Goal: Task Accomplishment & Management: Complete application form

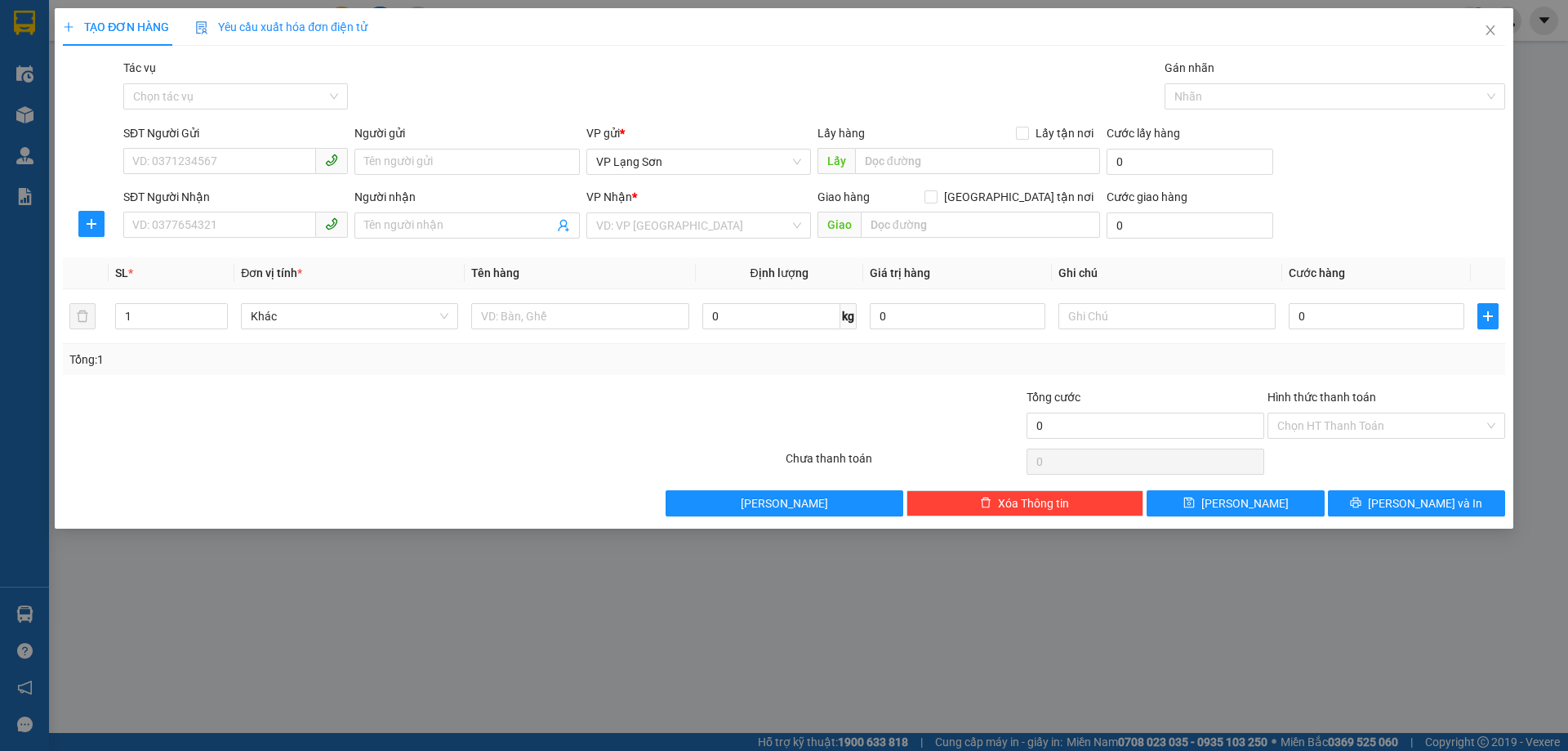
click at [220, 161] on input "SĐT Người Gửi" at bounding box center [219, 160] width 193 height 26
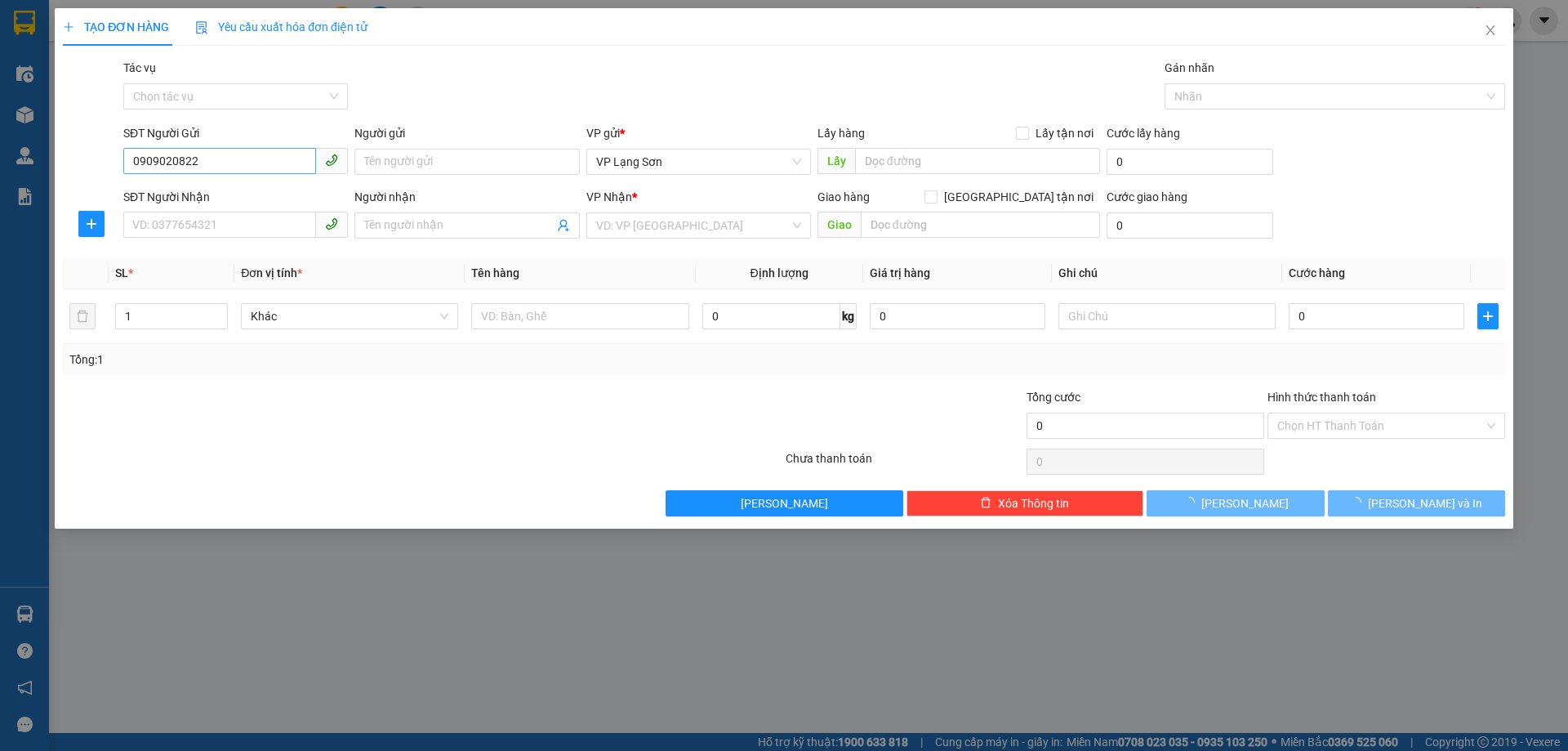
type input "0909020822"
click at [733, 167] on span "VP Lạng Sơn" at bounding box center [699, 161] width 205 height 25
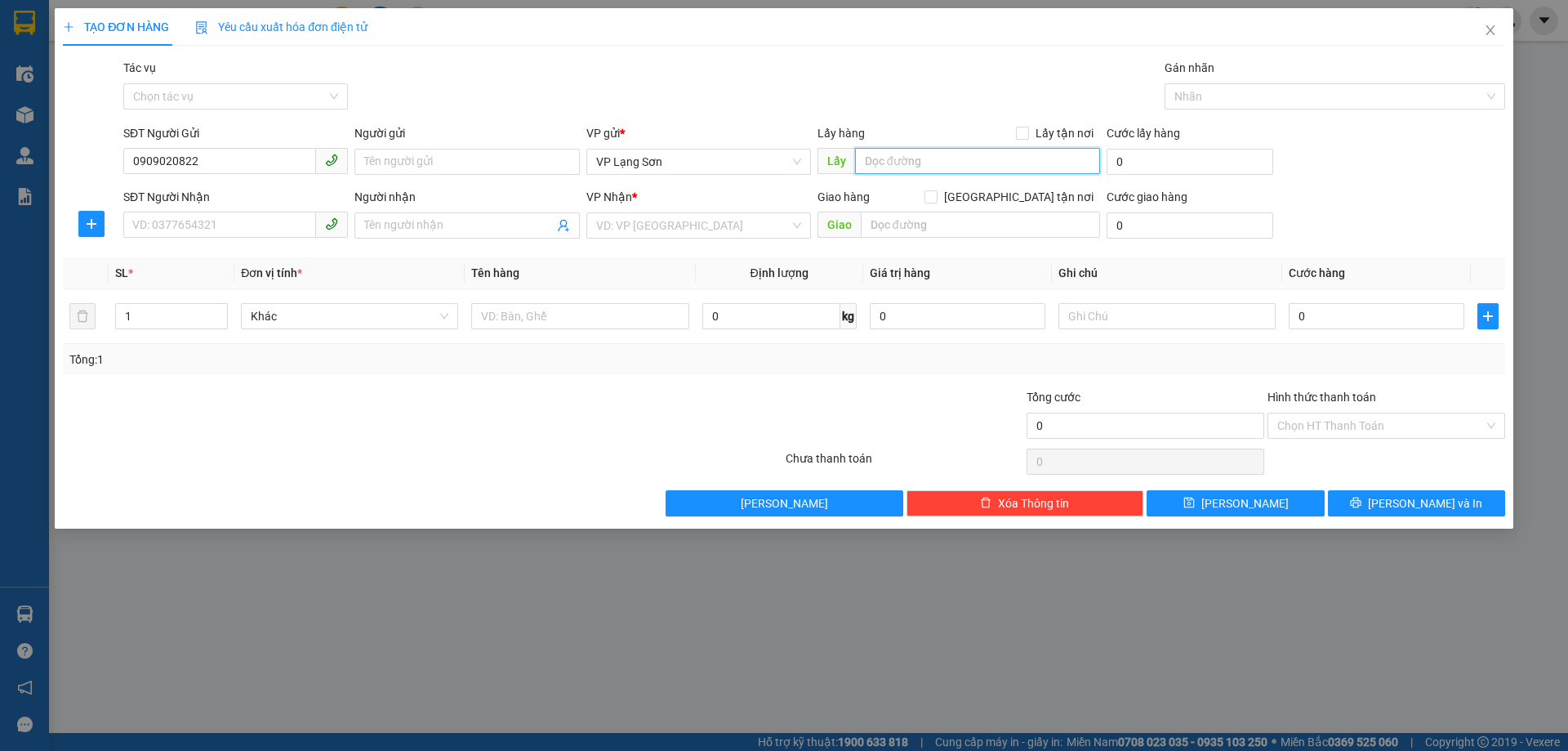
click at [897, 168] on input "text" at bounding box center [977, 160] width 245 height 26
paste input "86 [PERSON_NAME]"
type input "86 [PERSON_NAME]"
click at [1033, 130] on span "Lấy tận nơi" at bounding box center [1065, 132] width 71 height 18
click at [1028, 130] on input "Lấy tận nơi" at bounding box center [1022, 132] width 11 height 11
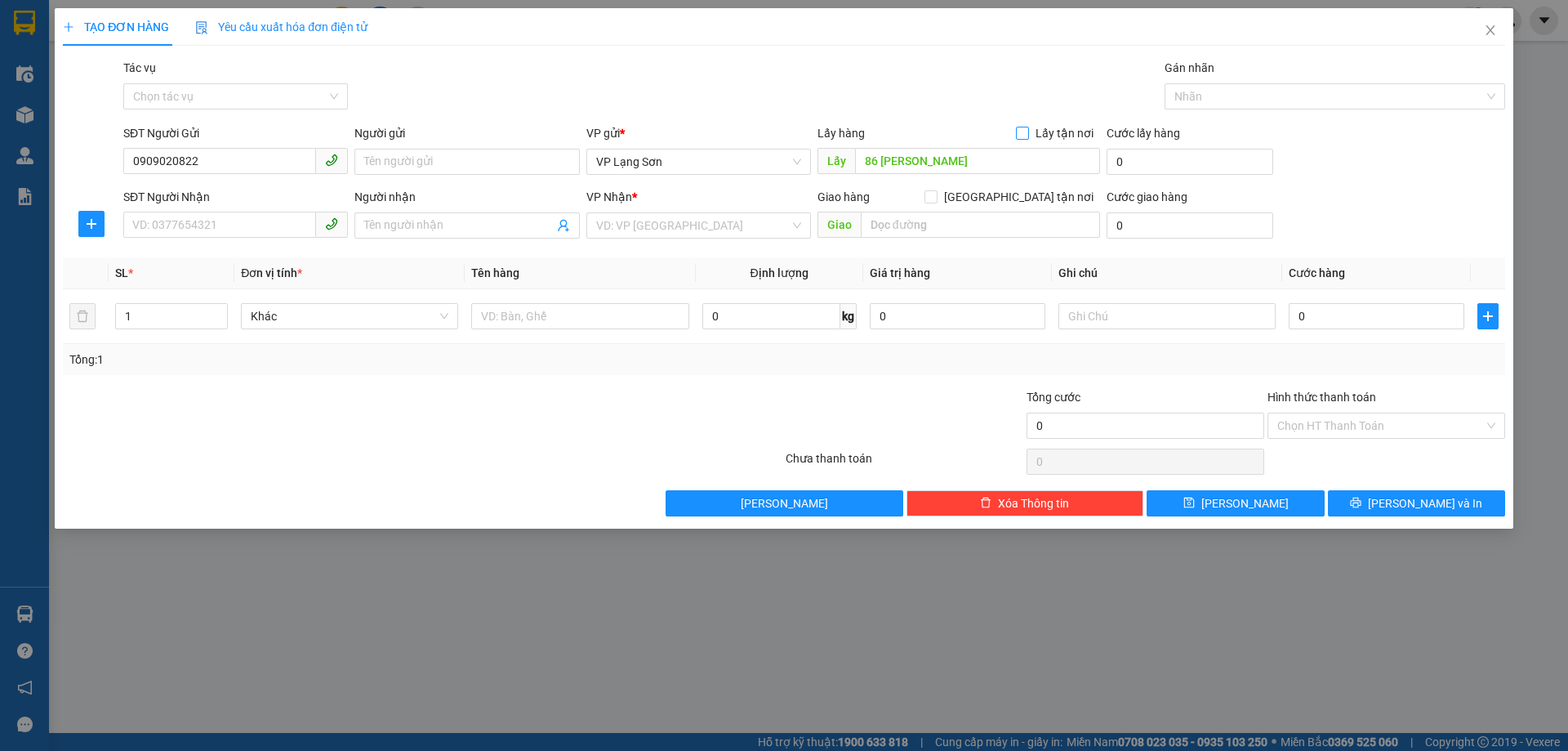
checkbox input "true"
click at [473, 163] on input "Người gửi" at bounding box center [467, 161] width 225 height 26
type input "A"
click at [258, 224] on input "SĐT Người Nhận" at bounding box center [219, 224] width 193 height 26
click at [245, 231] on input "SĐT Người Nhận" at bounding box center [219, 224] width 193 height 26
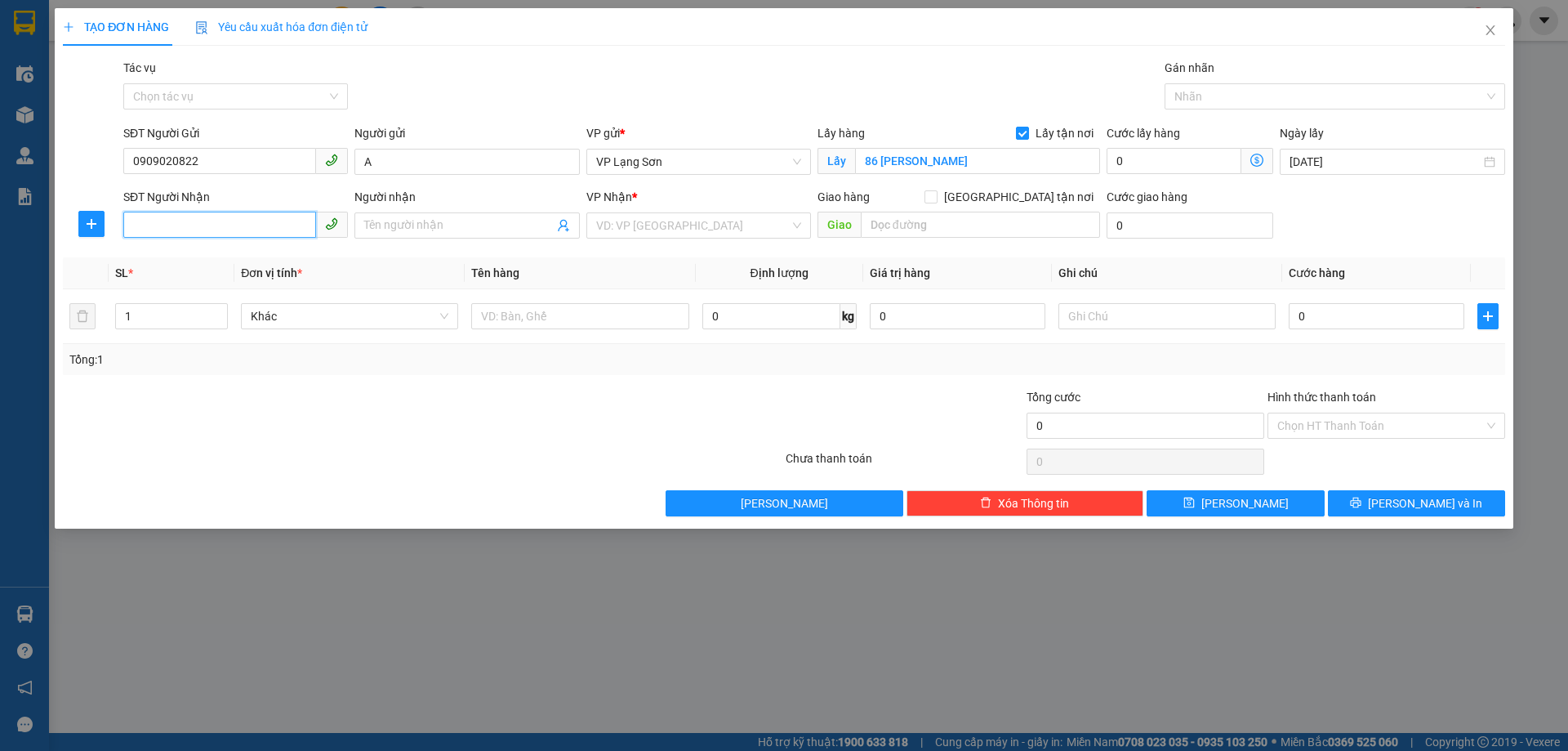
paste input "0915522929"
type input "0915522929"
click at [487, 227] on input "Người nhận" at bounding box center [458, 225] width 188 height 18
type input "A"
click at [678, 231] on input "search" at bounding box center [693, 225] width 193 height 25
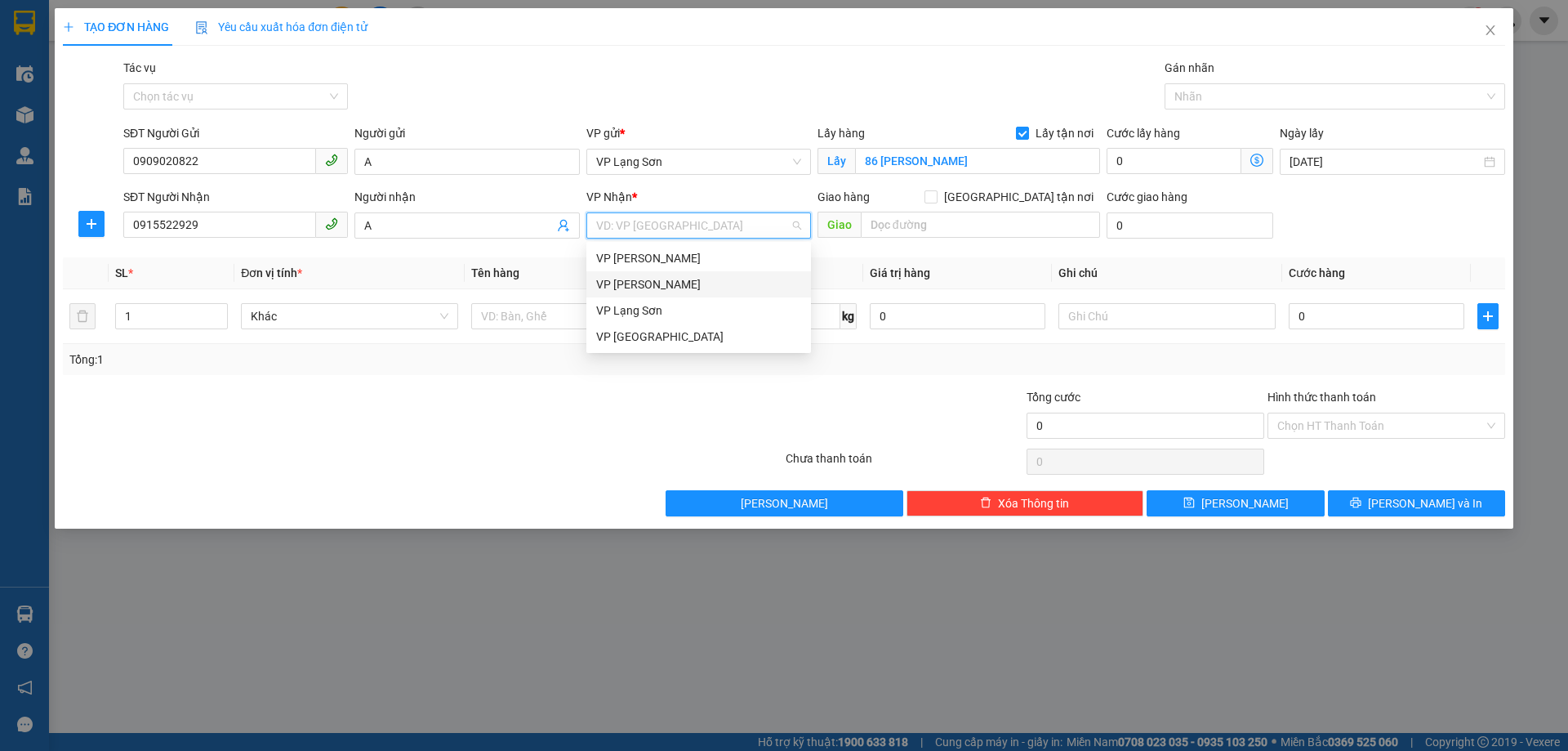
click at [649, 289] on div "VP [PERSON_NAME]" at bounding box center [699, 283] width 205 height 18
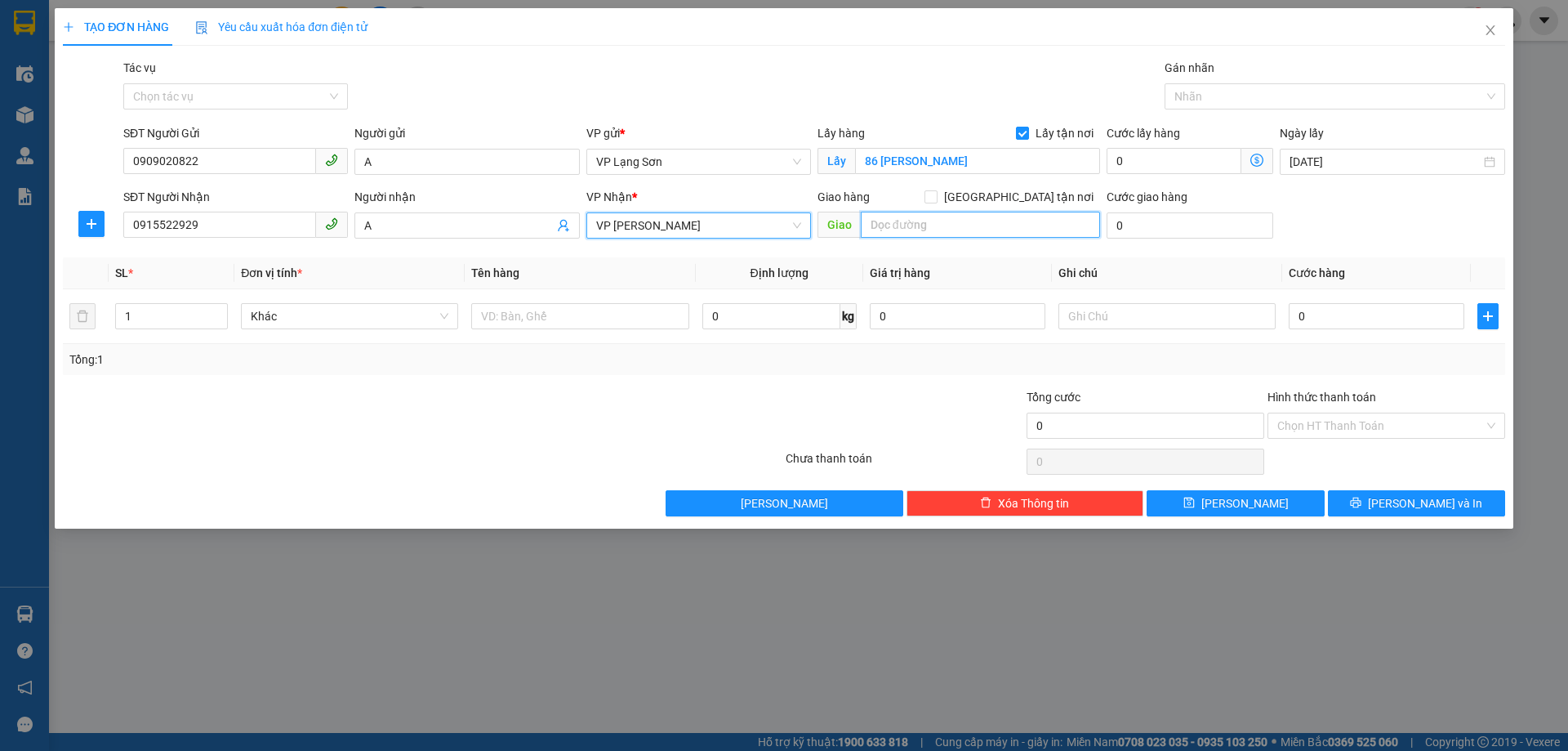
click at [951, 227] on input "text" at bounding box center [981, 224] width 239 height 26
paste input "Tòa G3 [GEOGRAPHIC_DATA] đường [PERSON_NAME]"
type input "Tòa G3 [GEOGRAPHIC_DATA] đường [PERSON_NAME]"
click at [936, 198] on input "[GEOGRAPHIC_DATA] tận nơi" at bounding box center [930, 195] width 11 height 11
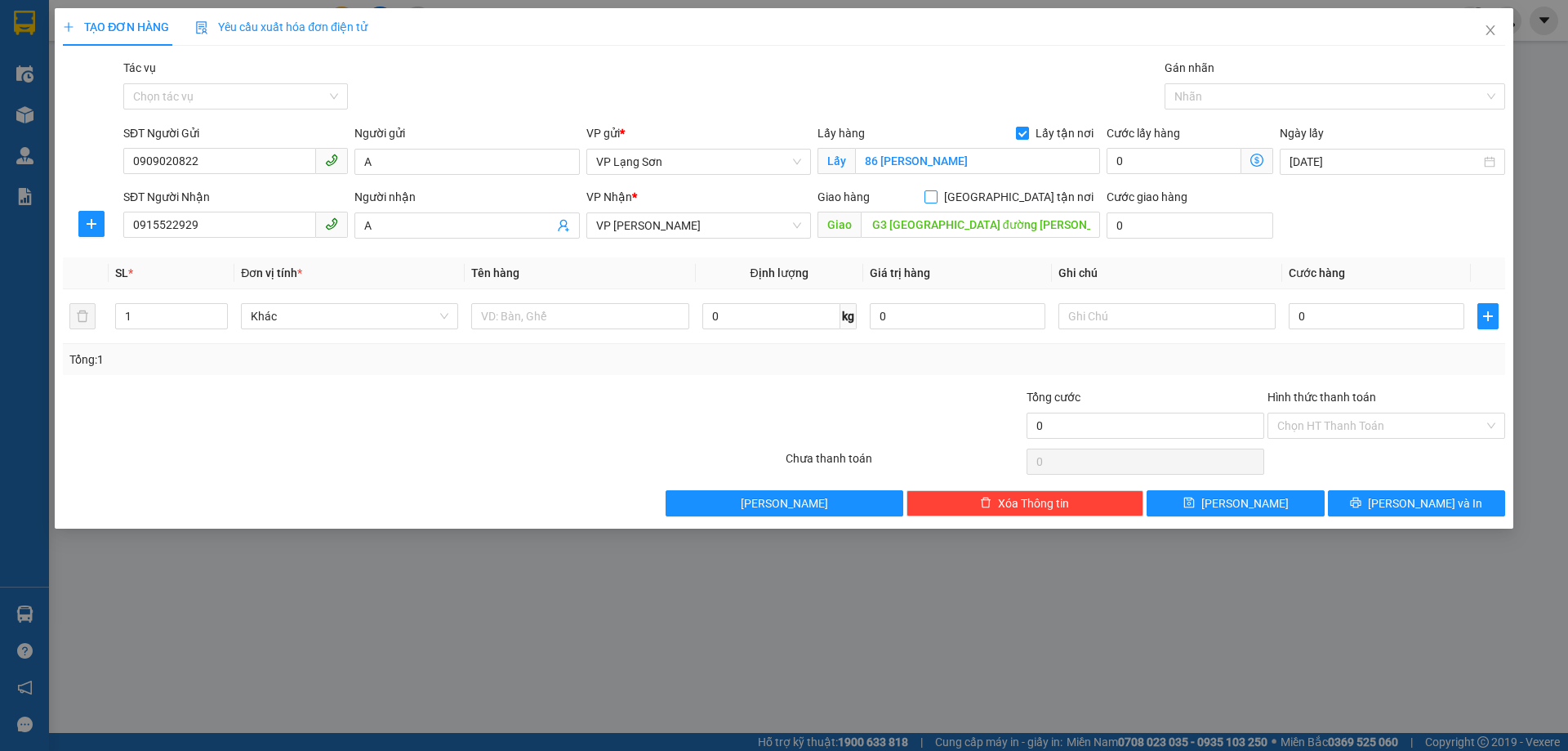
checkbox input "true"
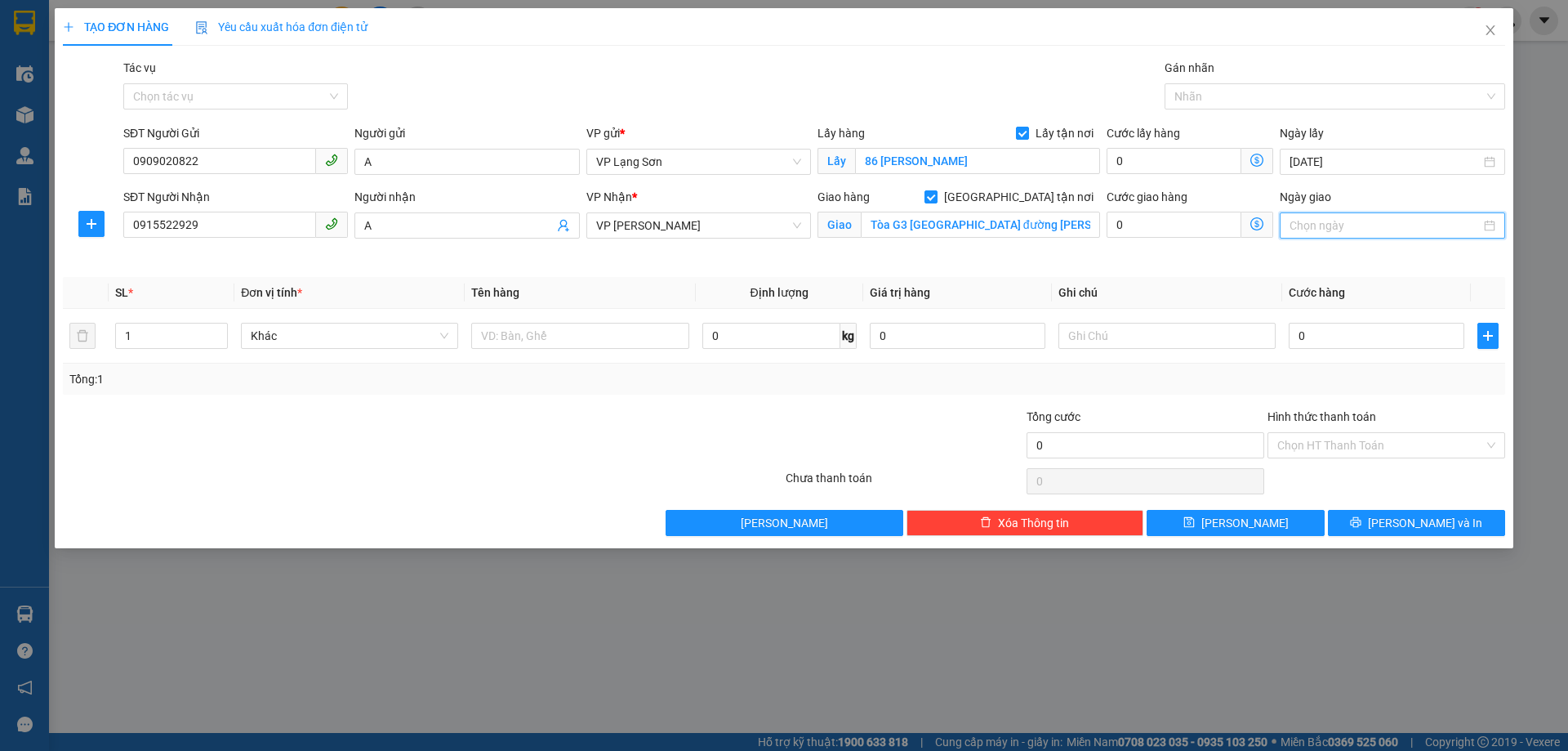
click at [1366, 224] on input "Ngày giao" at bounding box center [1385, 225] width 190 height 18
type input "[DATE]"
click at [1299, 367] on div "12" at bounding box center [1304, 369] width 20 height 20
click at [591, 329] on input "text" at bounding box center [580, 335] width 217 height 26
click at [1497, 31] on icon "close" at bounding box center [1490, 30] width 13 height 13
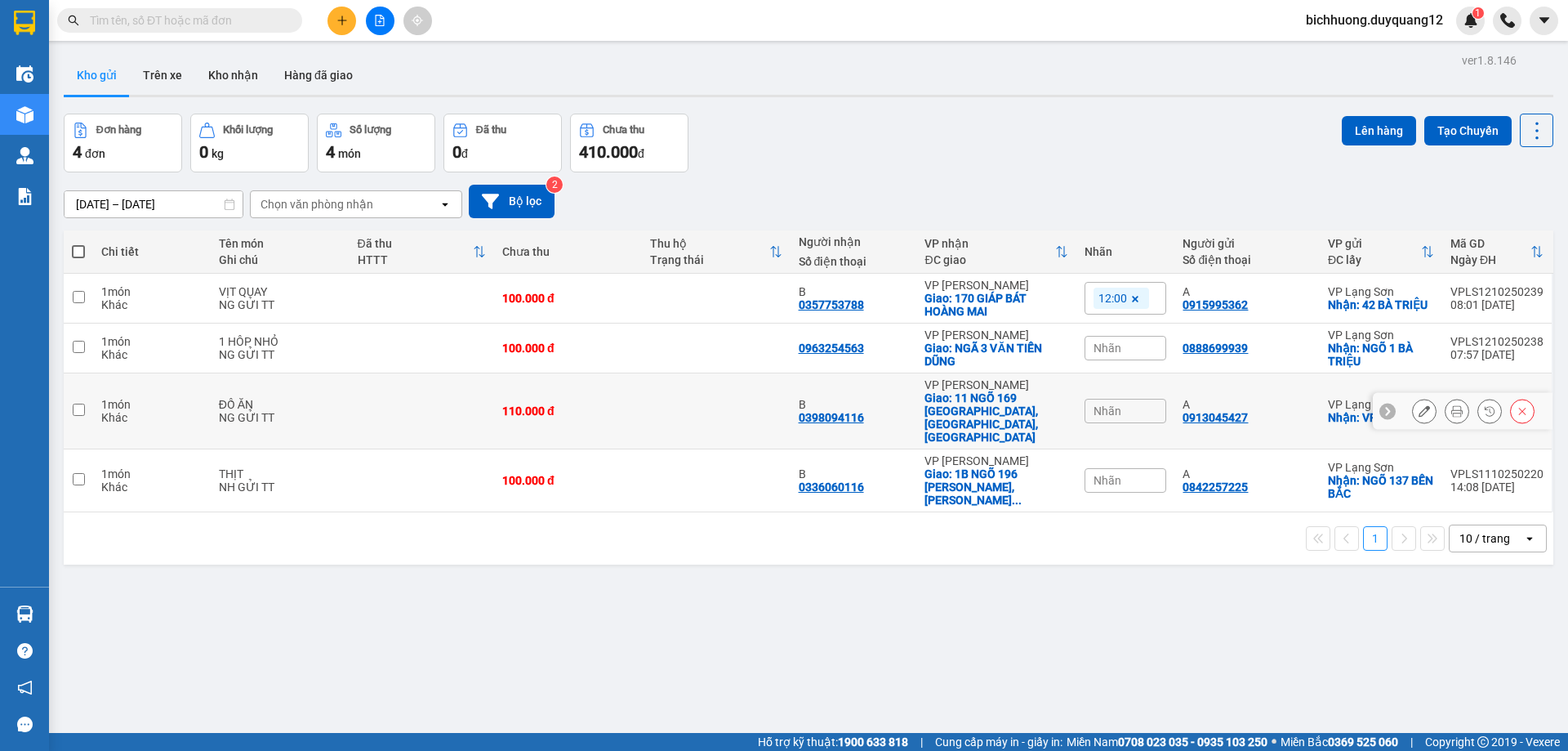
click at [84, 404] on input "checkbox" at bounding box center [79, 410] width 12 height 12
checkbox input "true"
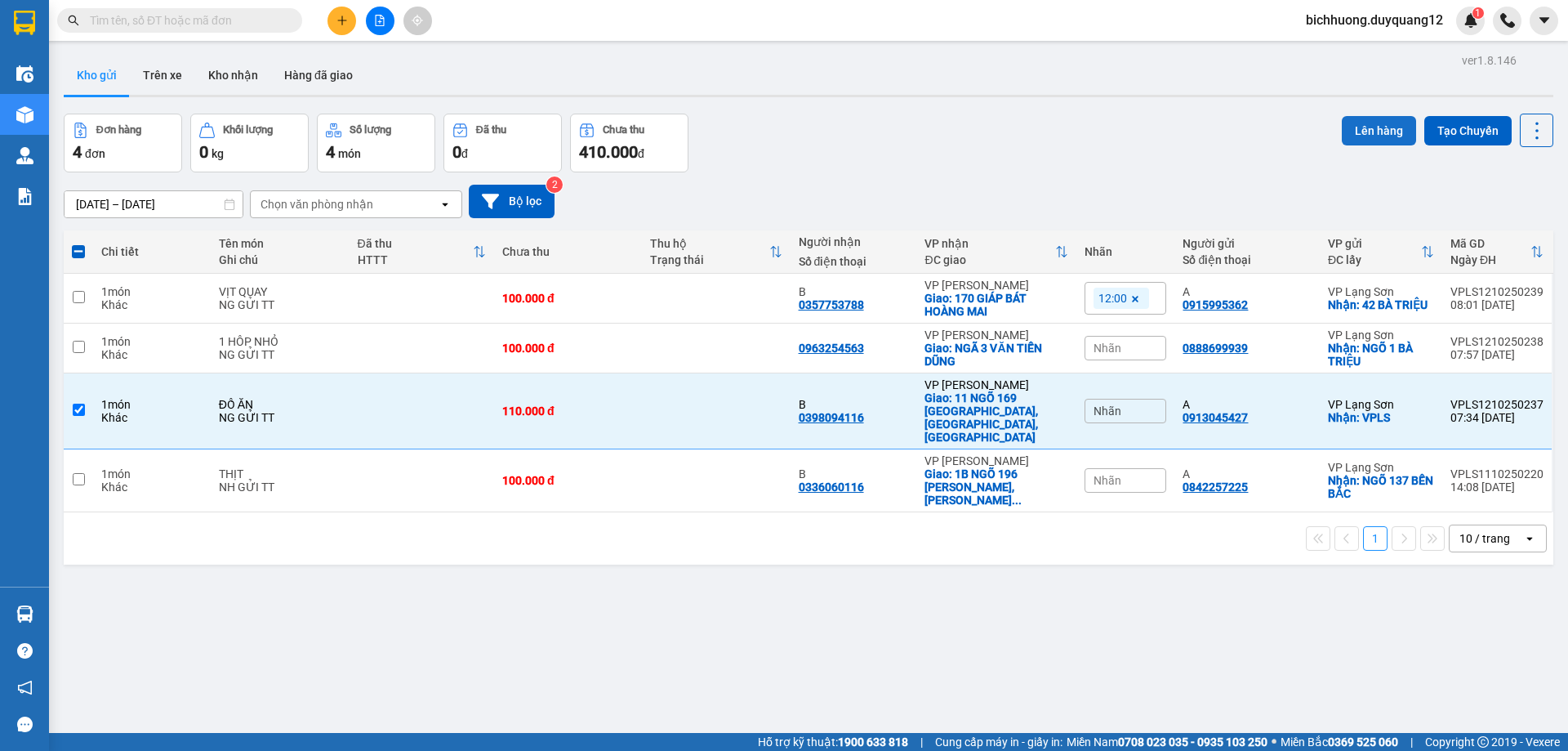
click at [1372, 129] on button "Lên hàng" at bounding box center [1380, 131] width 75 height 30
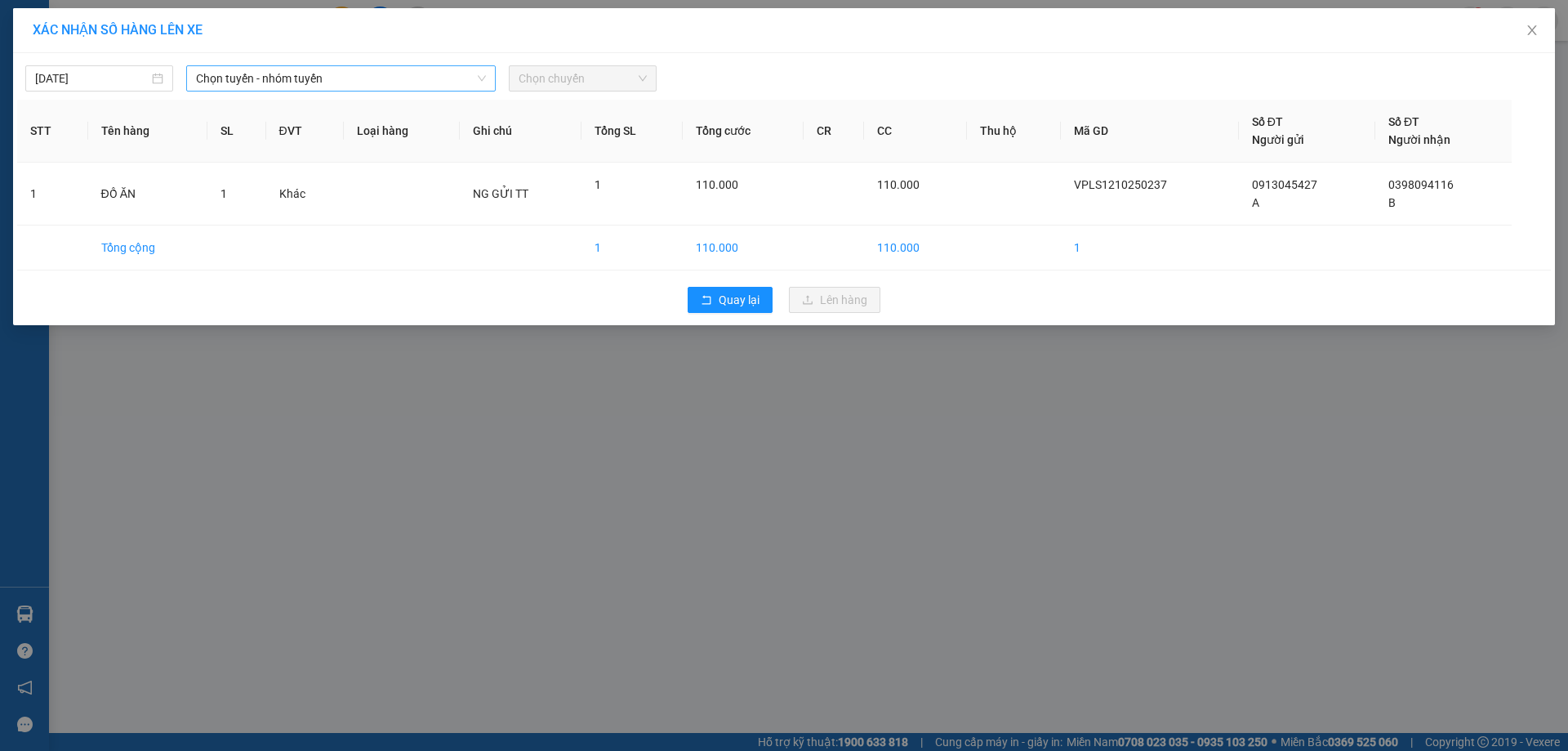
click at [437, 73] on span "Chọn tuyến - nhóm tuyến" at bounding box center [341, 78] width 290 height 25
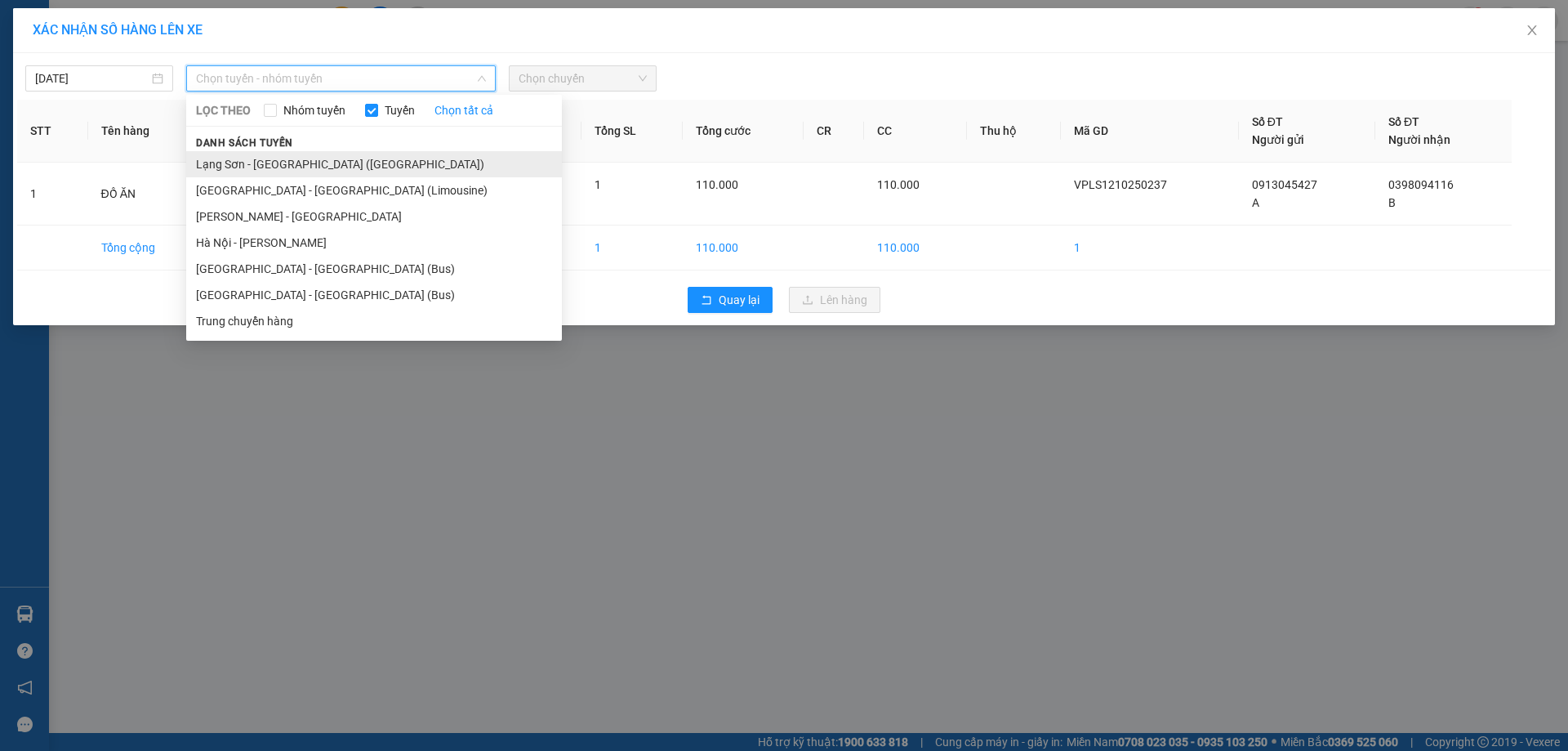
click at [308, 165] on li "Lạng Sơn - [GEOGRAPHIC_DATA] ([GEOGRAPHIC_DATA])" at bounding box center [374, 164] width 376 height 26
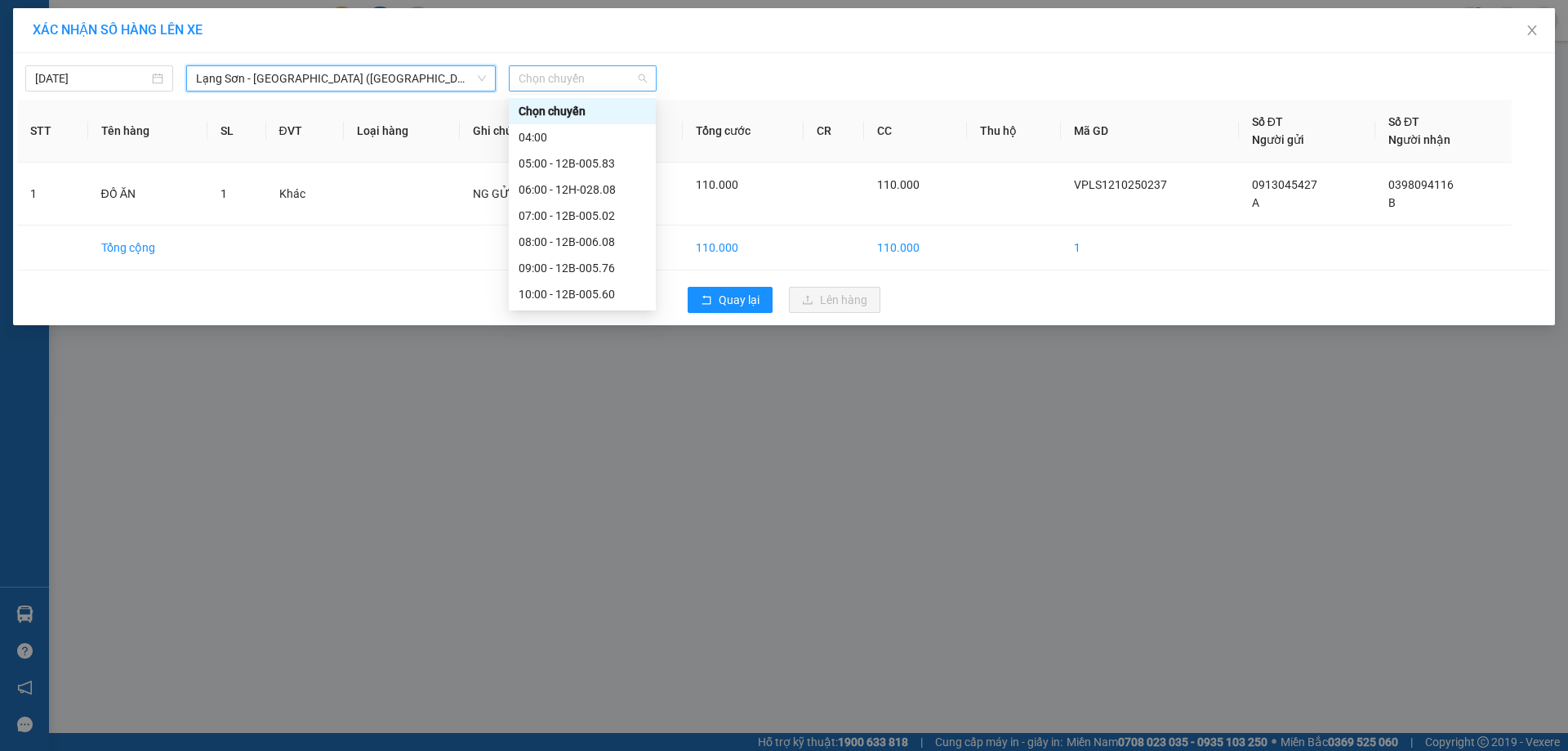
click at [633, 74] on span "Chọn chuyến" at bounding box center [582, 78] width 128 height 25
click at [563, 269] on div "09:00 - 12B-005.76" at bounding box center [582, 267] width 127 height 18
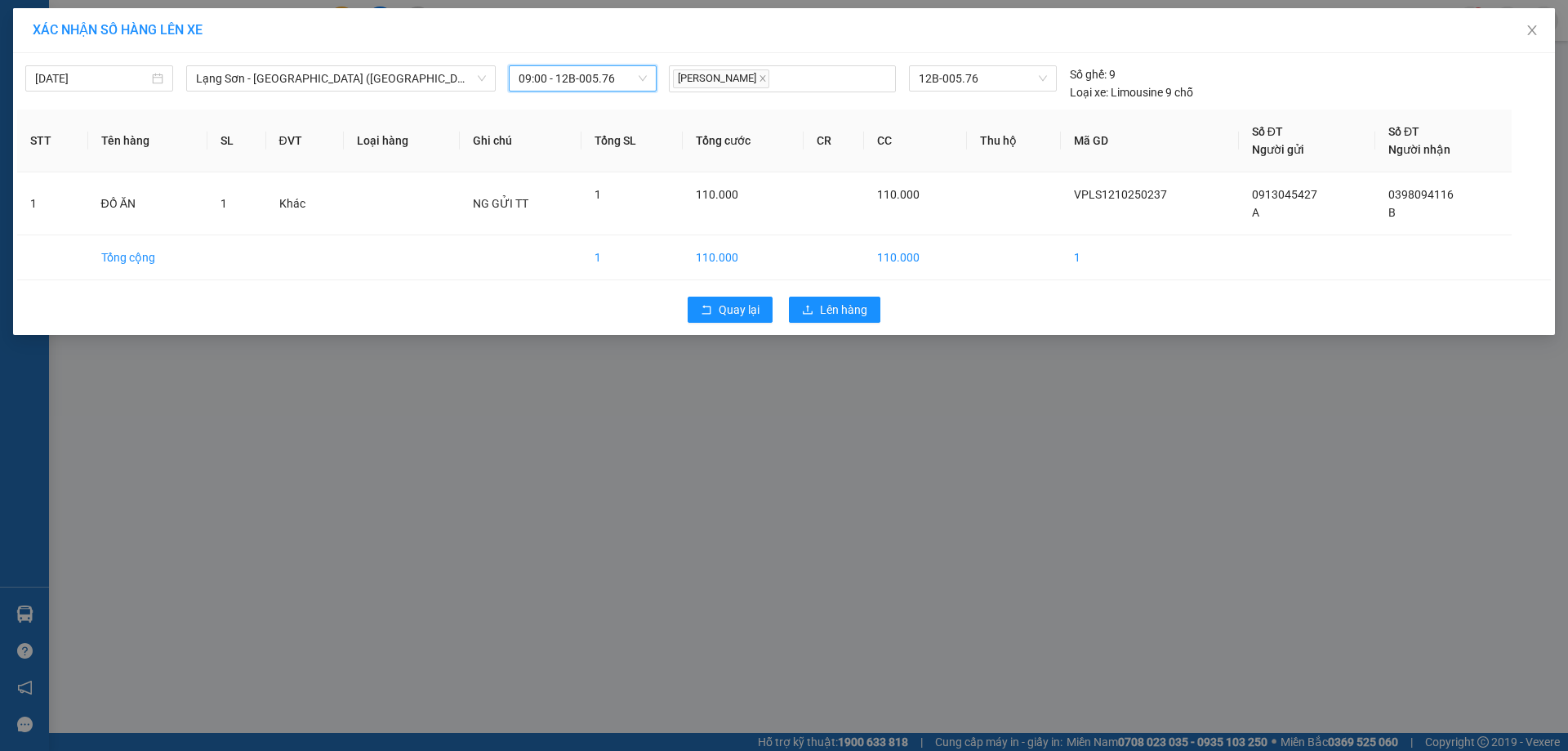
click at [617, 76] on span "09:00 - 12B-005.76" at bounding box center [582, 78] width 128 height 25
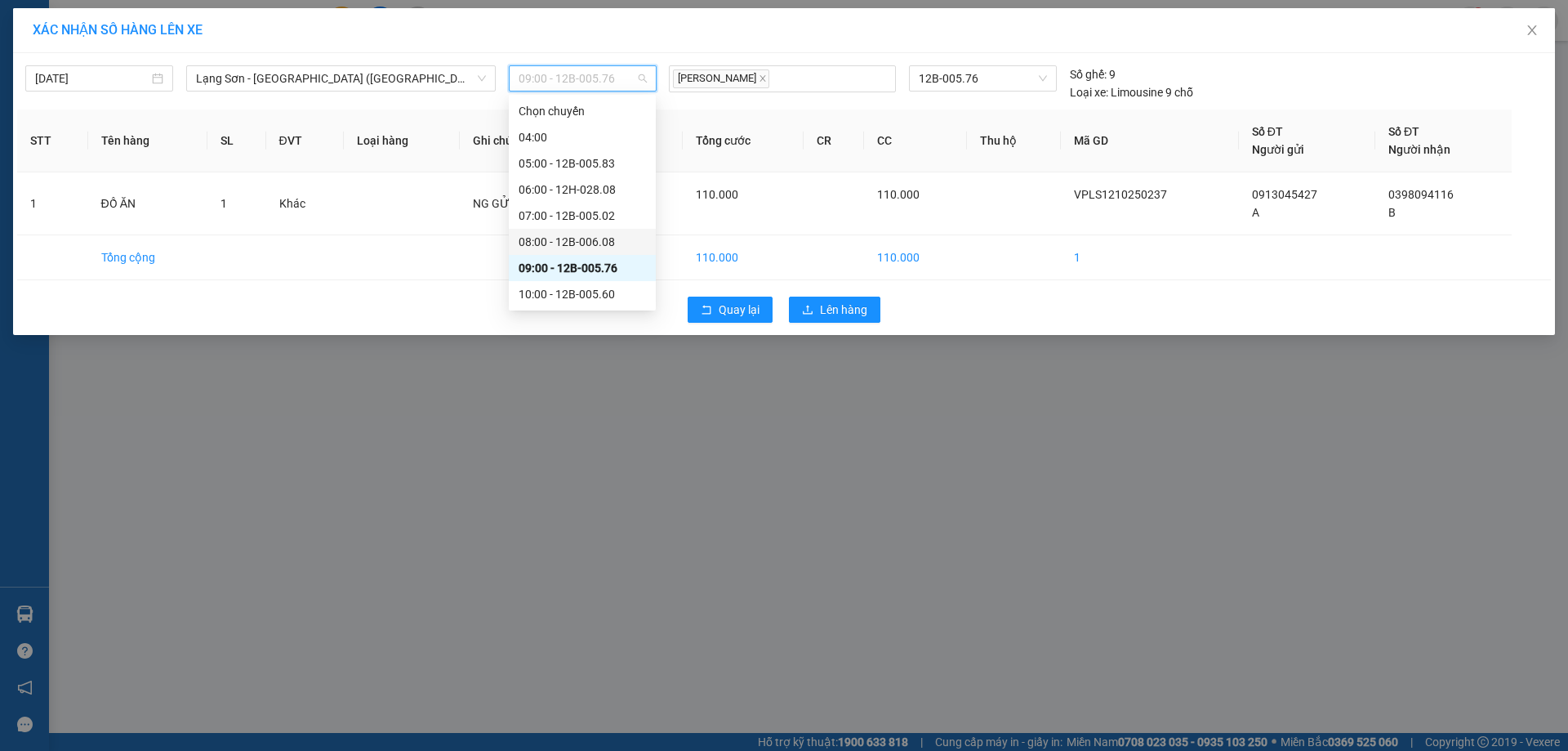
click at [569, 245] on div "08:00 - 12B-006.08" at bounding box center [582, 241] width 127 height 18
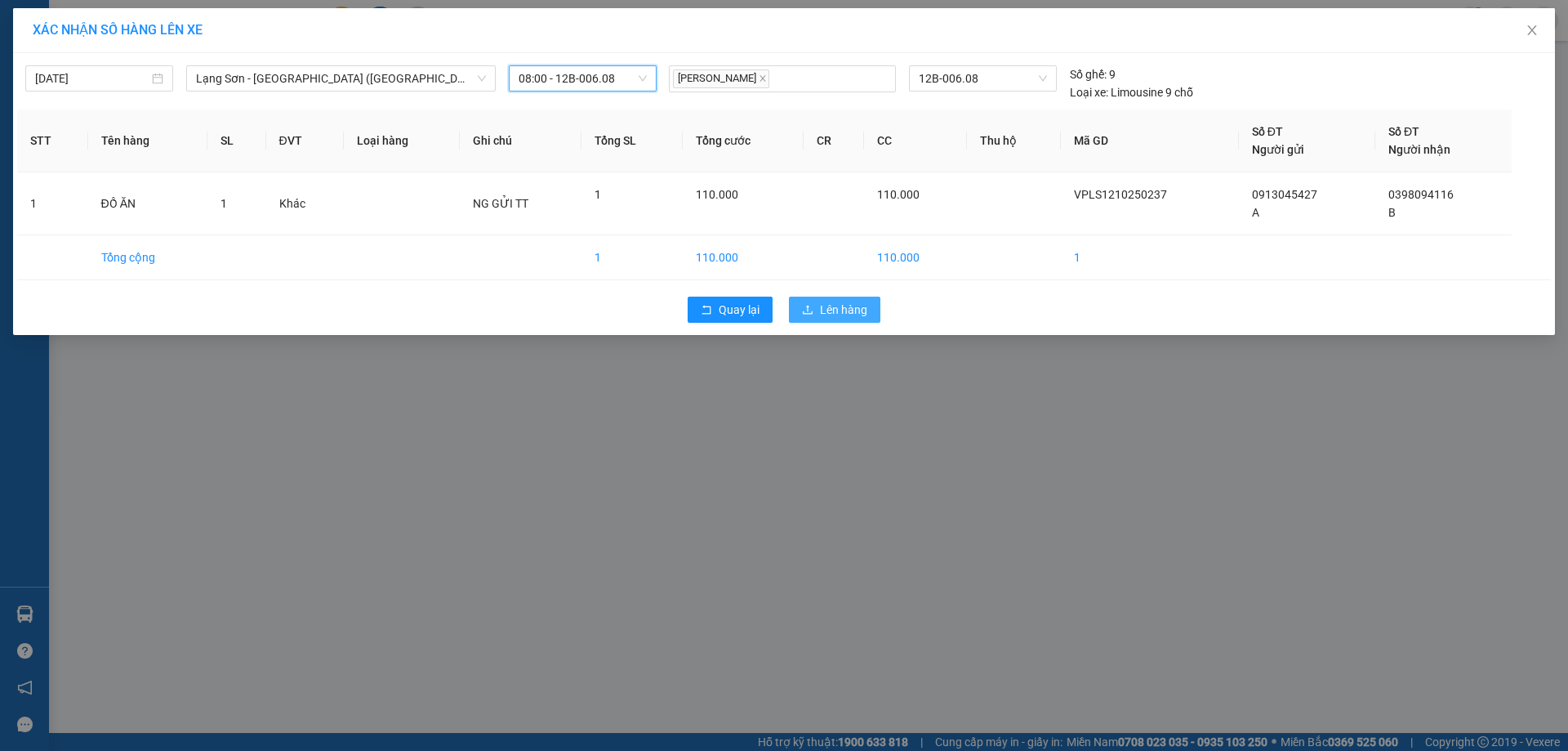
click at [836, 318] on span "Lên hàng" at bounding box center [844, 309] width 48 height 18
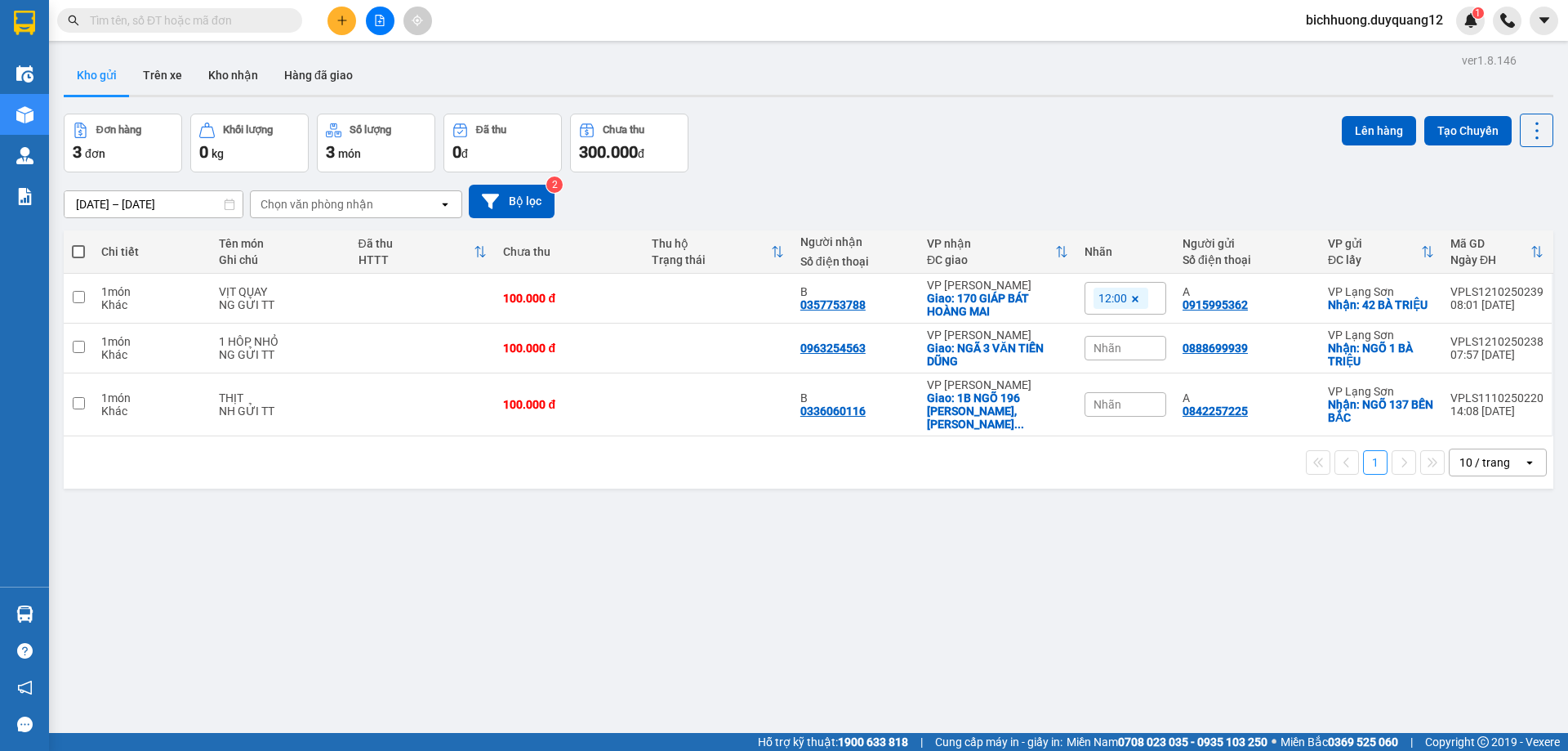
click at [345, 27] on button at bounding box center [342, 21] width 29 height 29
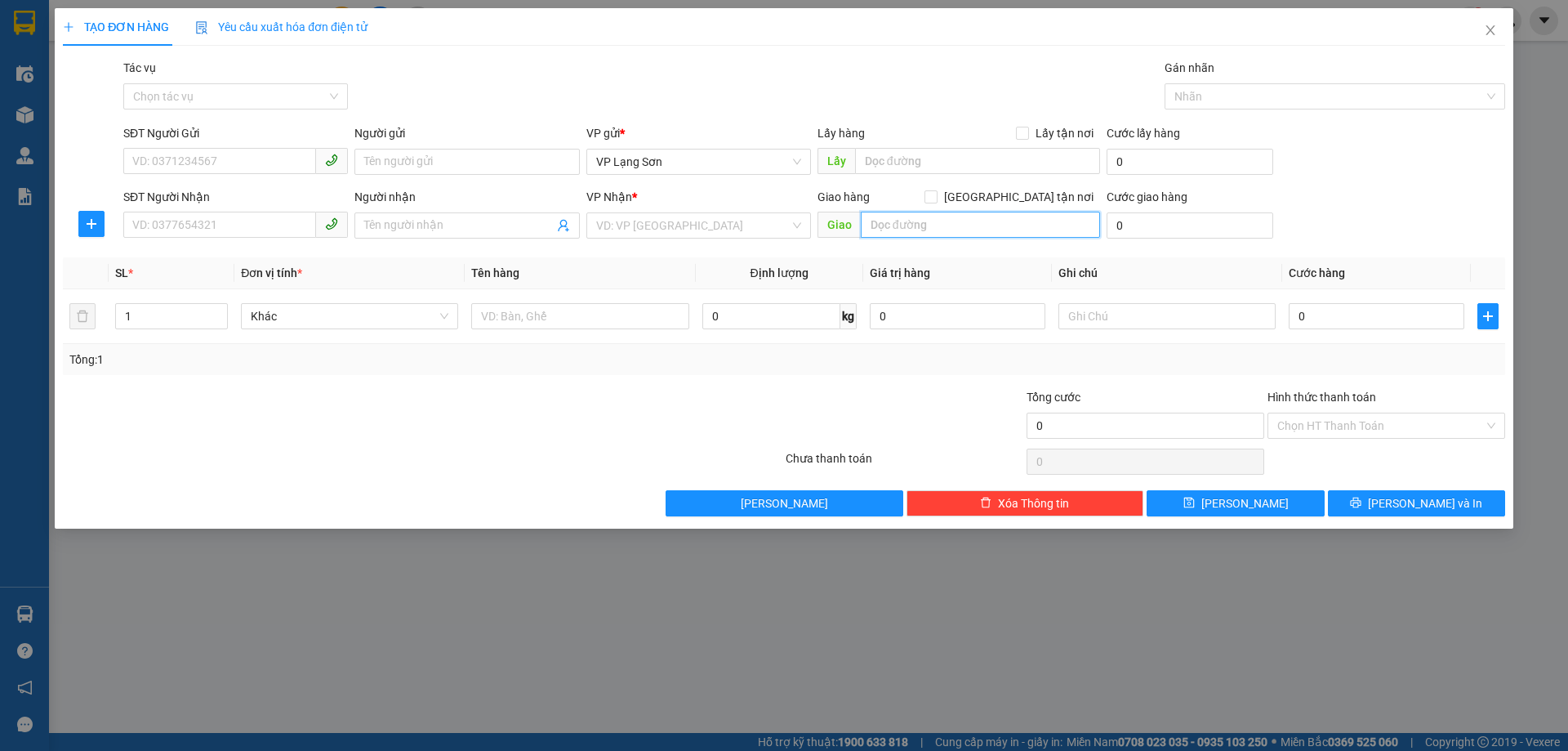
click at [928, 233] on input "text" at bounding box center [981, 224] width 239 height 26
paste input "Tòa G3 [GEOGRAPHIC_DATA] đường [PERSON_NAME]"
type input "Tòa G3 [GEOGRAPHIC_DATA] đường [PERSON_NAME]"
click at [1026, 207] on div "Giao hàng [GEOGRAPHIC_DATA] tận nơi" at bounding box center [959, 199] width 283 height 25
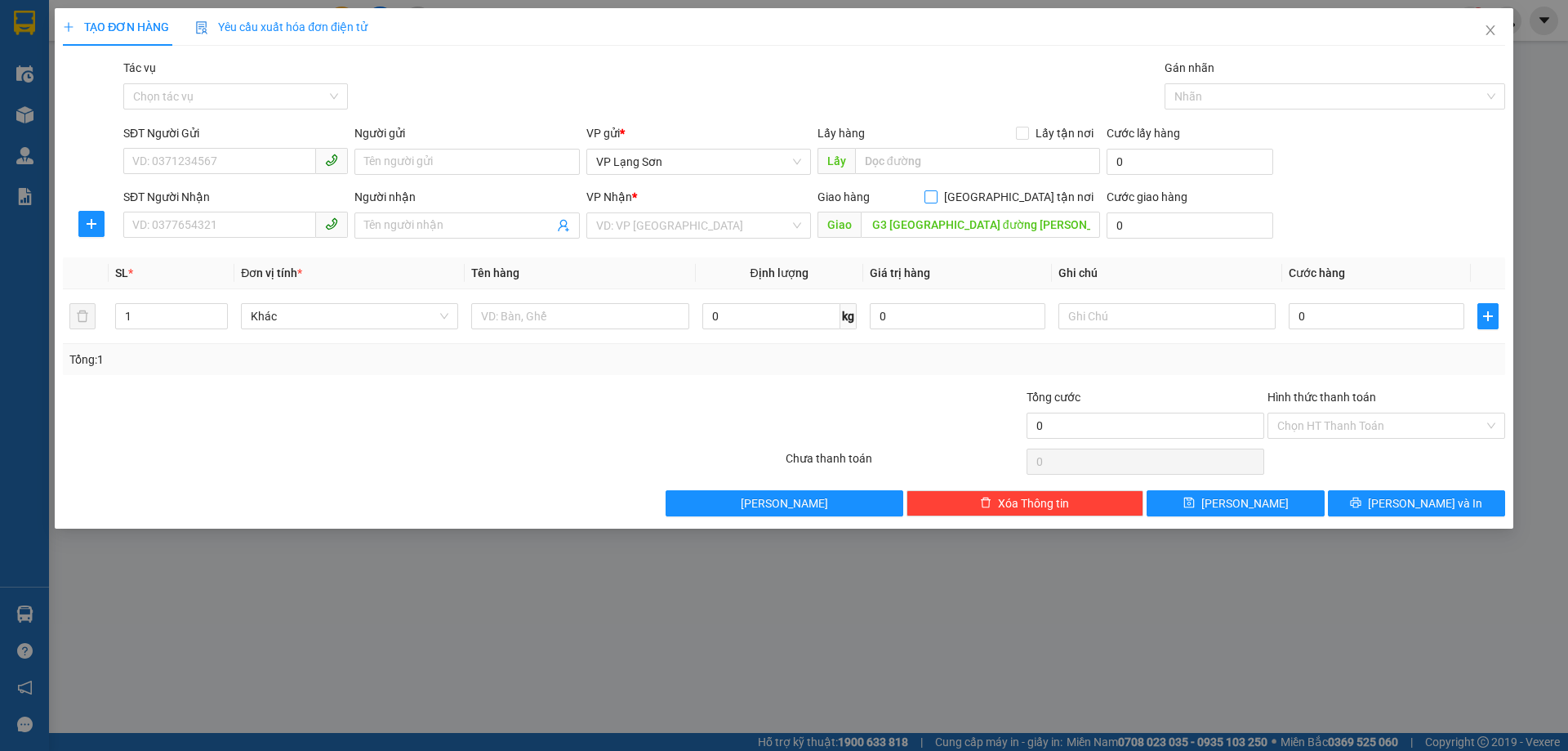
scroll to position [0, 0]
click at [936, 197] on input "[GEOGRAPHIC_DATA] tận nơi" at bounding box center [930, 195] width 11 height 11
checkbox input "true"
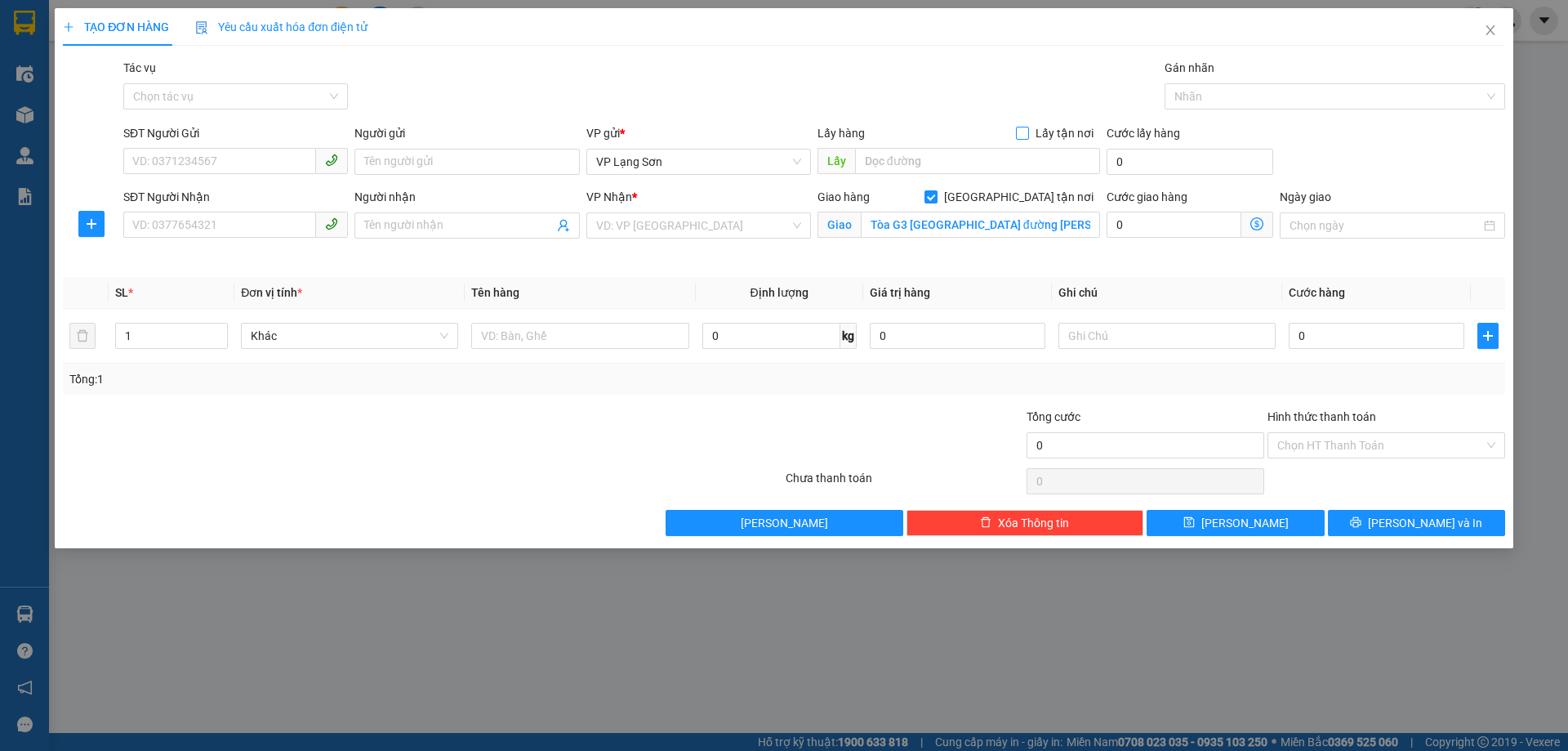
click at [1020, 132] on input "Lấy tận nơi" at bounding box center [1022, 132] width 11 height 11
checkbox input "true"
click at [675, 226] on input "search" at bounding box center [693, 225] width 193 height 25
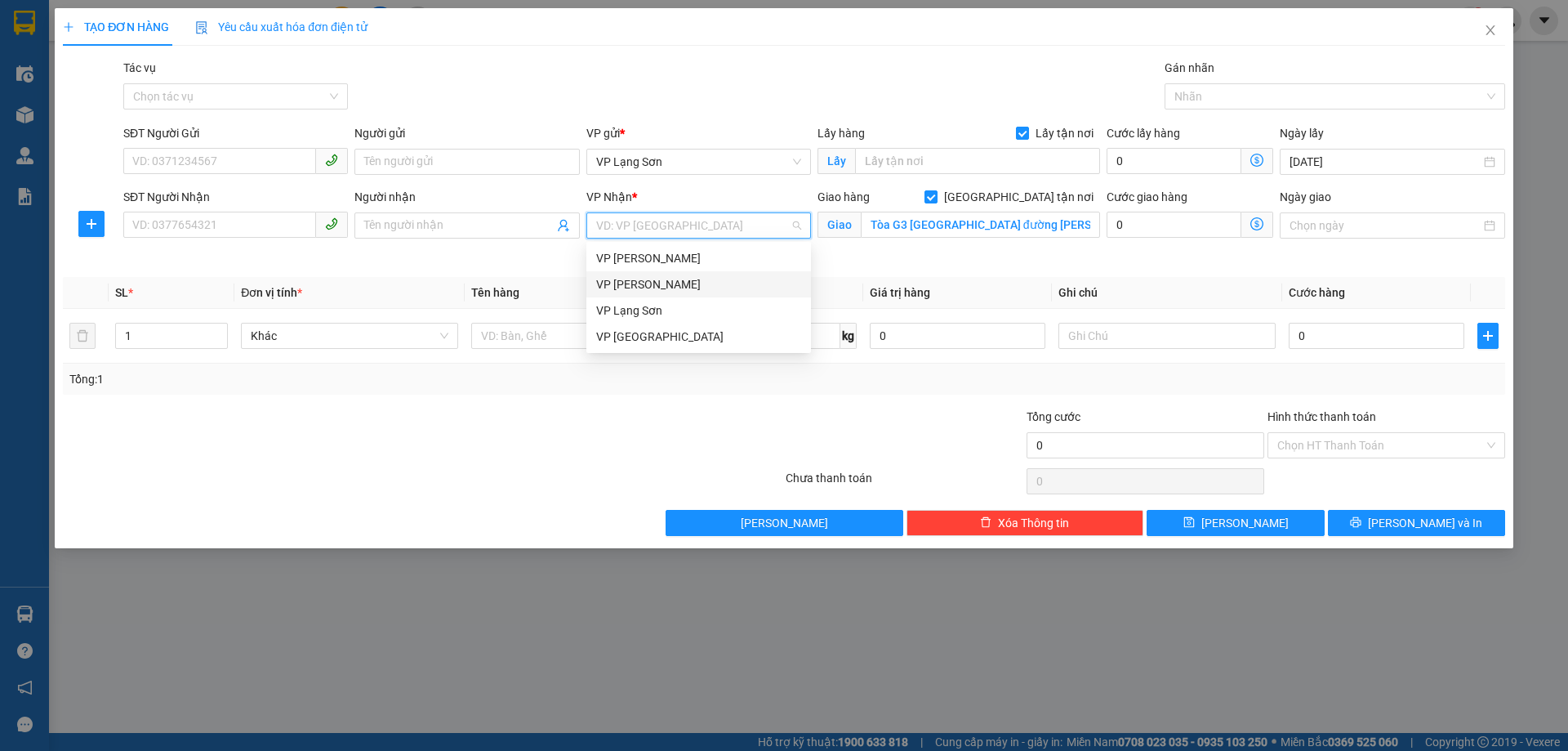
click at [669, 280] on div "VP [PERSON_NAME]" at bounding box center [699, 283] width 205 height 18
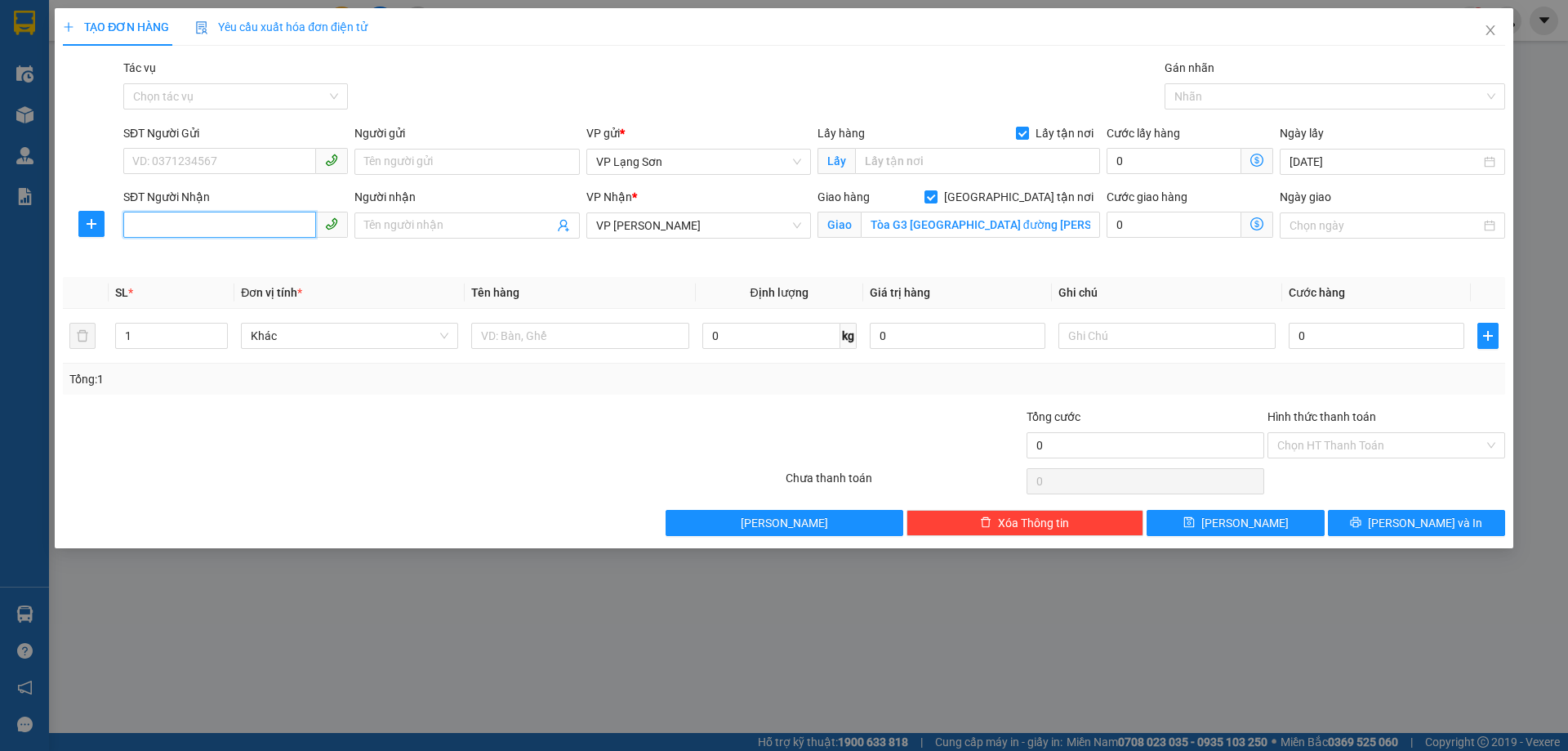
click at [230, 224] on input "SĐT Người Nhận" at bounding box center [219, 224] width 193 height 26
paste input "0915522929"
type input "0915522929"
click at [378, 224] on input "Người nhận" at bounding box center [458, 225] width 188 height 18
paste input "0985953399"
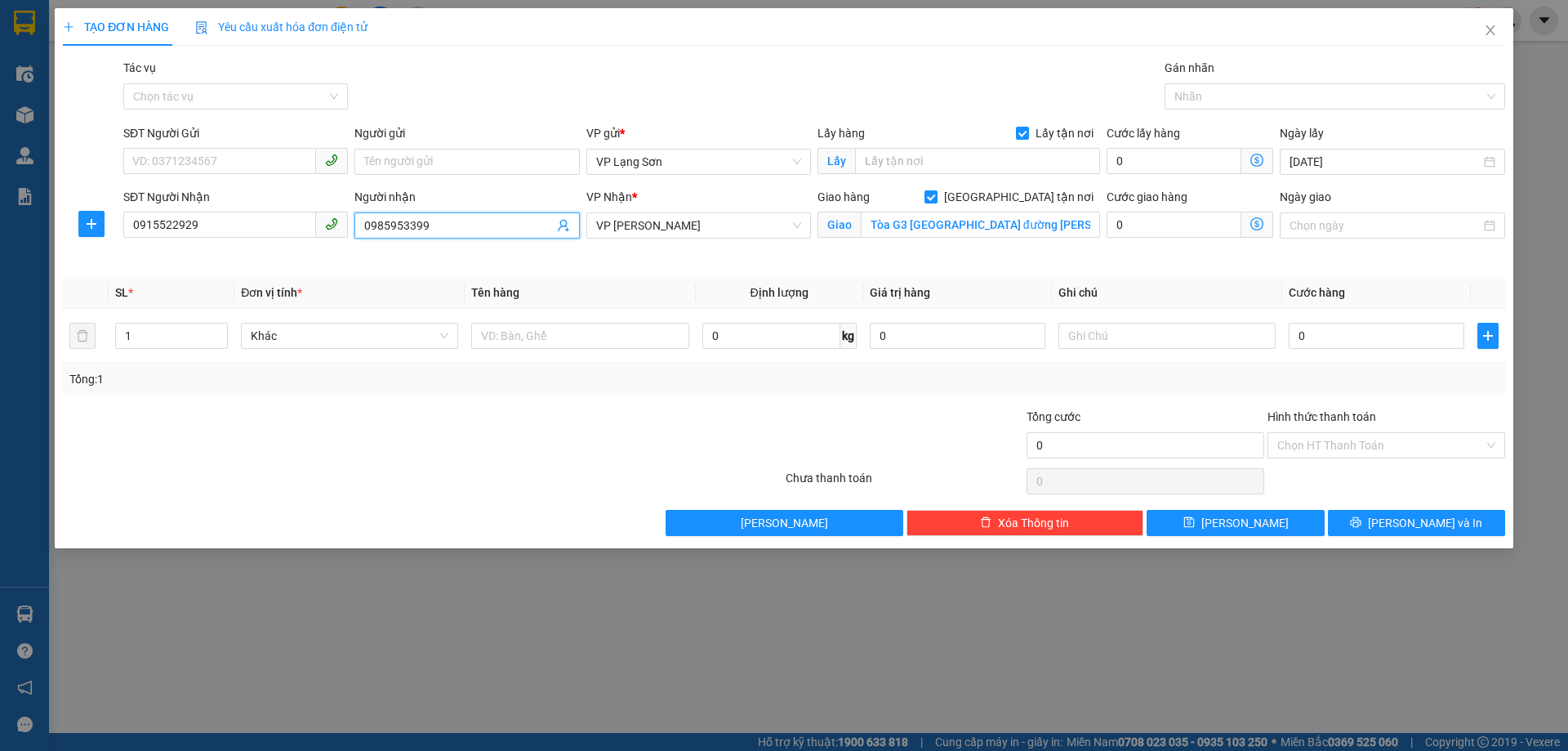
type input "0985953399"
click at [188, 163] on input "SĐT Người Gửi" at bounding box center [219, 160] width 193 height 26
paste input "0909020822"
type input "0909020822"
click at [438, 162] on input "Người gửi" at bounding box center [467, 161] width 225 height 26
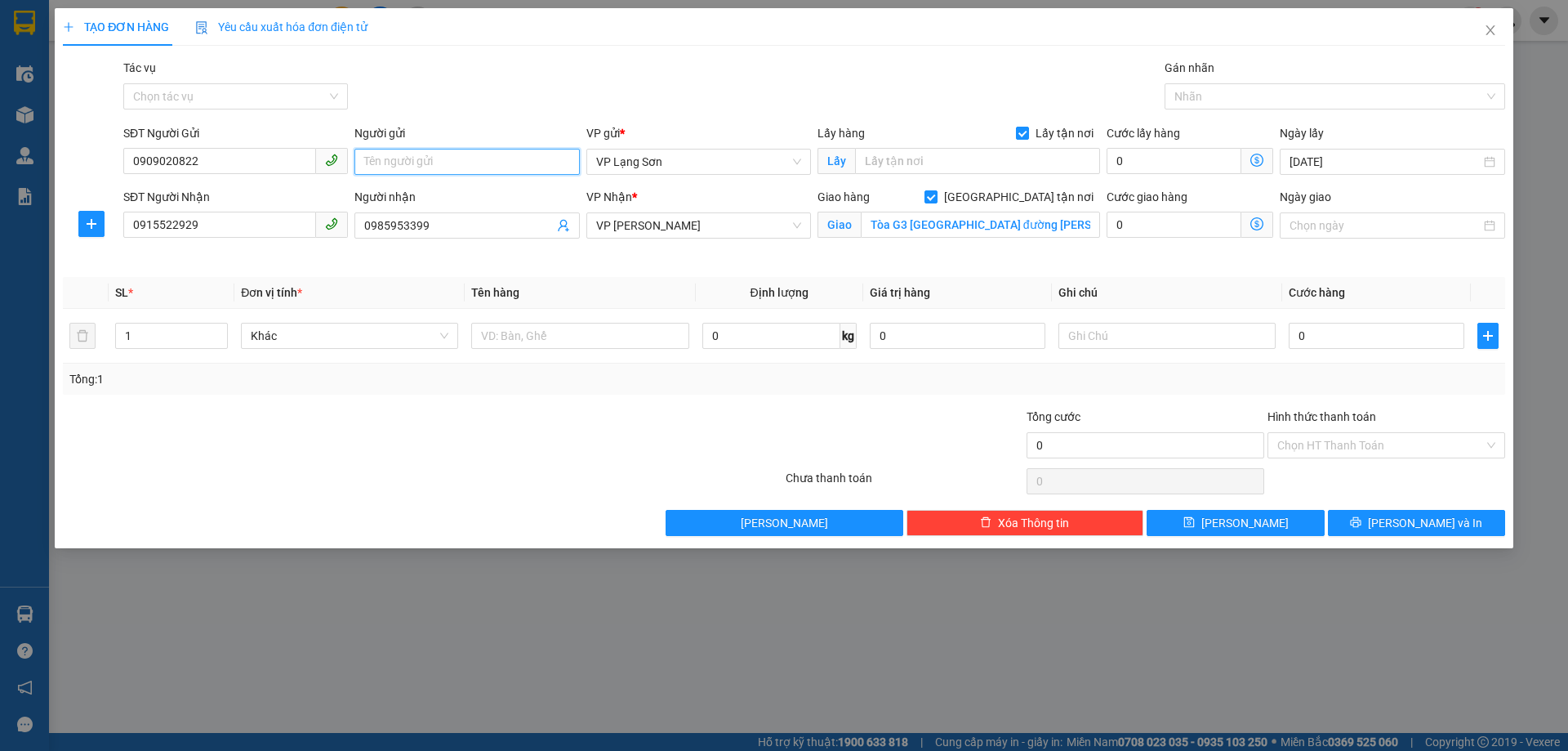
paste input "0912020822"
type input "0912020822"
click at [973, 168] on input "text" at bounding box center [977, 160] width 245 height 26
paste input "86 [PERSON_NAME]"
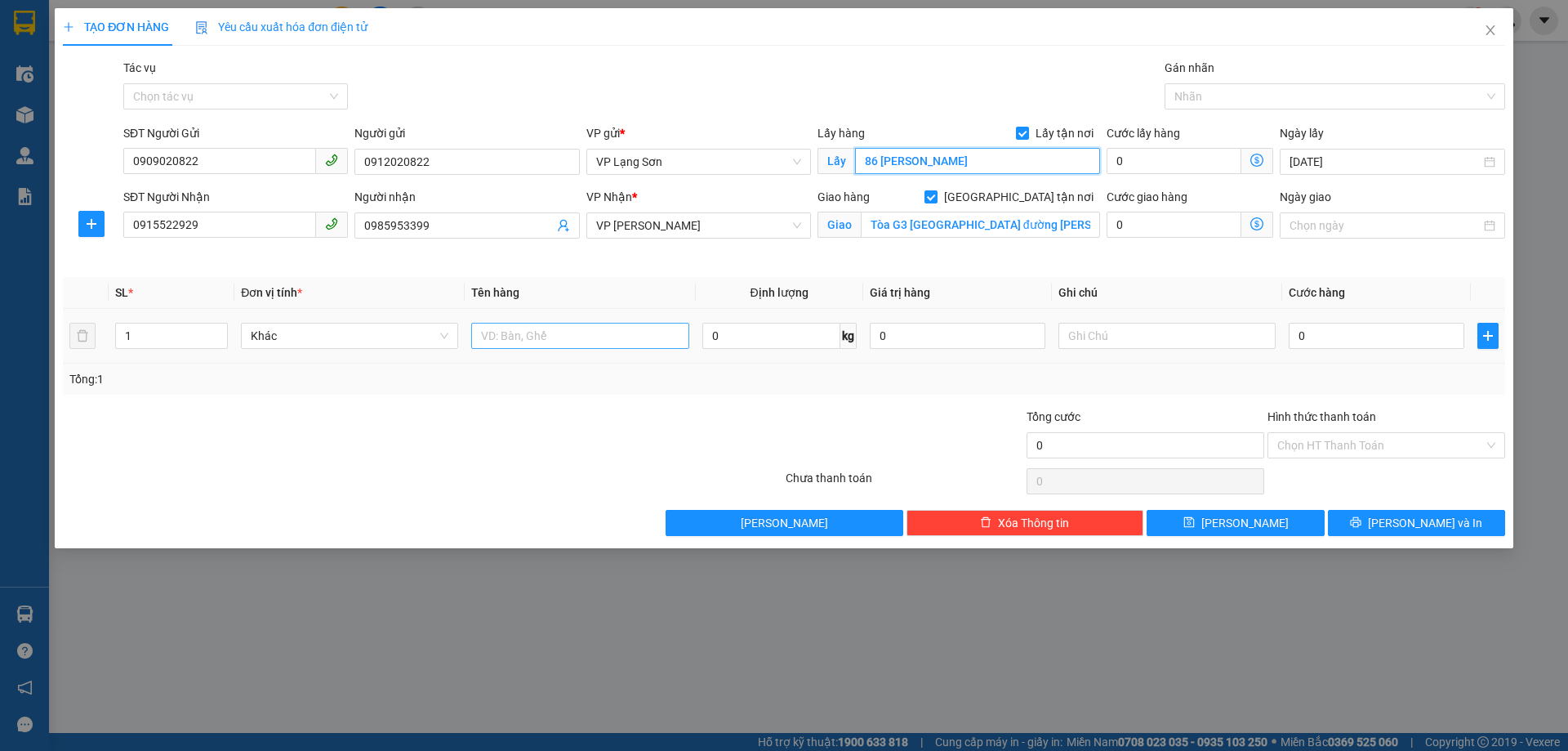
type input "86 [PERSON_NAME]"
click at [581, 332] on input "text" at bounding box center [580, 335] width 217 height 26
type input "1 THÙNG ĐỒ"
click at [1107, 328] on input "text" at bounding box center [1168, 335] width 217 height 26
type input "NG NHẬN TT"
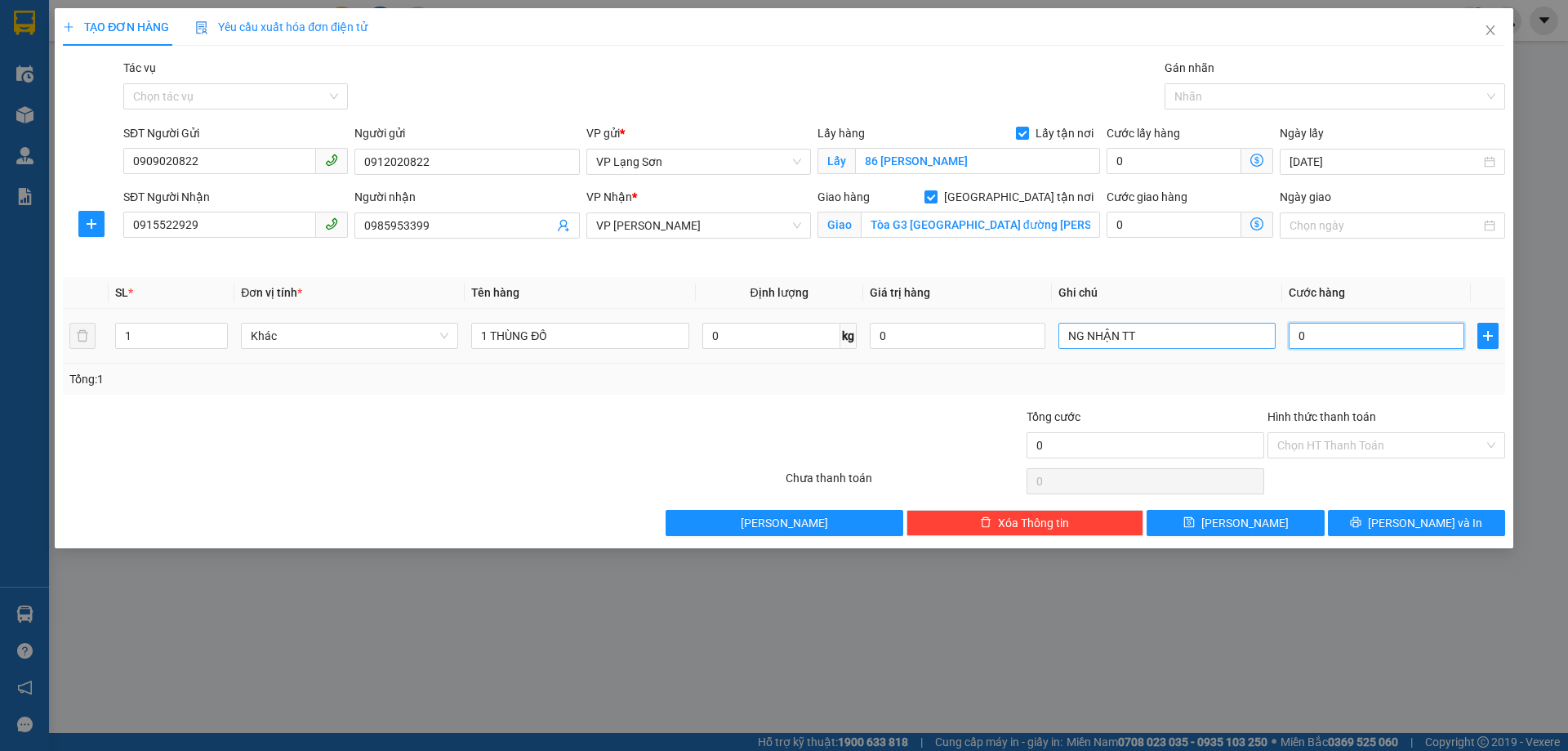
type input "1"
type input "10"
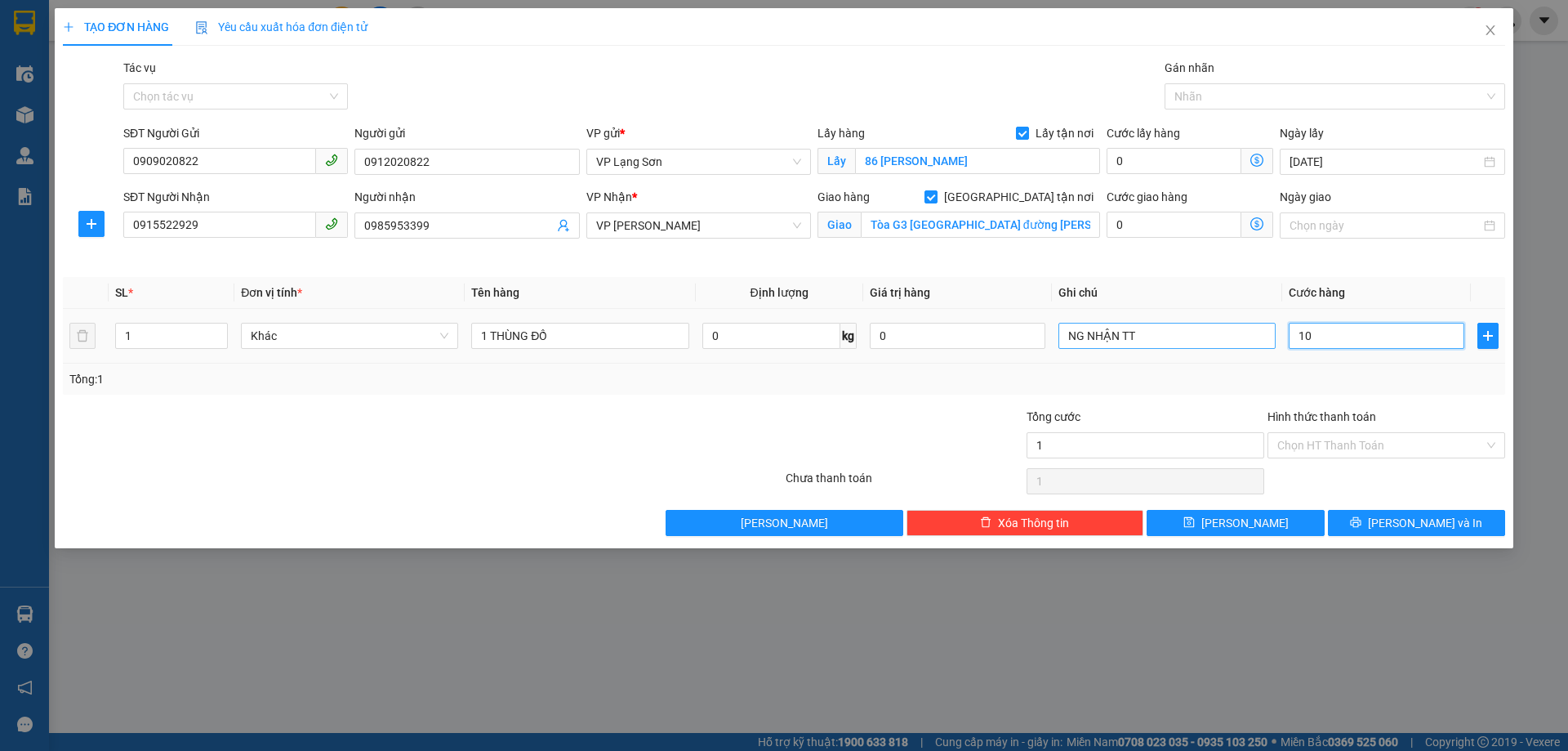
type input "10"
type input "100"
click at [1134, 386] on div "Tổng: 1" at bounding box center [784, 378] width 1430 height 18
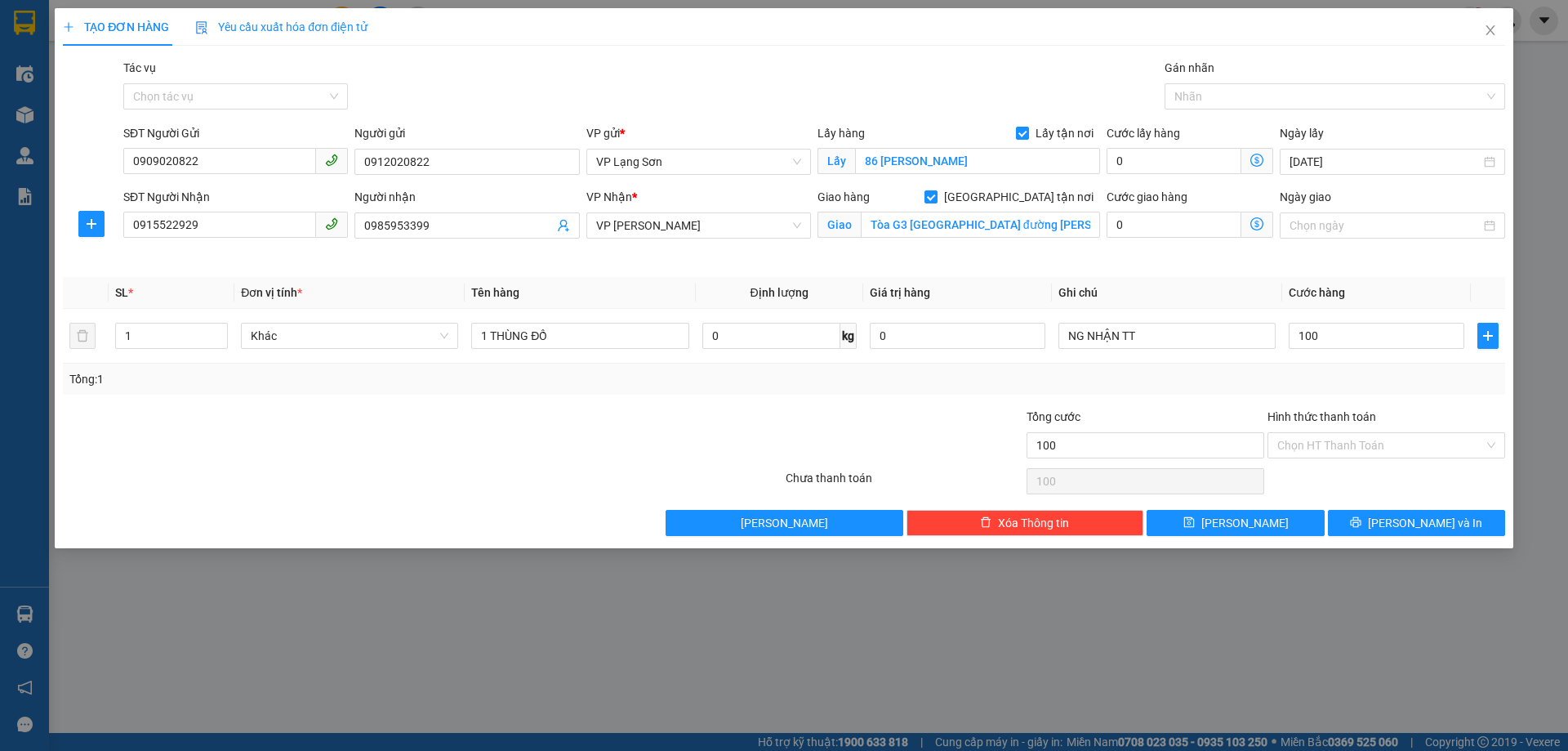
type input "100.000"
click at [1168, 532] on button "[PERSON_NAME]" at bounding box center [1235, 523] width 177 height 26
checkbox input "false"
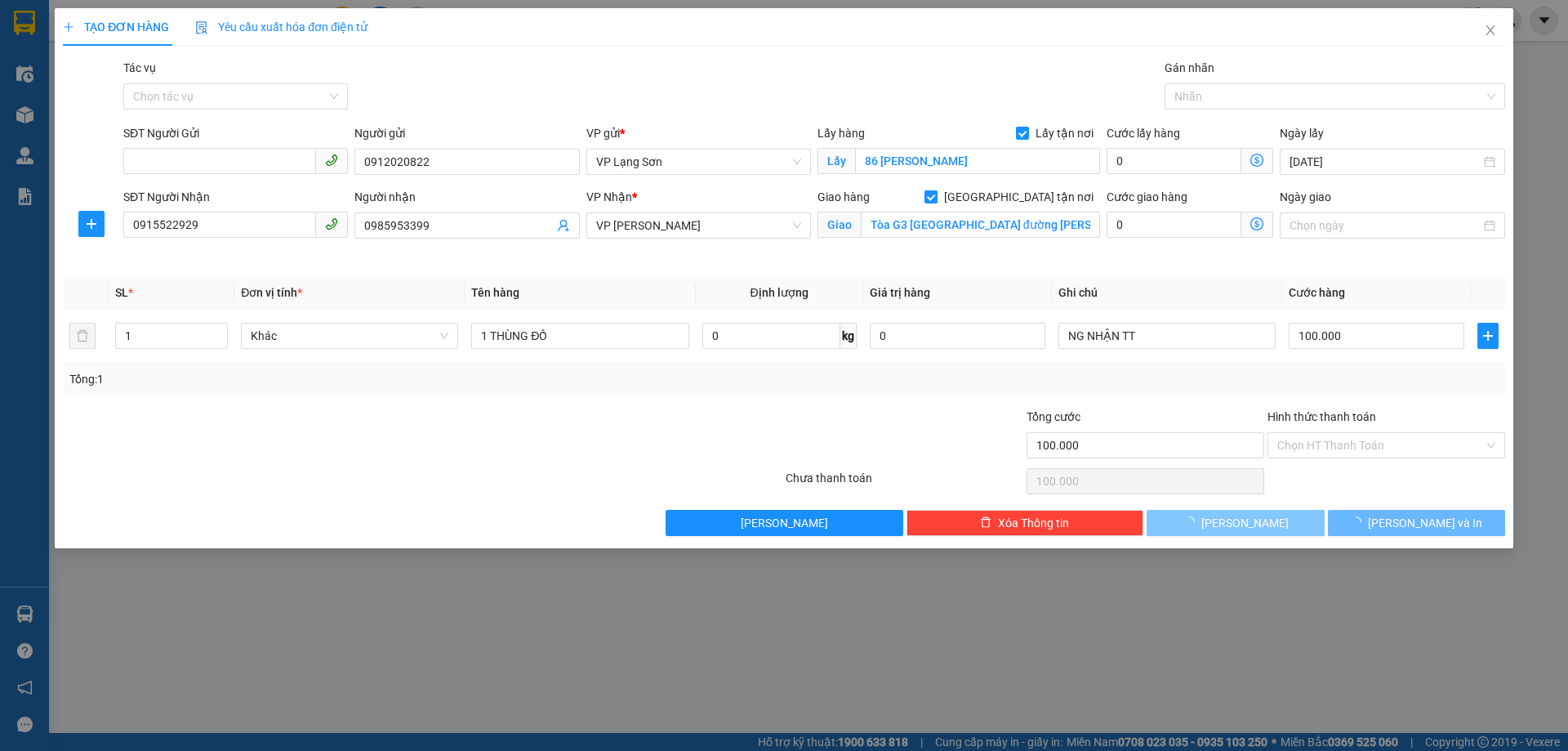
checkbox input "false"
type input "0"
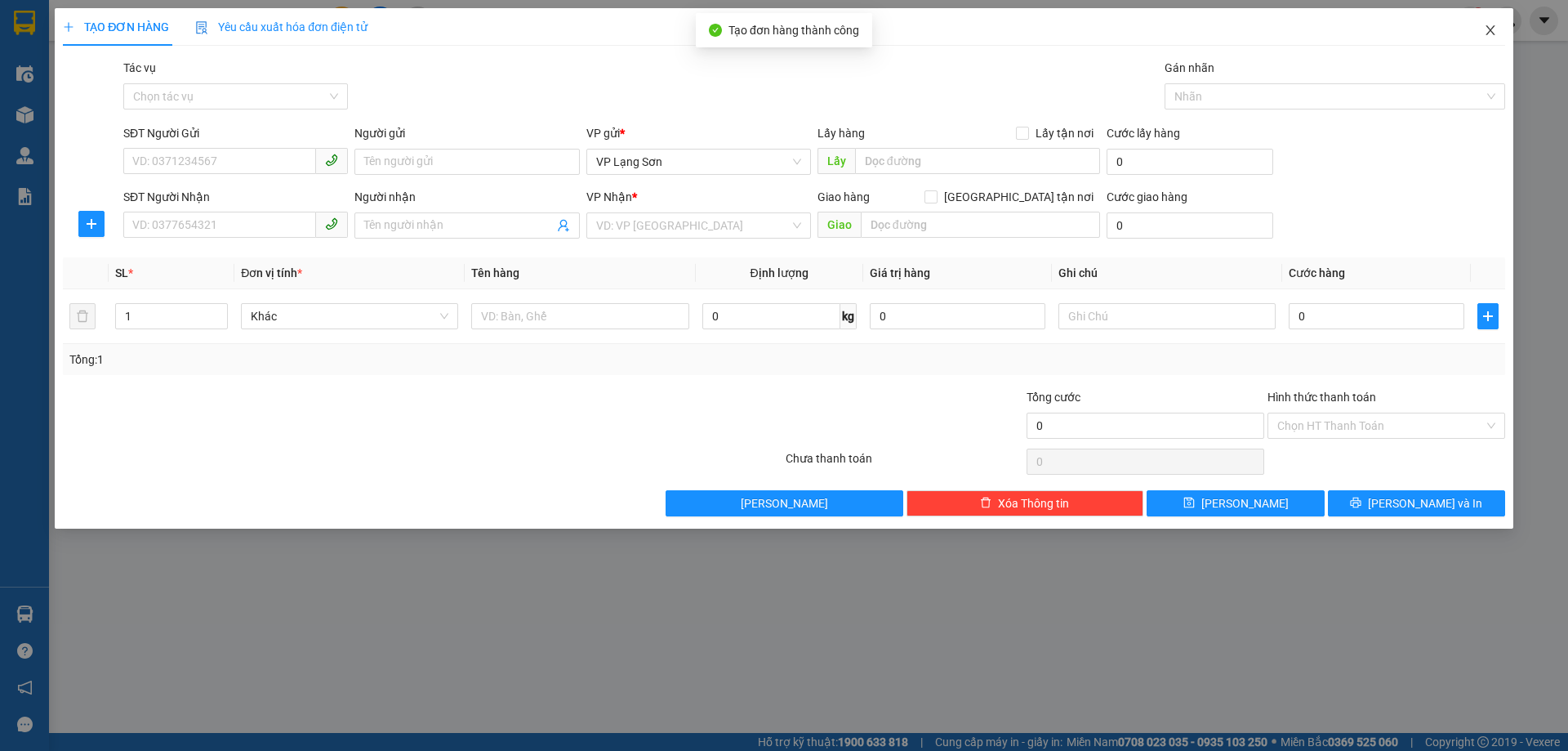
click at [1484, 25] on span "Close" at bounding box center [1491, 31] width 46 height 46
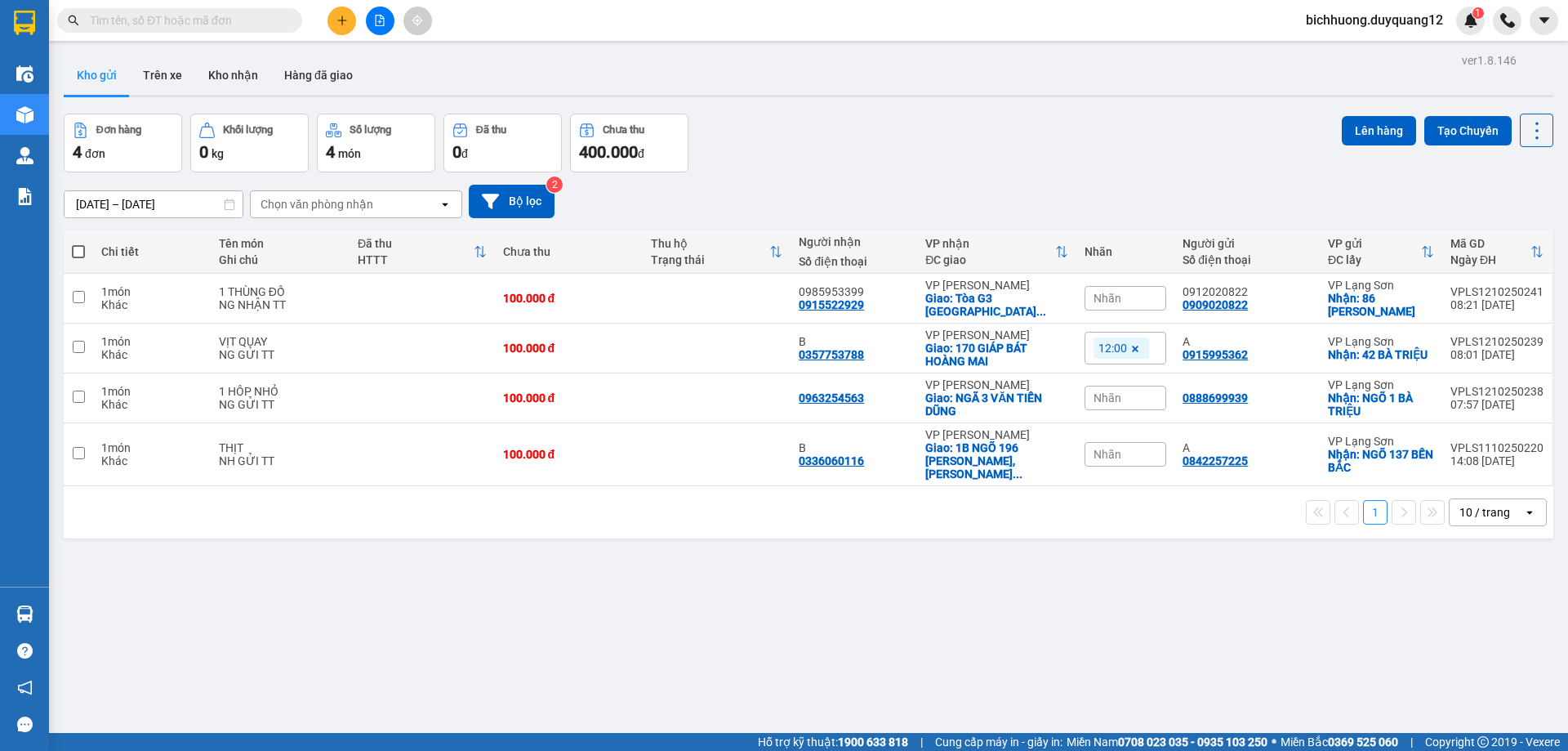
click at [1130, 305] on div "Nhãn" at bounding box center [1126, 298] width 81 height 25
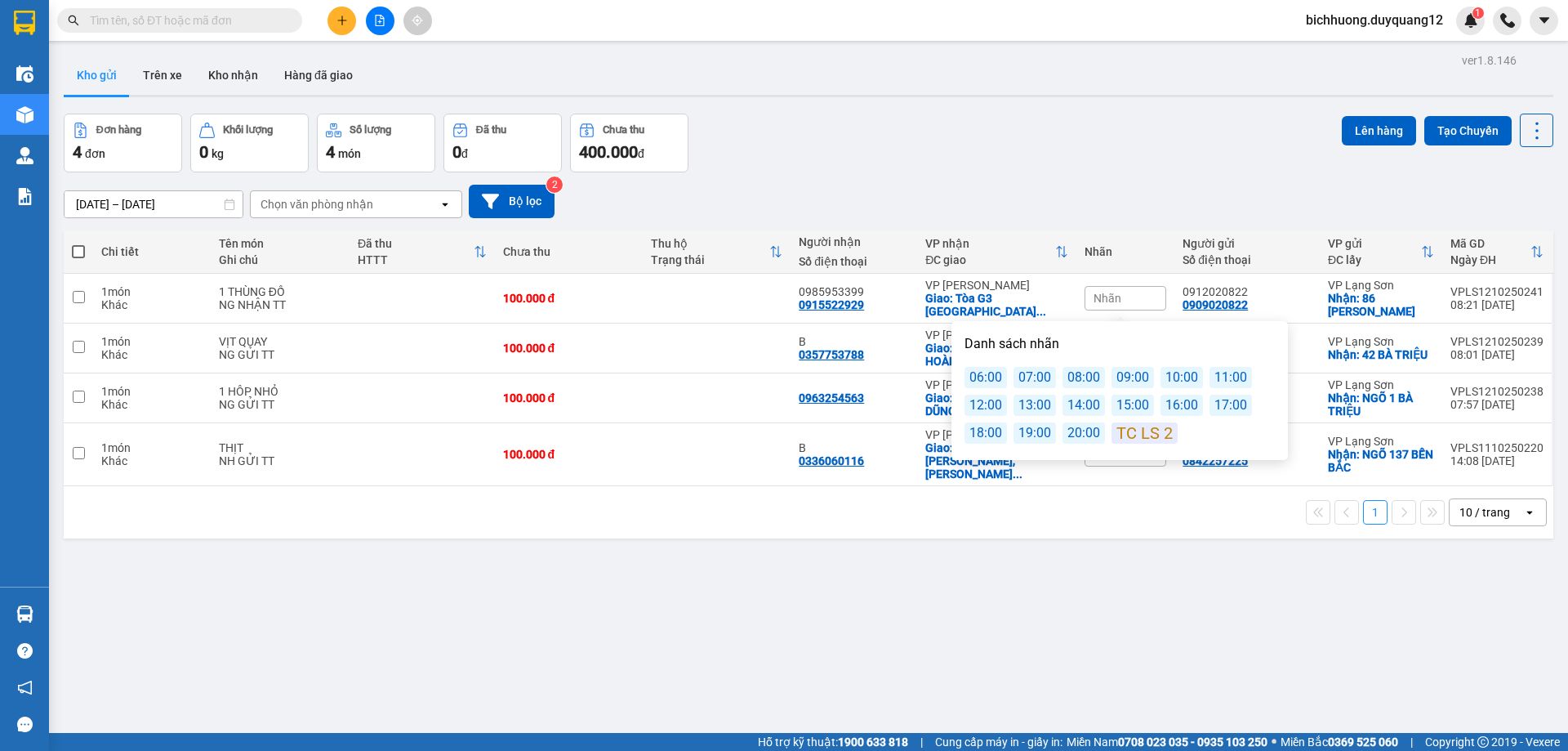
click at [990, 404] on div "12:00" at bounding box center [986, 405] width 42 height 21
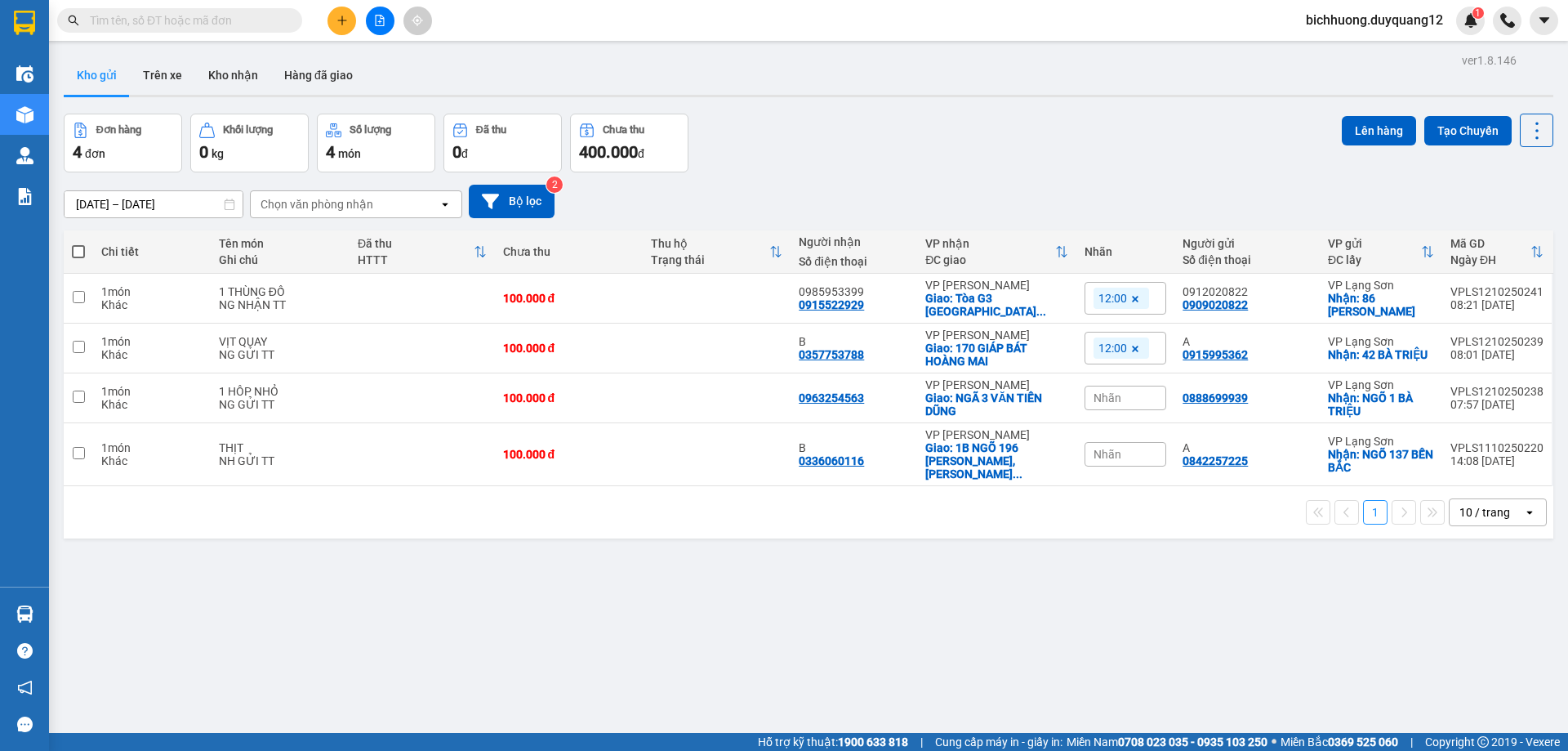
click at [1112, 206] on div "[DATE] – [DATE] Press the down arrow key to interact with the calendar and sele…" at bounding box center [809, 201] width 1490 height 33
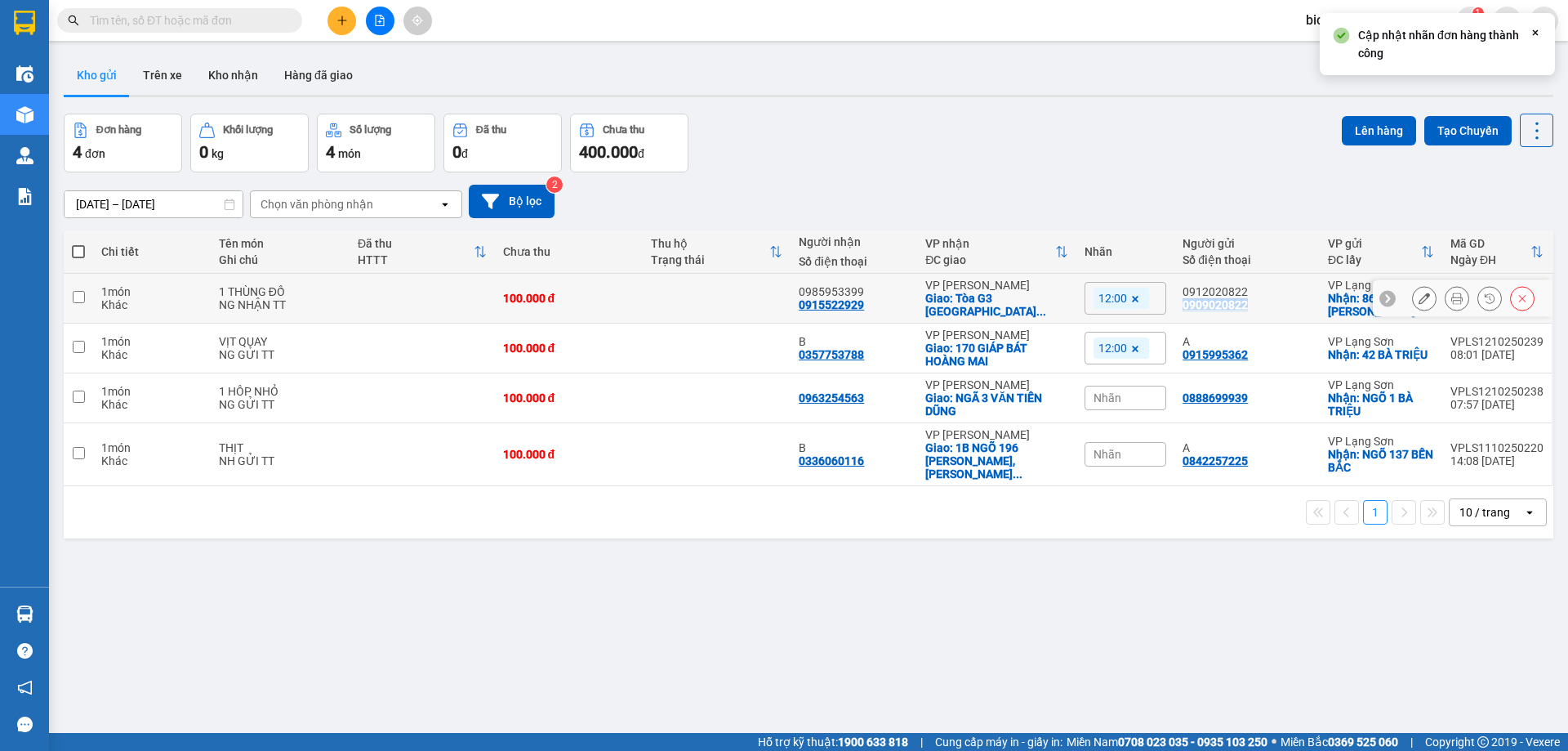
drag, startPoint x: 1274, startPoint y: 305, endPoint x: 1174, endPoint y: 307, distance: 100.0
click at [1174, 307] on td "0912020822 0909020822" at bounding box center [1246, 299] width 145 height 50
checkbox input "true"
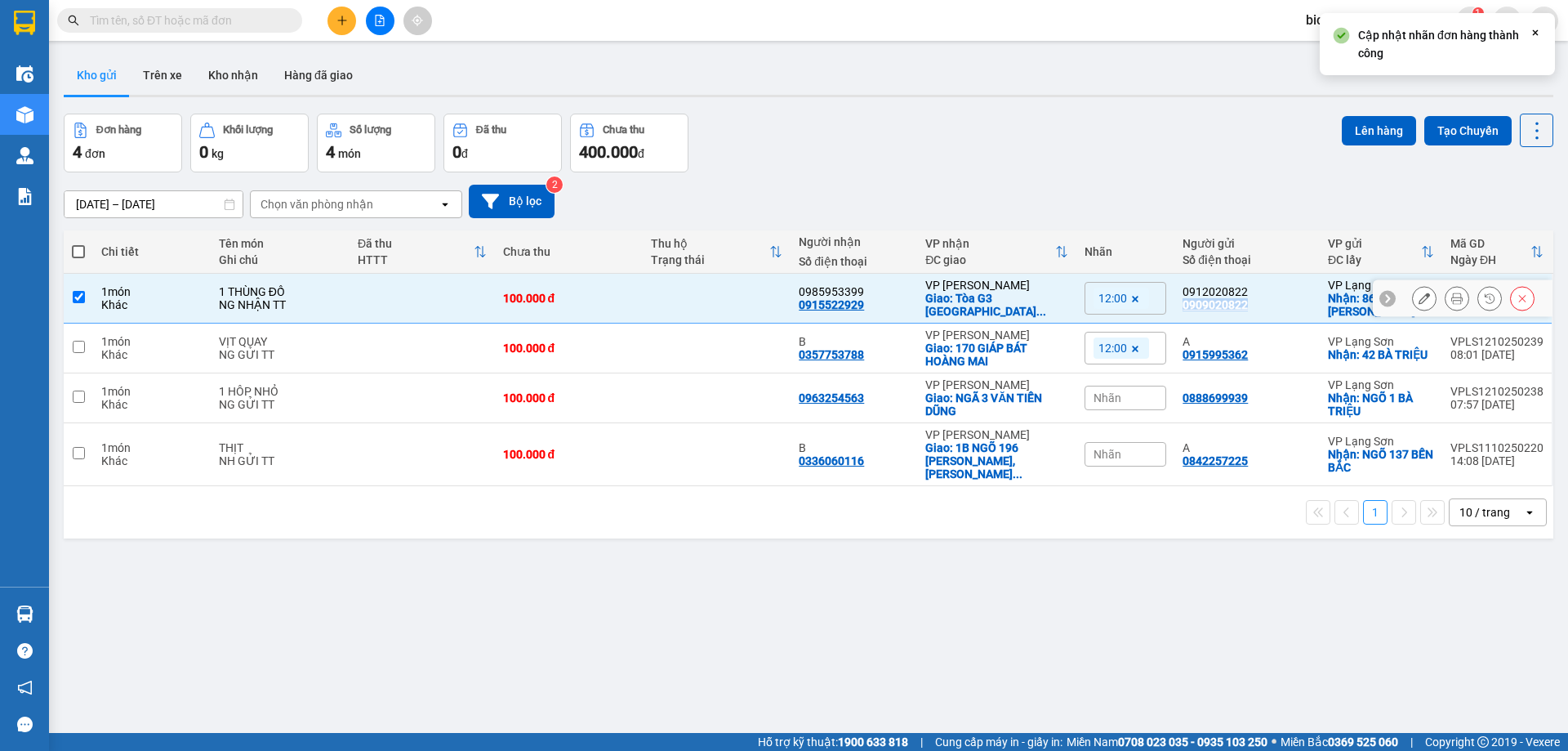
copy div "0909020822"
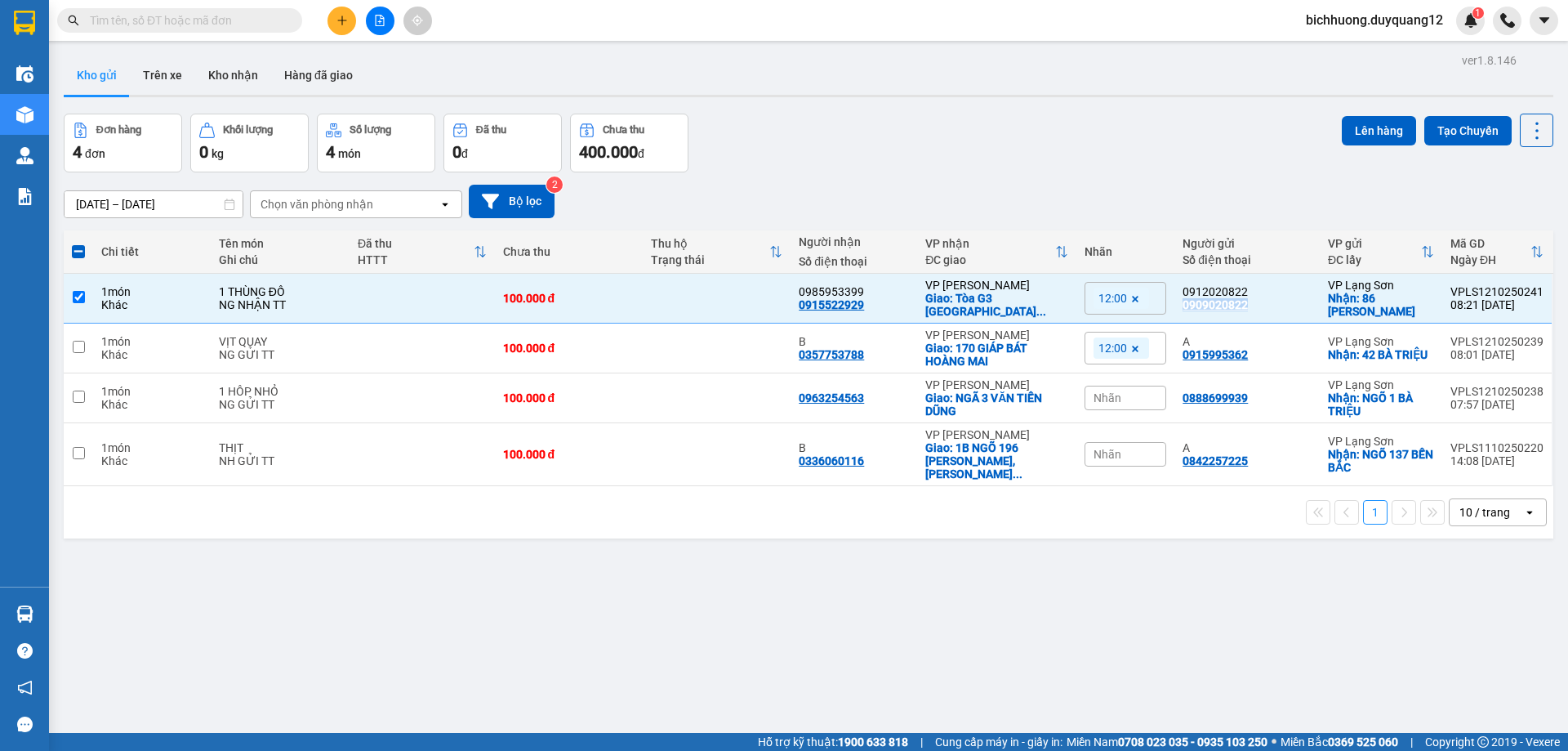
copy div "0909020822"
click at [344, 25] on icon "plus" at bounding box center [342, 20] width 11 height 11
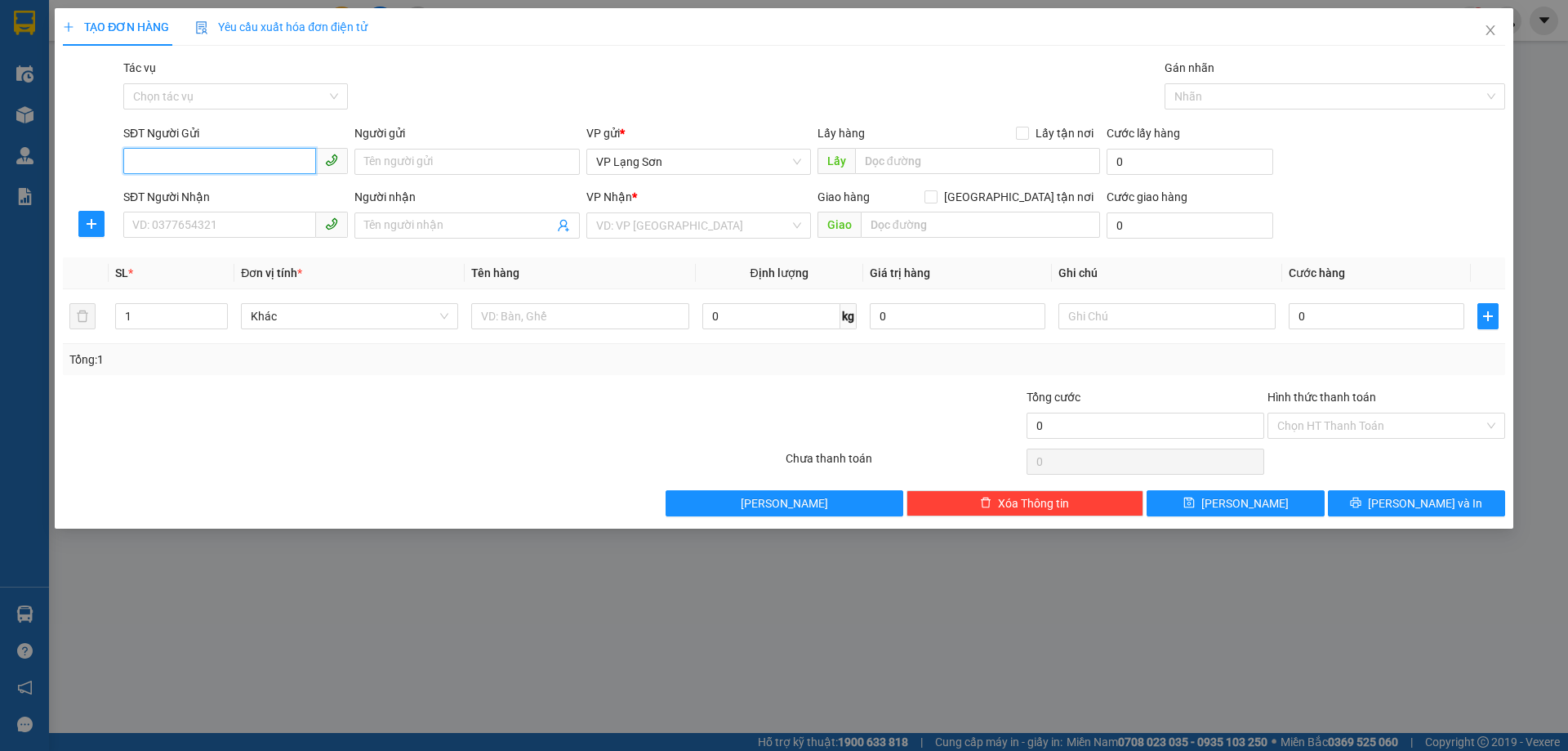
paste input "0876699533"
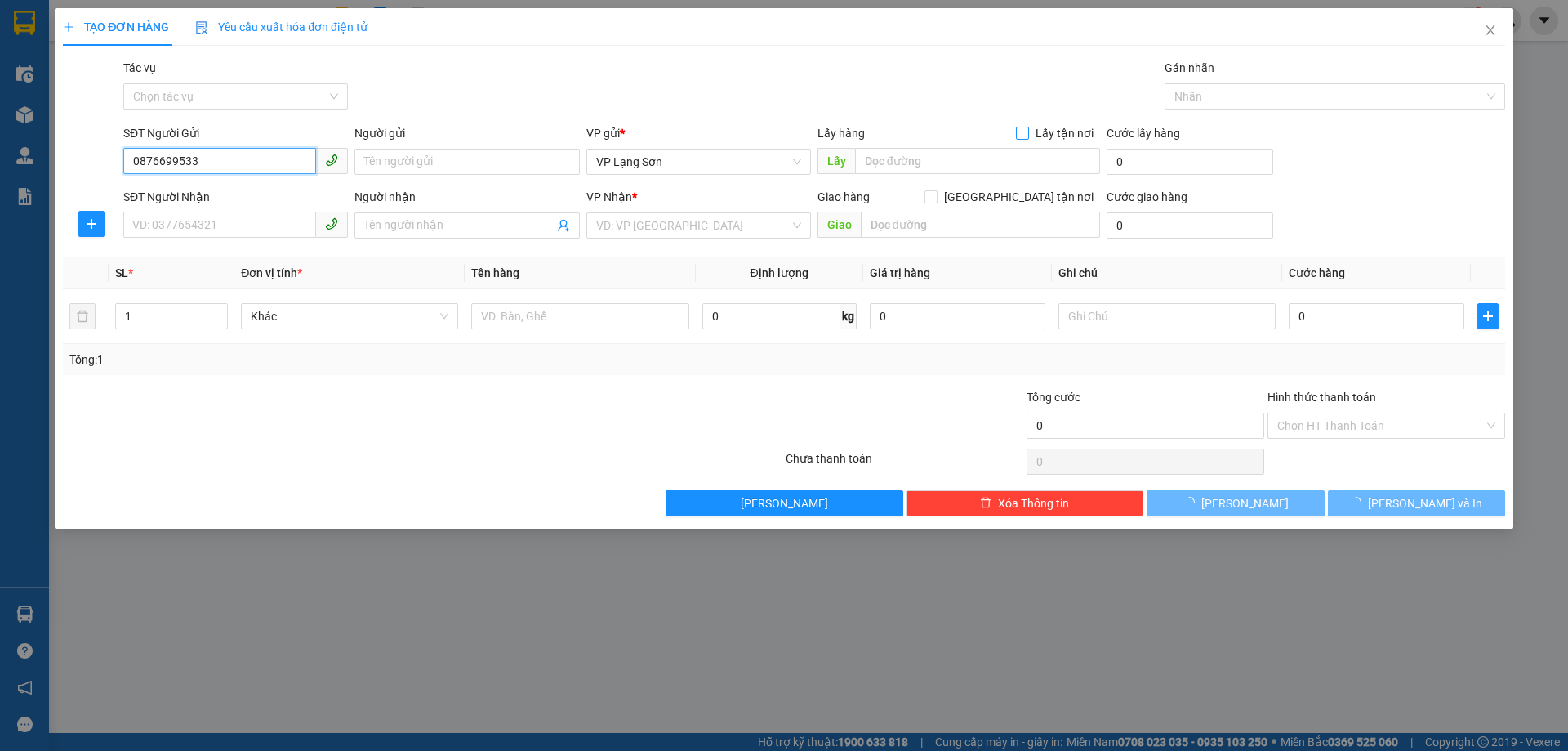
type input "0876699533"
click at [1022, 129] on input "Lấy tận nơi" at bounding box center [1022, 132] width 11 height 11
checkbox input "true"
click at [935, 170] on input "text" at bounding box center [977, 160] width 245 height 26
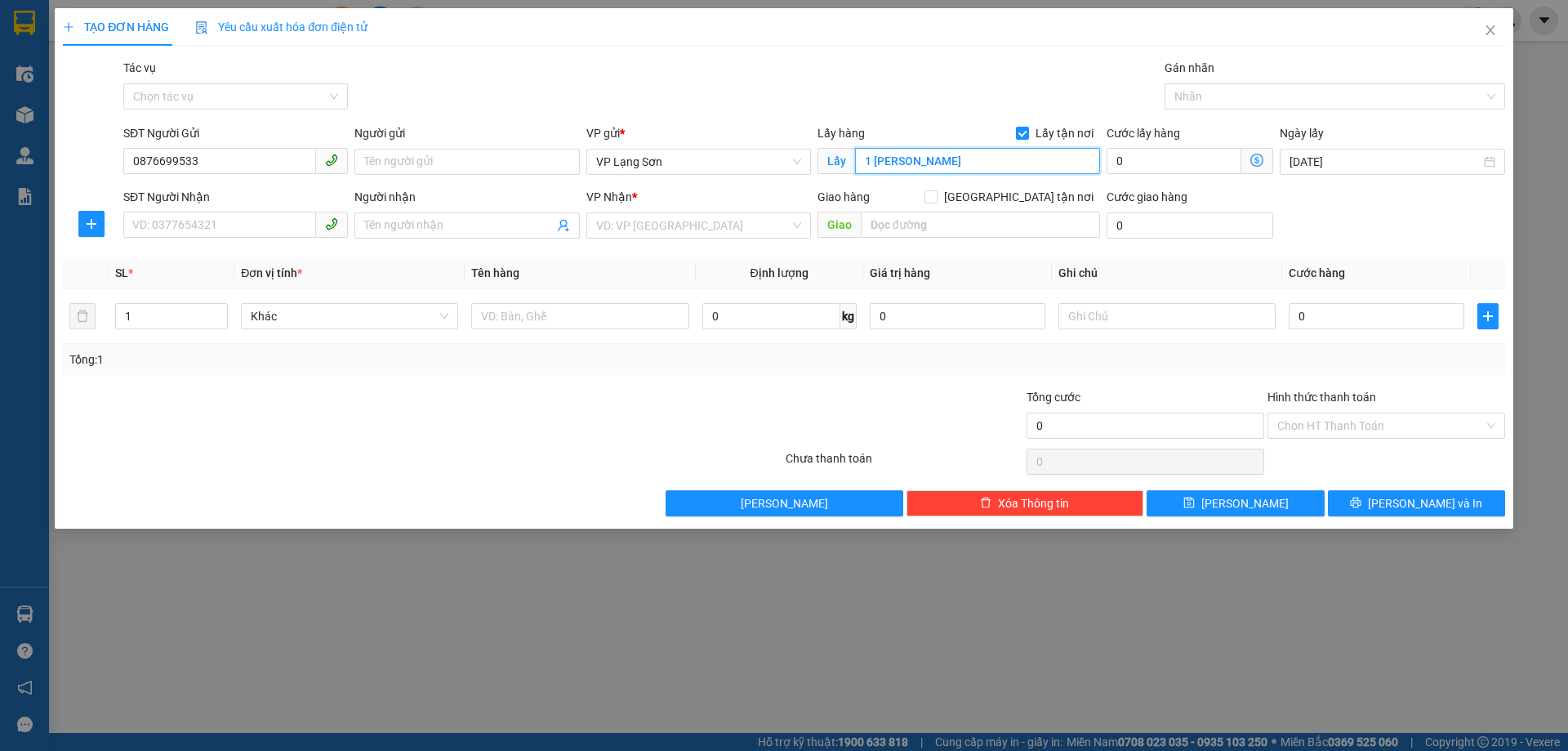
type input "1 [PERSON_NAME]"
click at [230, 207] on div "SĐT Người Nhận" at bounding box center [235, 199] width 225 height 25
click at [215, 225] on input "SĐT Người Nhận" at bounding box center [219, 224] width 193 height 26
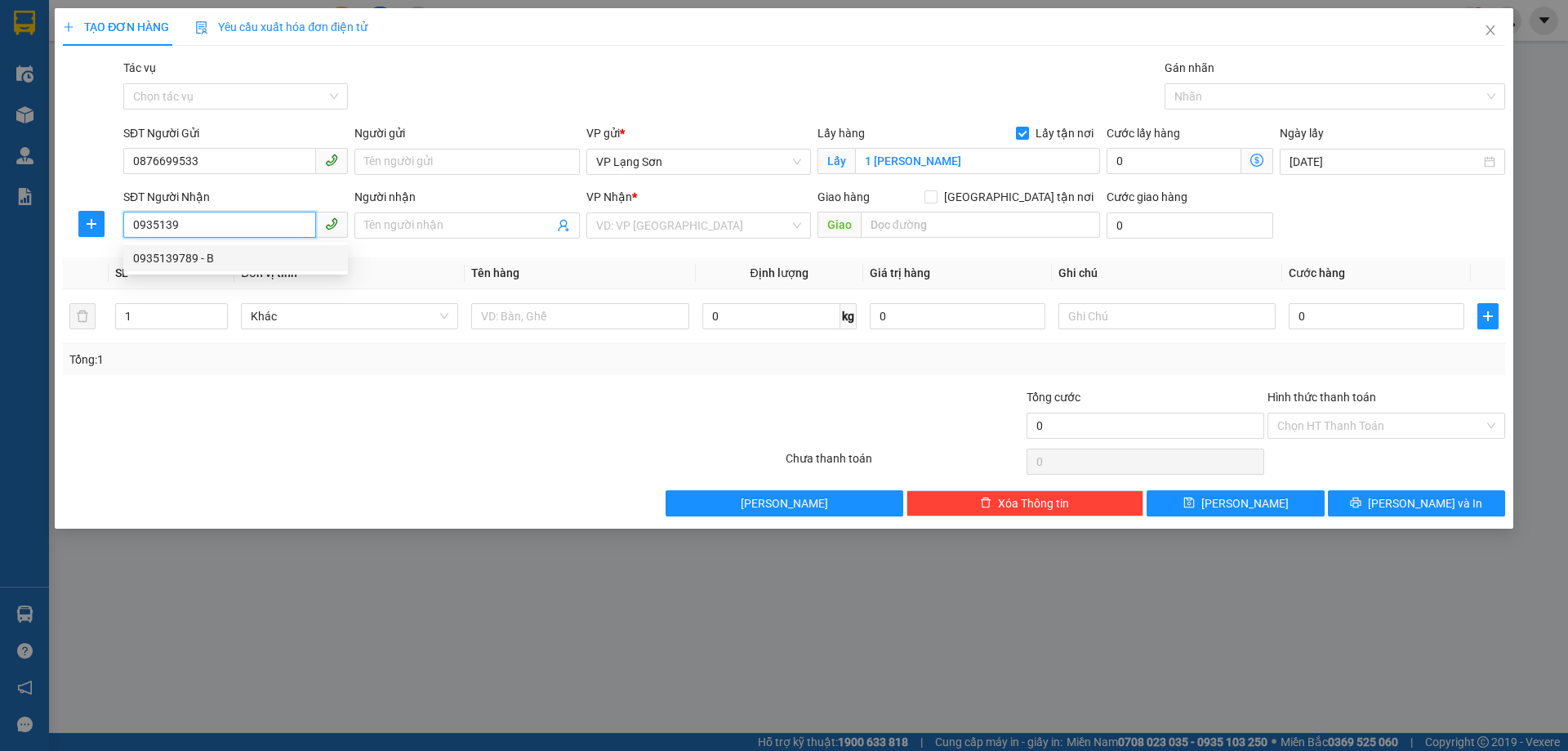
click at [220, 255] on div "0935139789 - B" at bounding box center [236, 258] width 205 height 18
type input "0935139789"
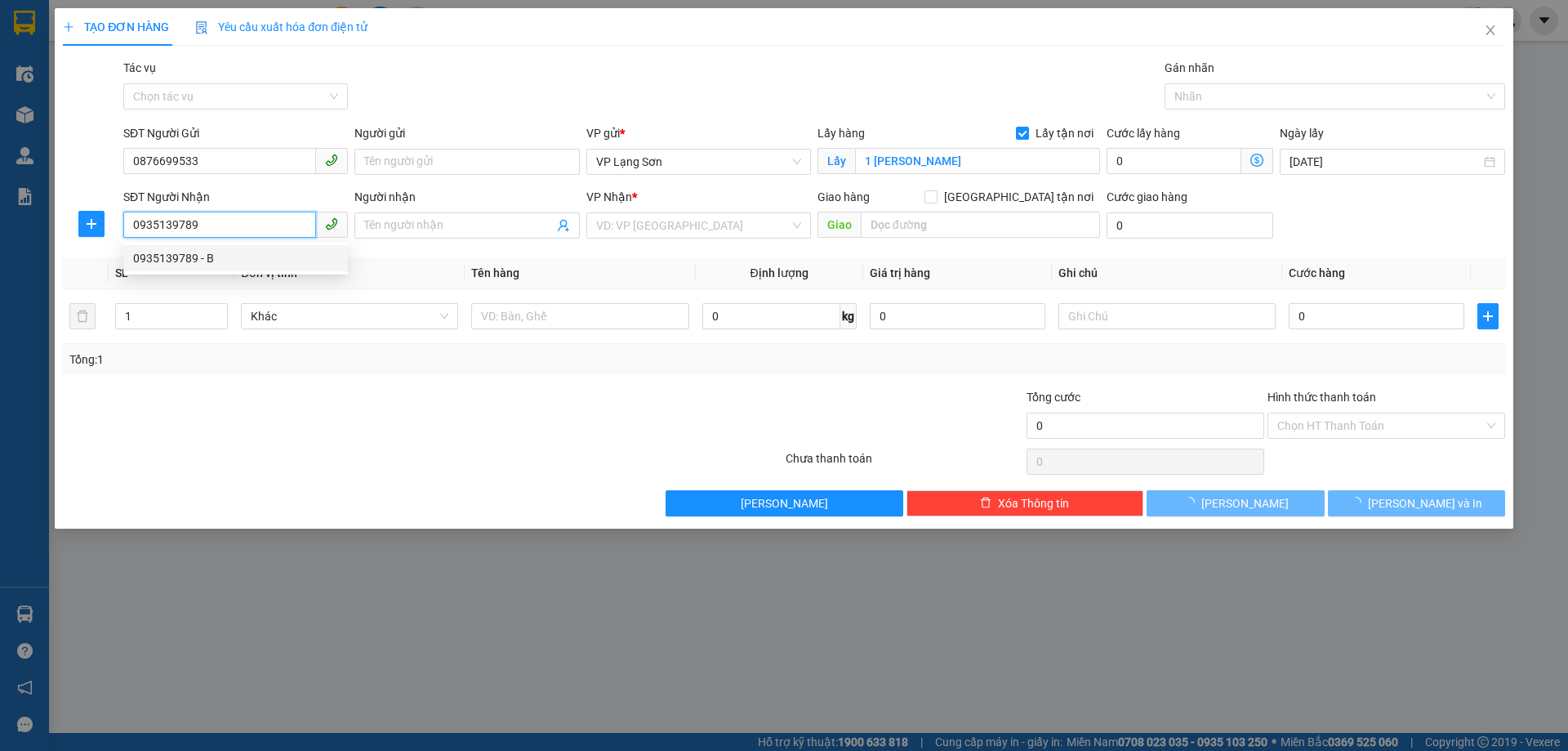
type input "B"
checkbox input "true"
type input "HỒ ĐẮC DI,[GEOGRAPHIC_DATA],[GEOGRAPHIC_DATA]"
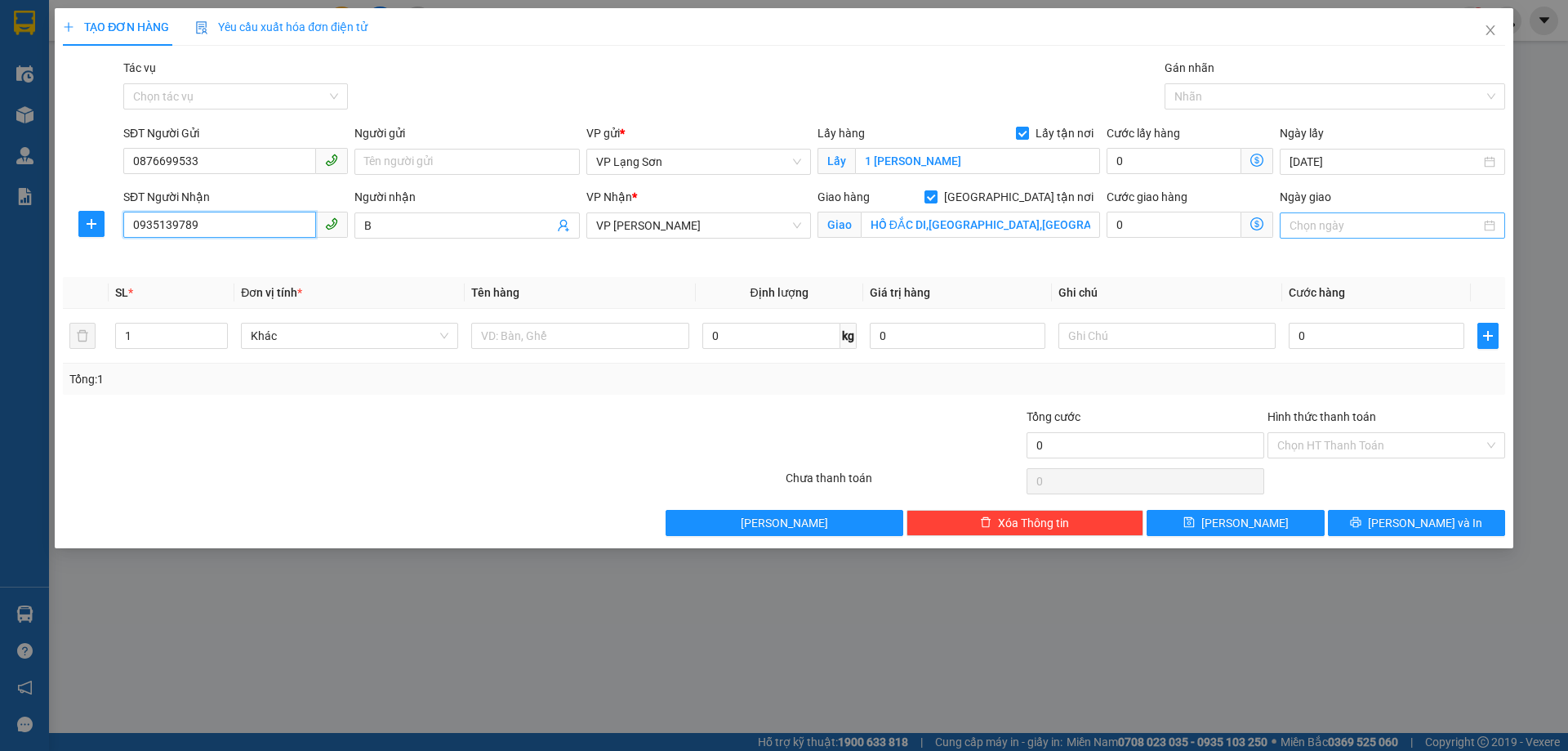
type input "0935139789"
click at [1380, 238] on div at bounding box center [1392, 225] width 225 height 26
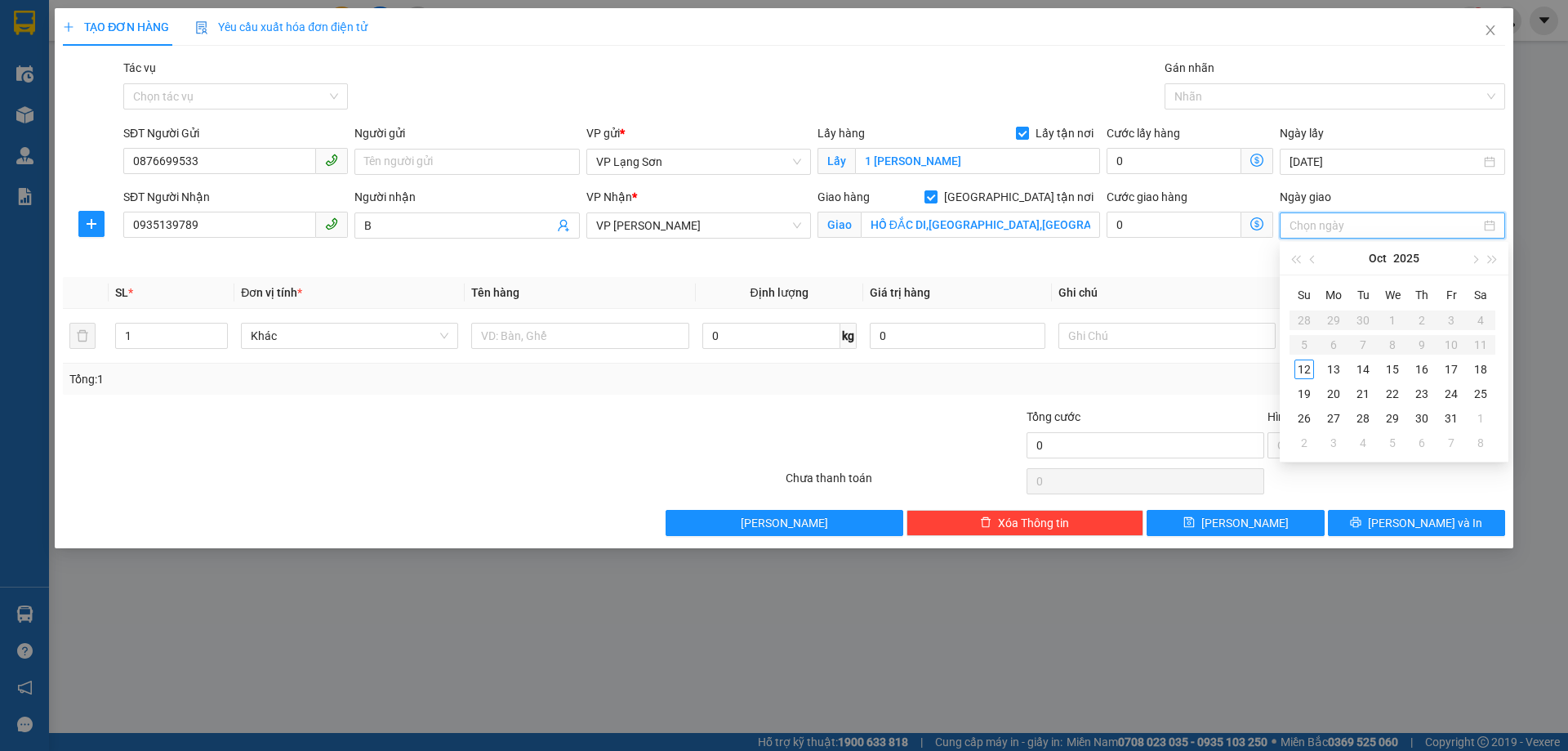
click at [1364, 231] on input "Ngày giao" at bounding box center [1385, 225] width 190 height 18
type input "[DATE]"
click at [1312, 370] on div "12" at bounding box center [1304, 369] width 20 height 20
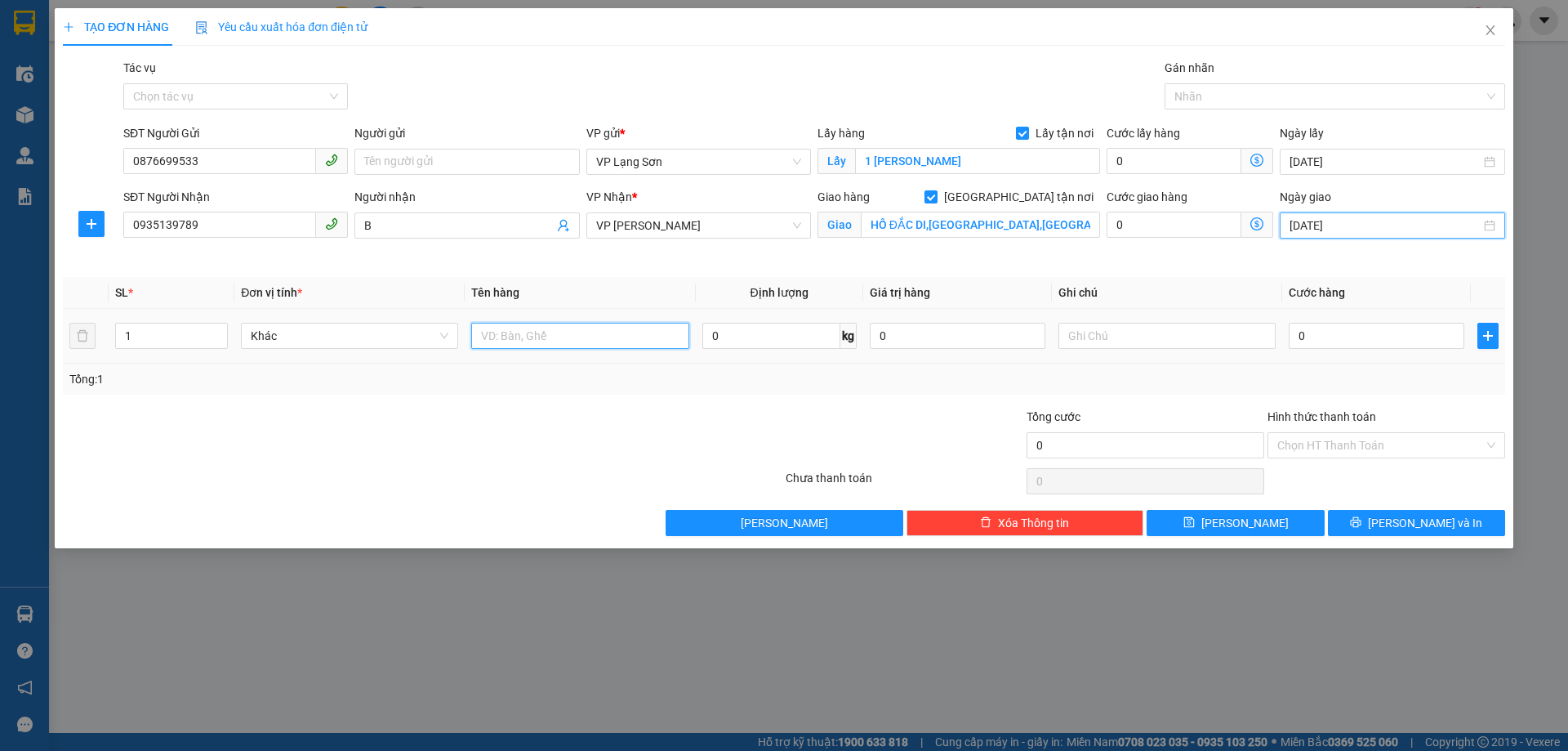
click at [592, 333] on input "text" at bounding box center [580, 335] width 217 height 26
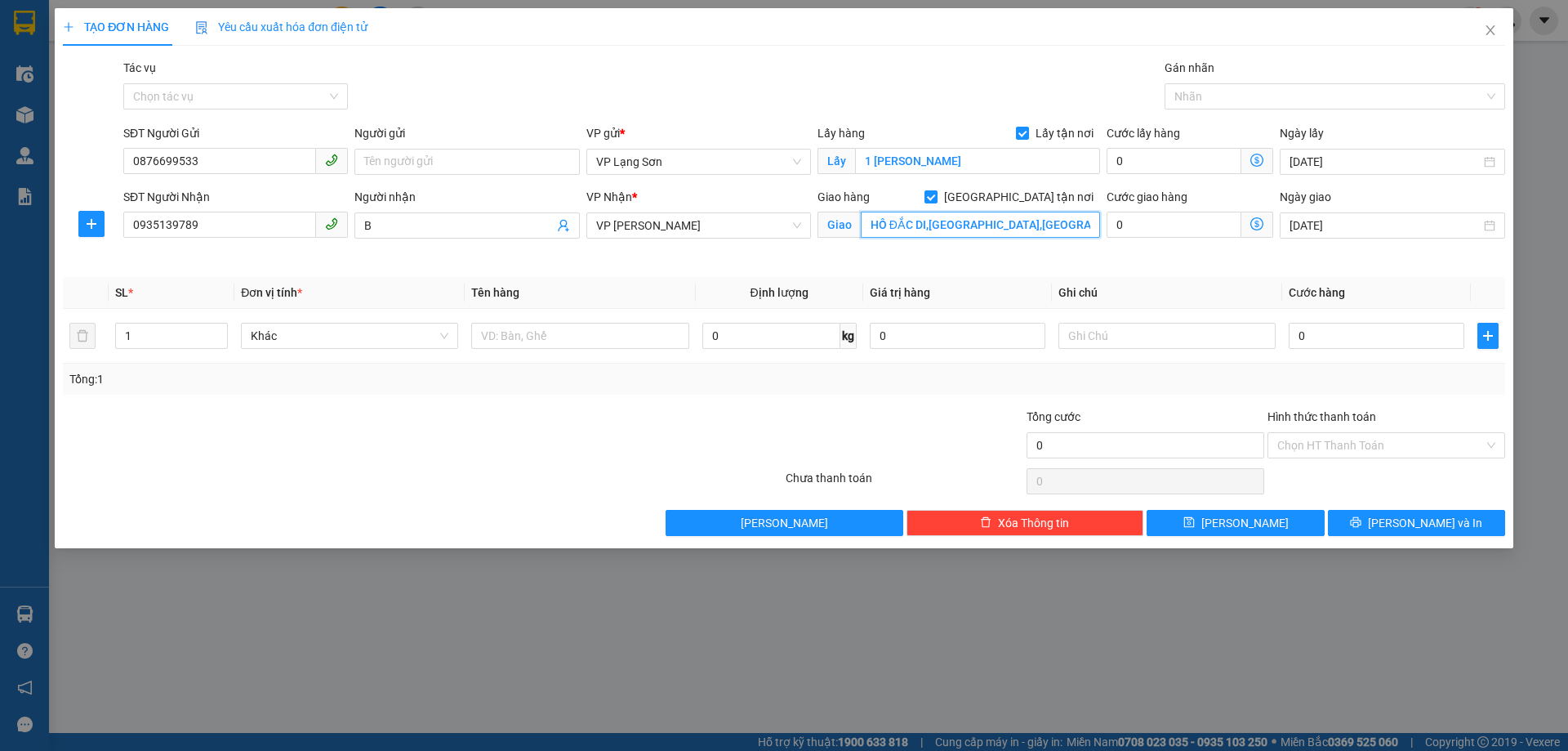
click at [866, 223] on input "HỒ ĐẮC DI,[GEOGRAPHIC_DATA],[GEOGRAPHIC_DATA]" at bounding box center [981, 224] width 239 height 26
type input "30 NGÕ 14 HỒ ĐẮC DI,[GEOGRAPHIC_DATA],[GEOGRAPHIC_DATA]"
click at [546, 333] on input "text" at bounding box center [580, 335] width 217 height 26
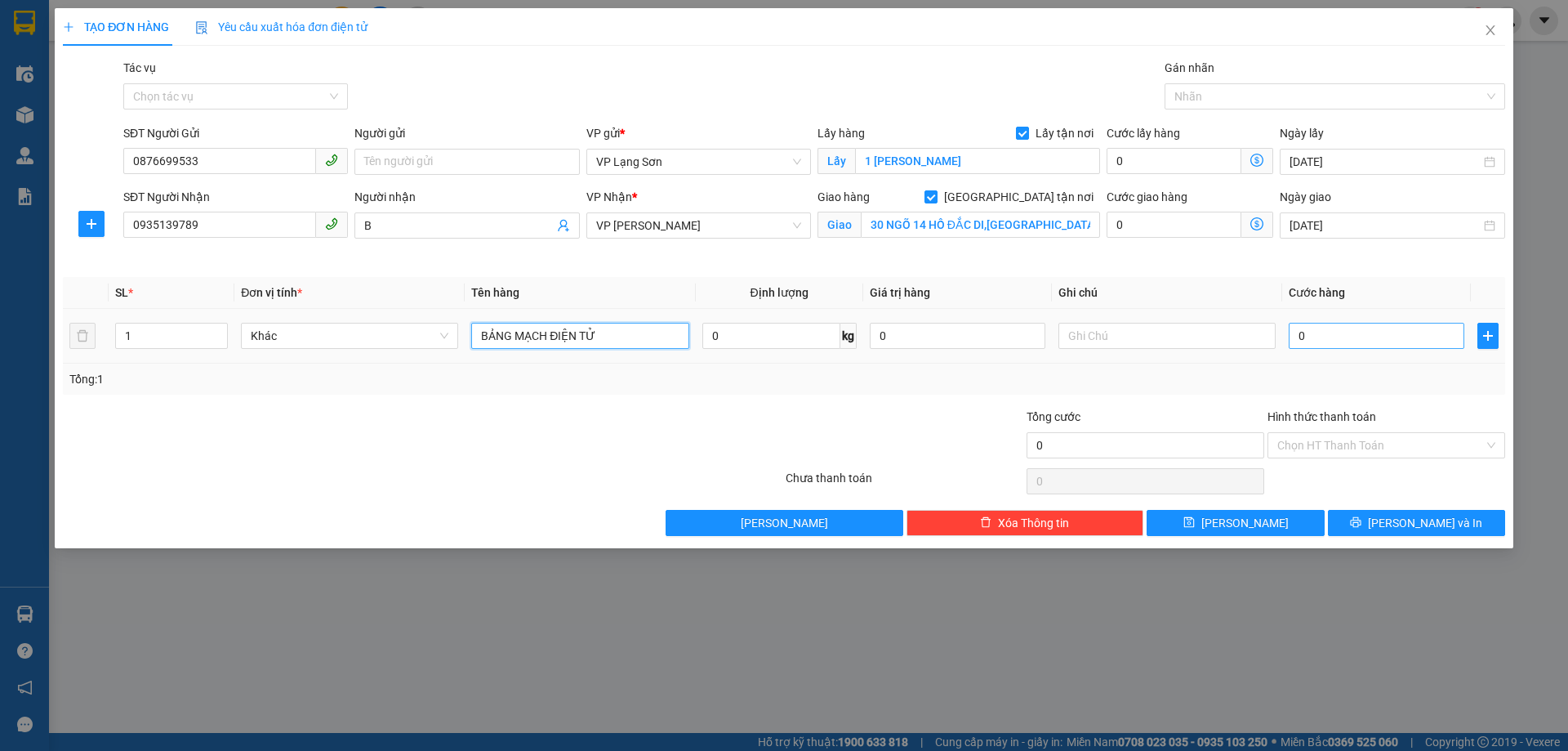
type input "BẢNG MẠCH ĐIỆN TỬ"
click at [1331, 333] on input "0" at bounding box center [1376, 335] width 176 height 26
type input "1"
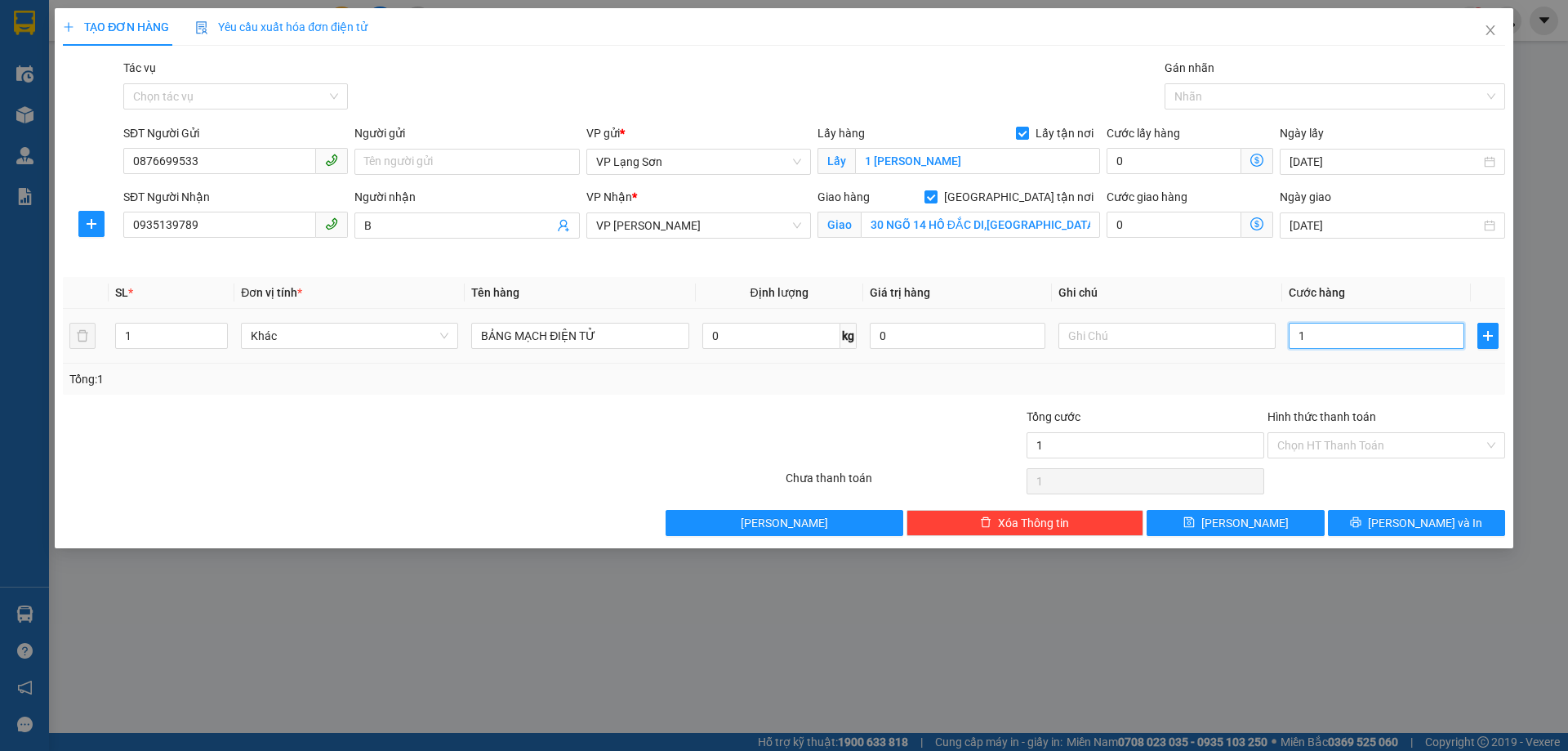
type input "10"
type input "100"
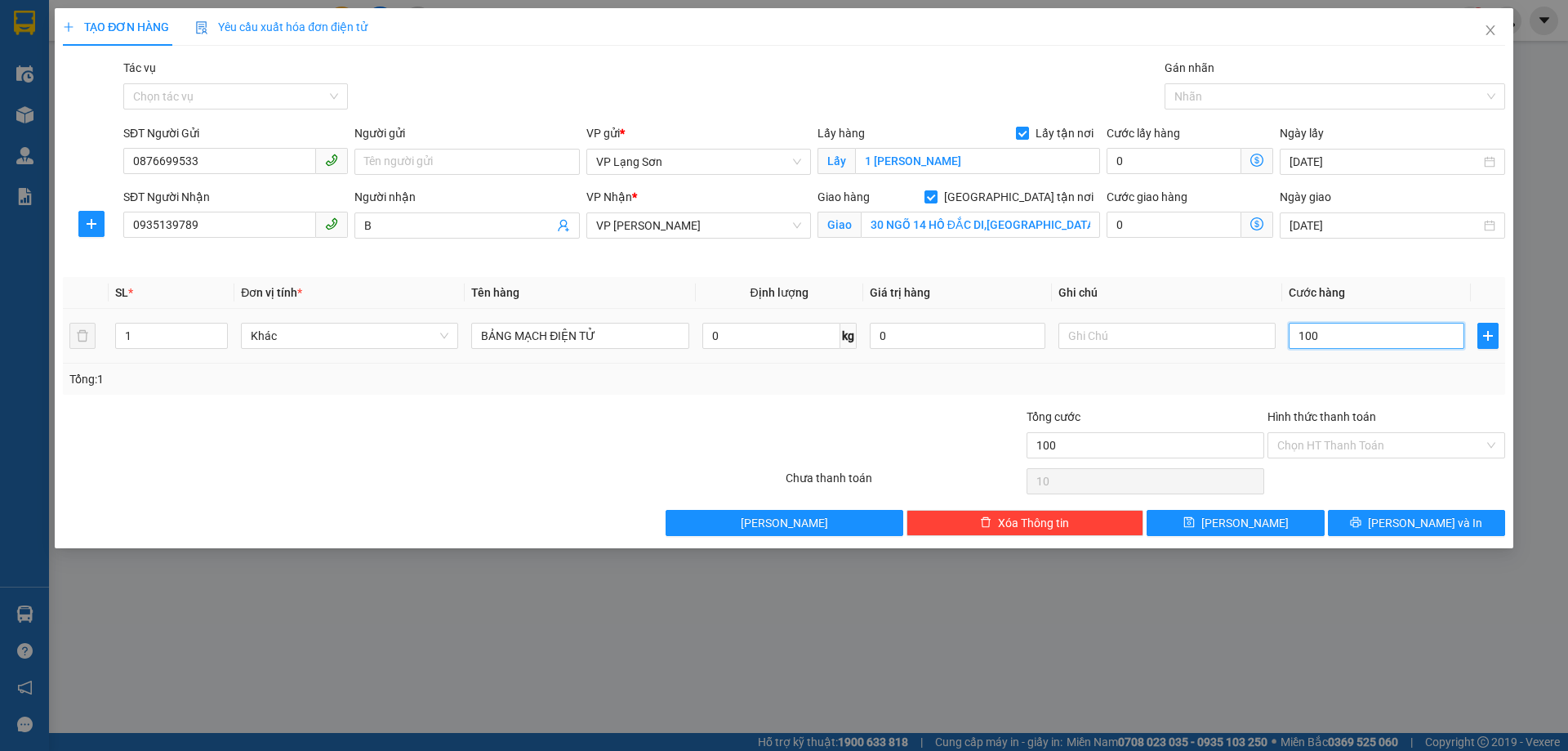
type input "100"
type input "100.000"
click at [1151, 318] on td at bounding box center [1167, 336] width 230 height 55
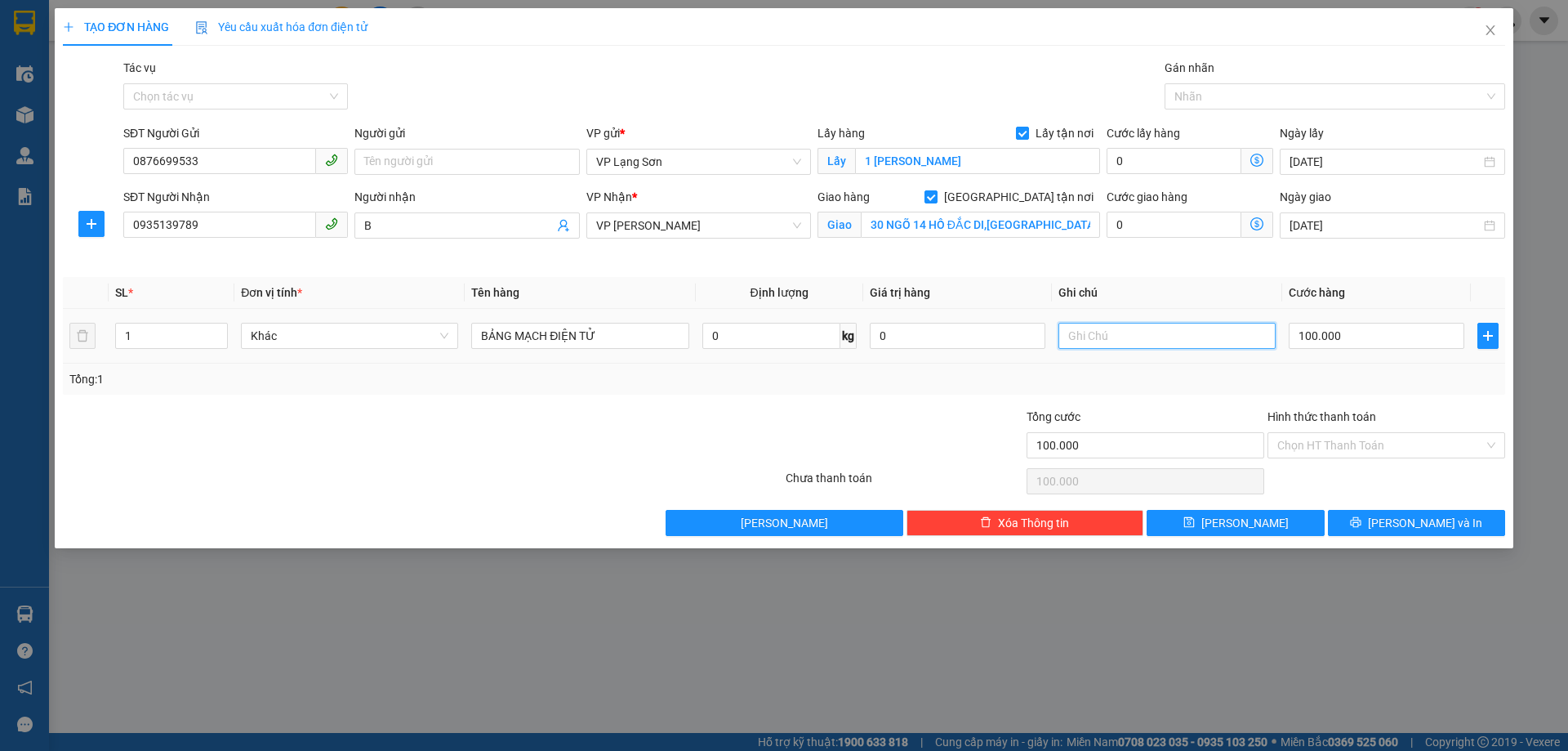
click at [1132, 339] on input "text" at bounding box center [1168, 335] width 217 height 26
type input "NG NHẬN TT"
click at [1235, 527] on button "[PERSON_NAME]" at bounding box center [1235, 523] width 177 height 26
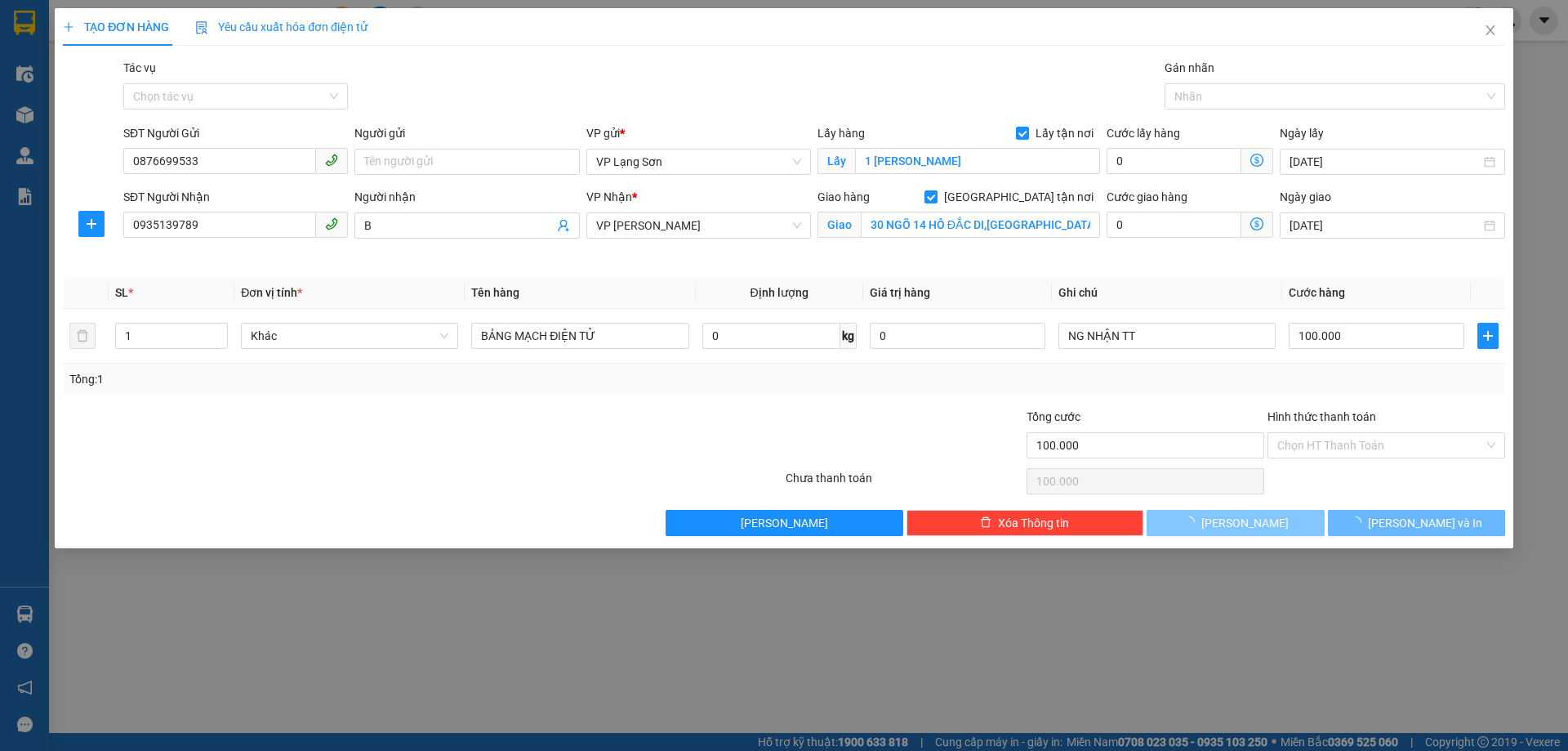
checkbox input "false"
type input "0"
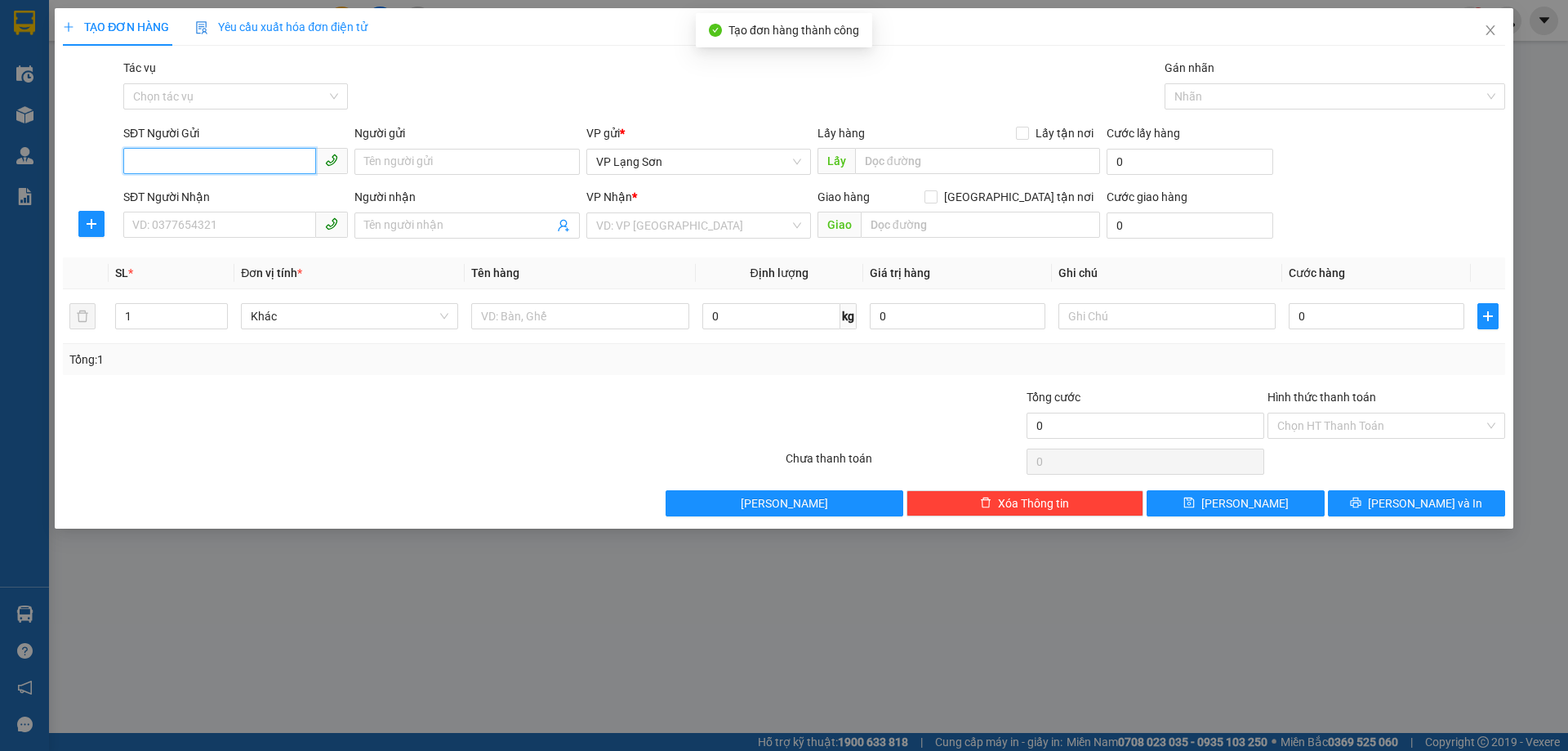
click at [208, 161] on input "SĐT Người Gửi" at bounding box center [219, 160] width 193 height 26
paste input "0876699533"
type input "0876699533"
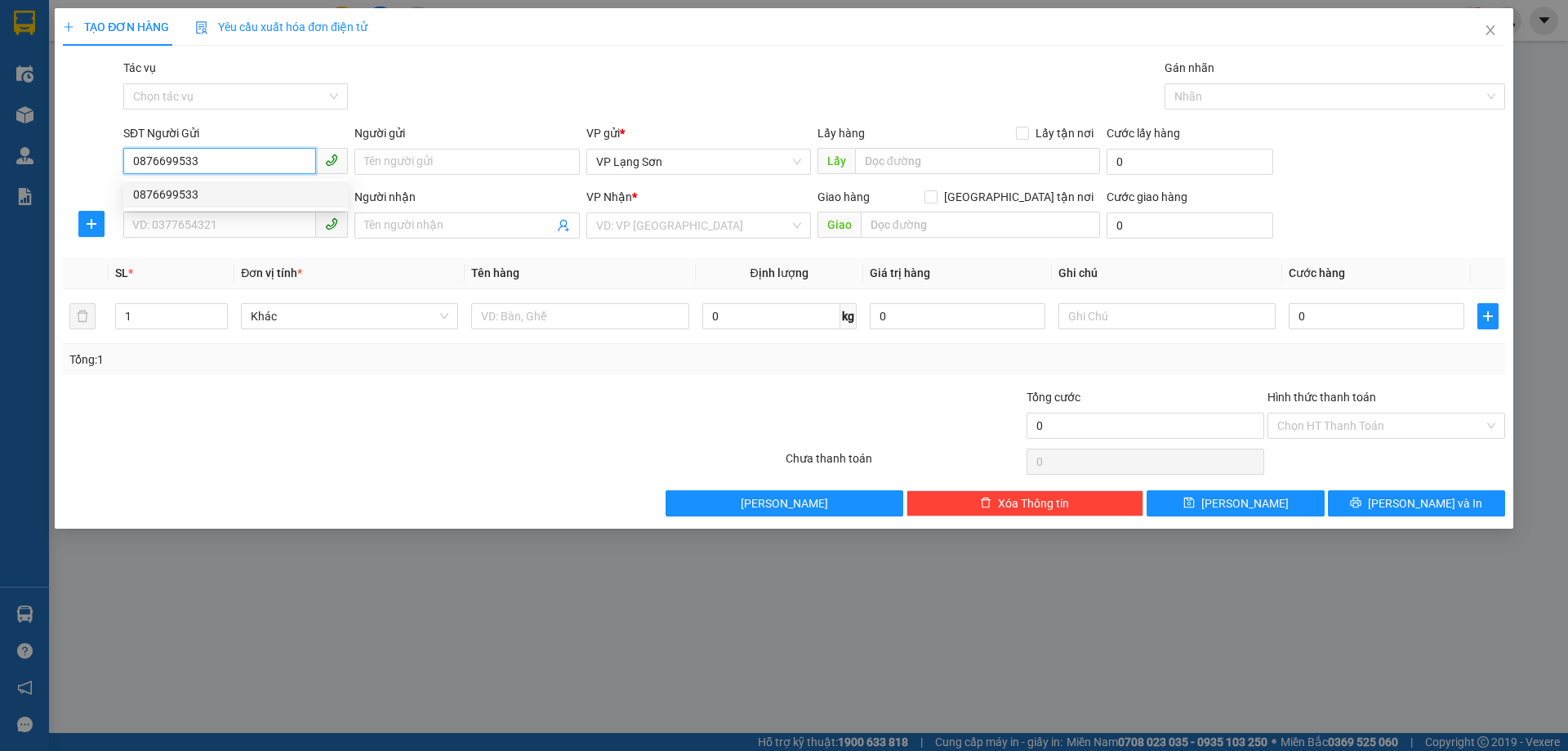
click at [227, 193] on div "0876699533" at bounding box center [236, 194] width 205 height 18
checkbox input "true"
type input "1 [PERSON_NAME]"
type input "0876699533"
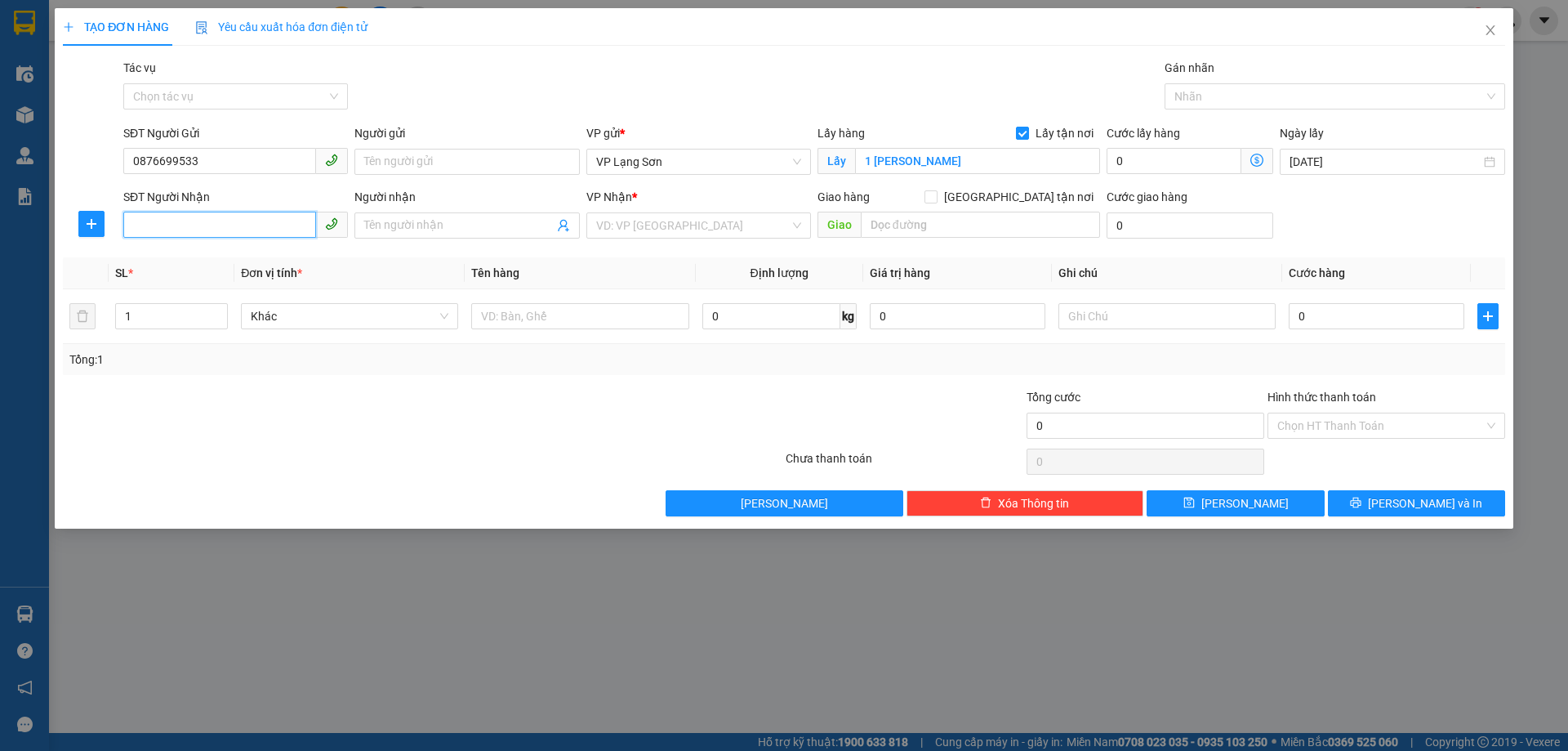
click at [195, 224] on input "SĐT Người Nhận" at bounding box center [219, 224] width 193 height 26
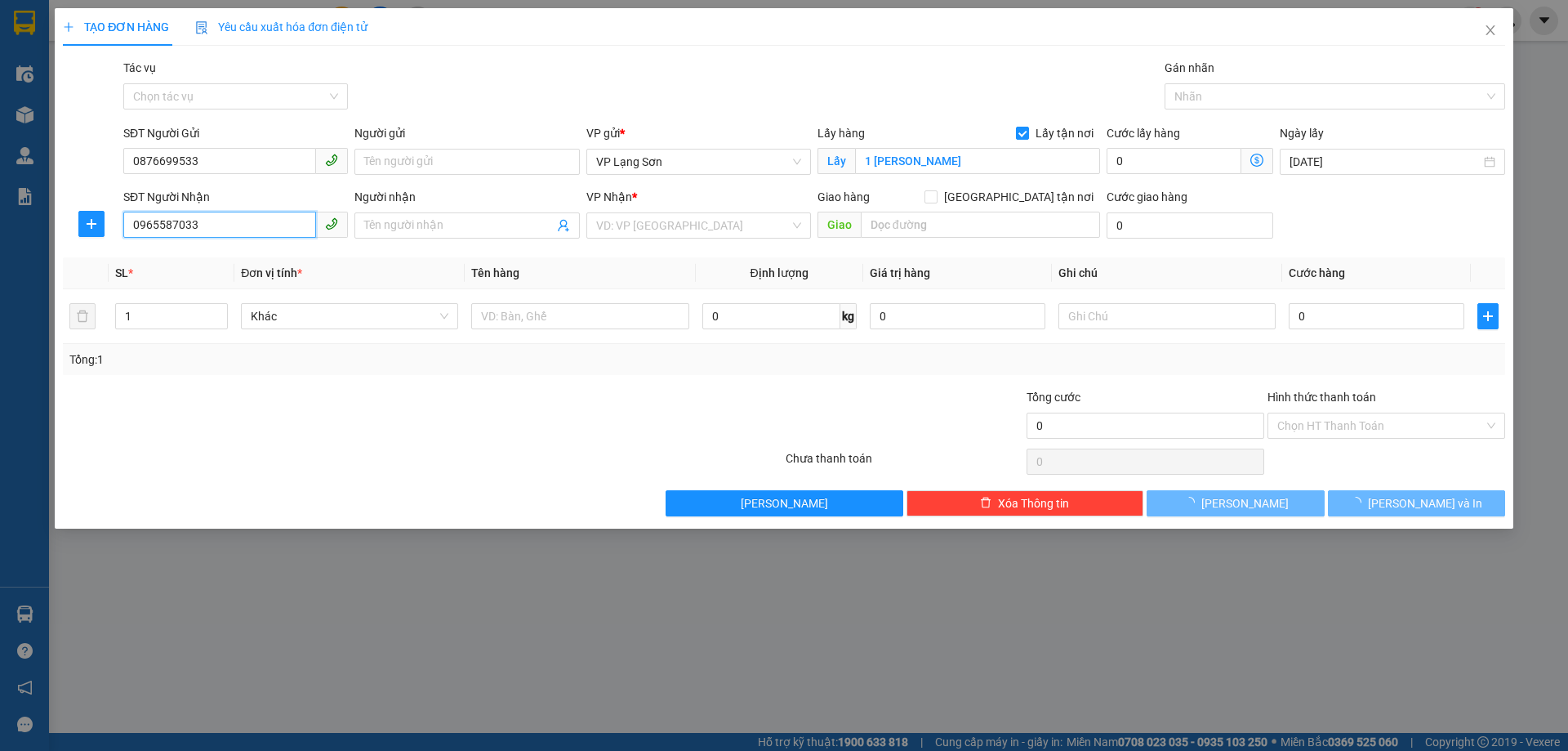
type input "0965587033"
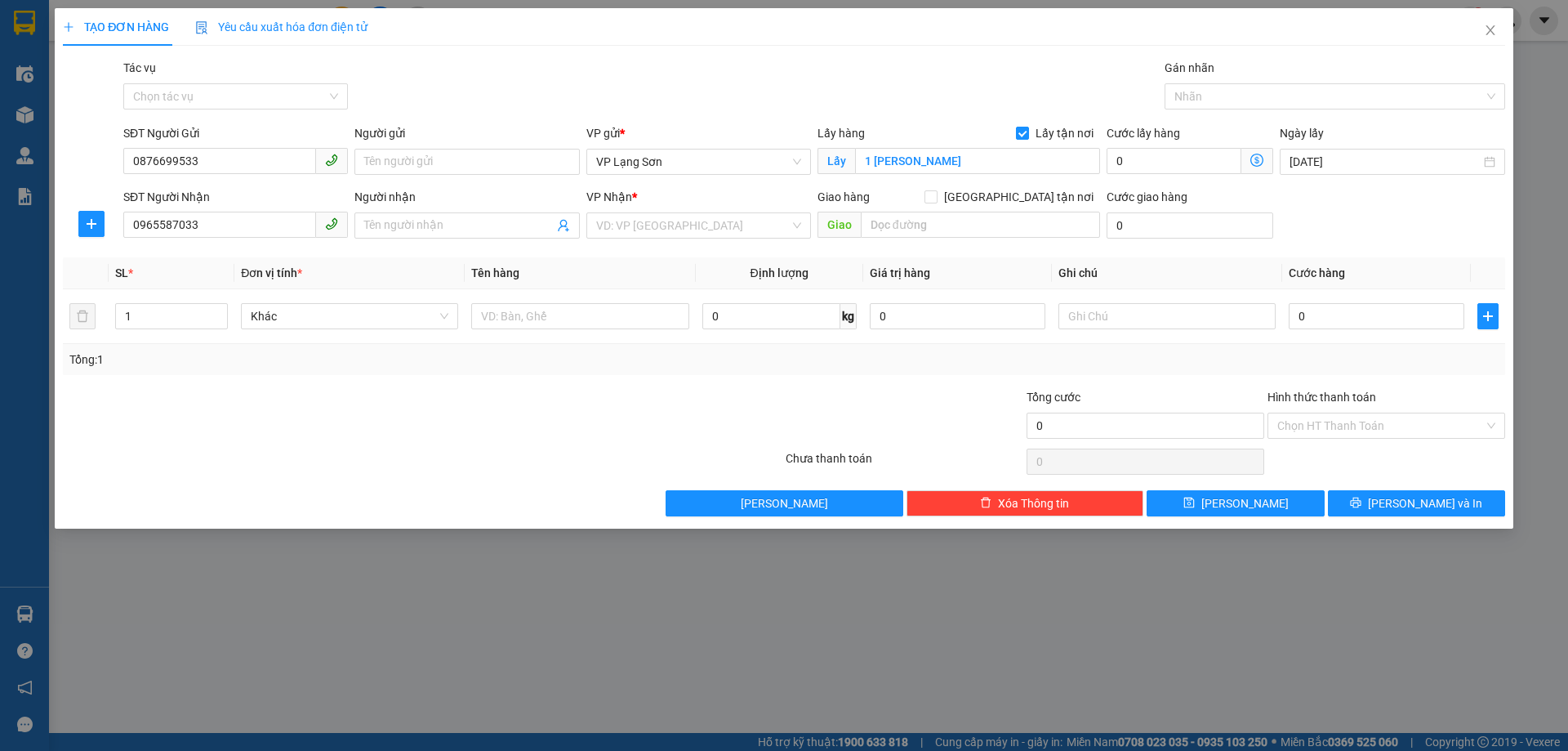
click at [465, 241] on div "Người nhận Tên người nhận" at bounding box center [467, 216] width 225 height 57
click at [466, 233] on input "Người nhận" at bounding box center [458, 225] width 188 height 18
click at [445, 164] on input "Người gửi" at bounding box center [467, 161] width 225 height 26
type input "A"
click at [431, 229] on input "Người nhận" at bounding box center [458, 225] width 188 height 18
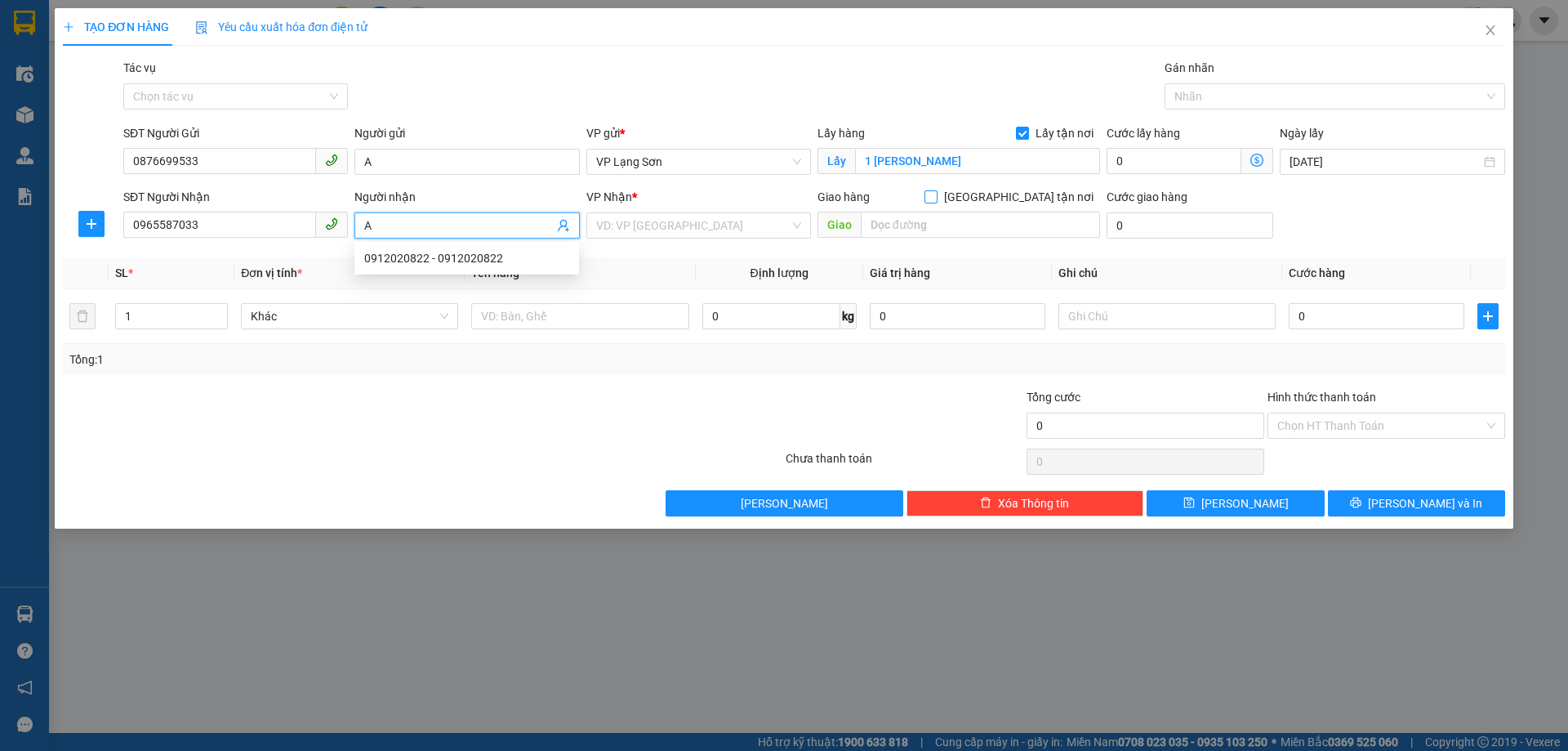
type input "A"
click at [936, 198] on input "[GEOGRAPHIC_DATA] tận nơi" at bounding box center [930, 195] width 11 height 11
checkbox input "true"
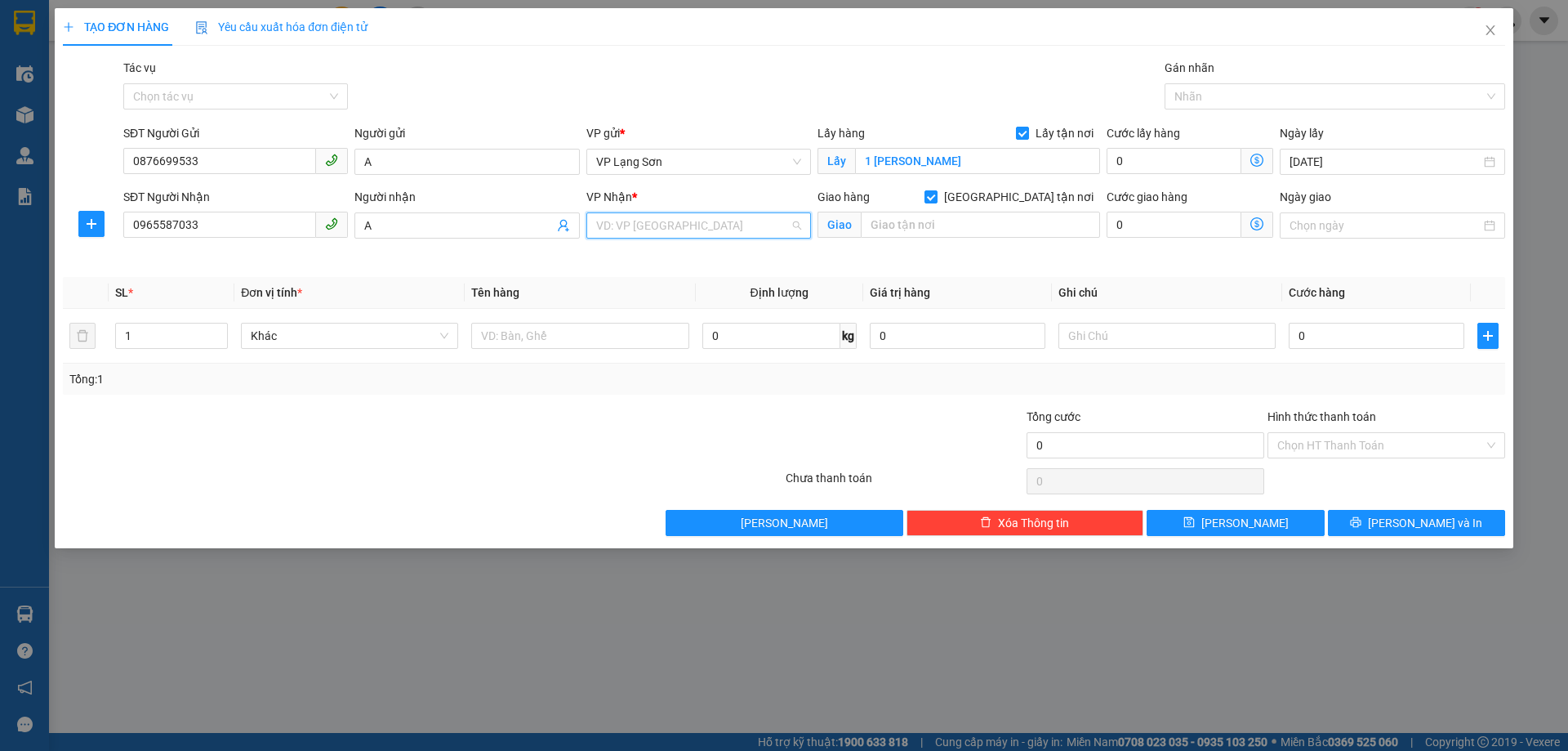
click at [684, 229] on input "search" at bounding box center [693, 225] width 193 height 25
click at [654, 281] on div "VP [PERSON_NAME]" at bounding box center [699, 283] width 205 height 18
click at [937, 215] on input "text" at bounding box center [981, 224] width 239 height 26
click at [1349, 217] on input "Ngày giao" at bounding box center [1385, 225] width 190 height 18
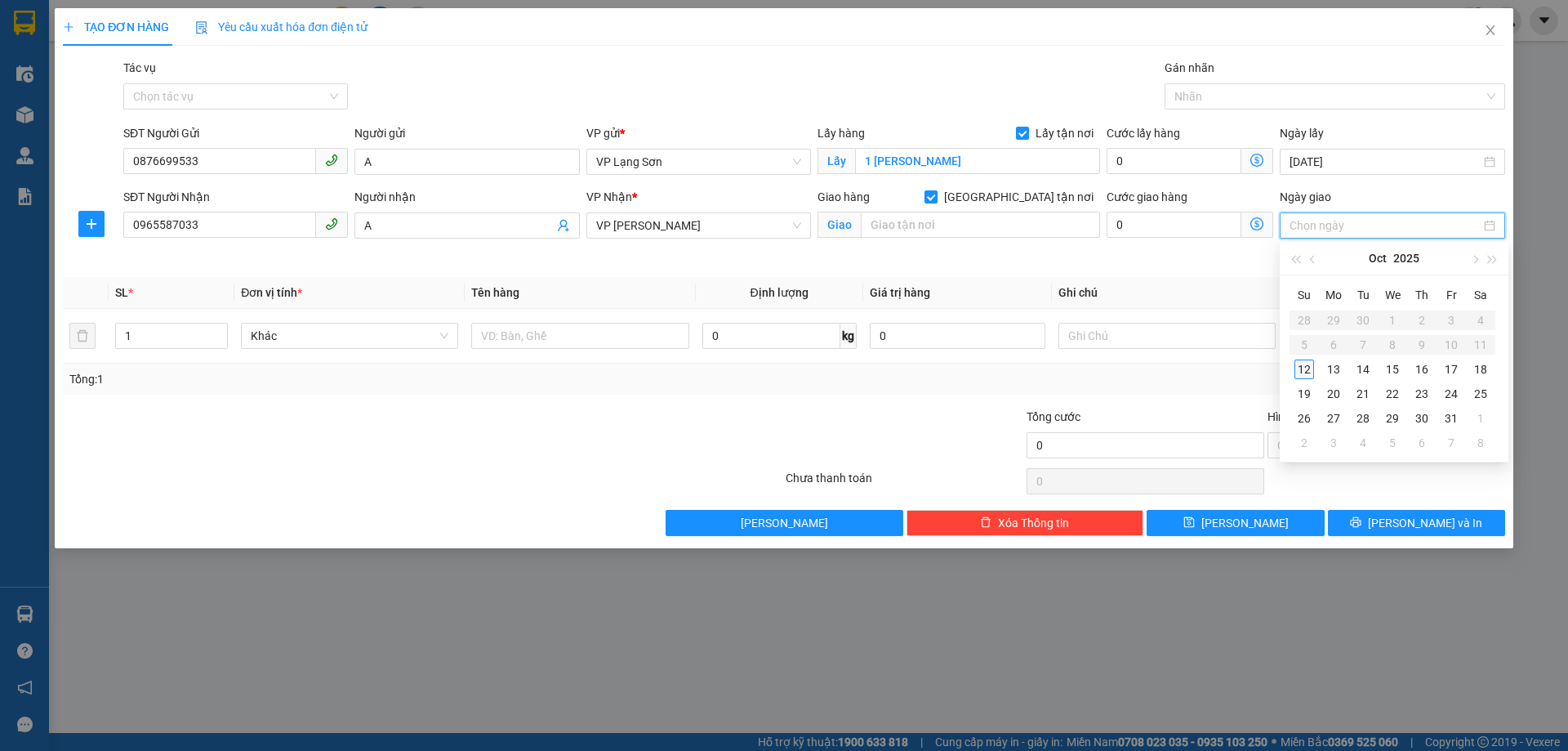
type input "[DATE]"
click at [1303, 373] on div "12" at bounding box center [1304, 369] width 20 height 20
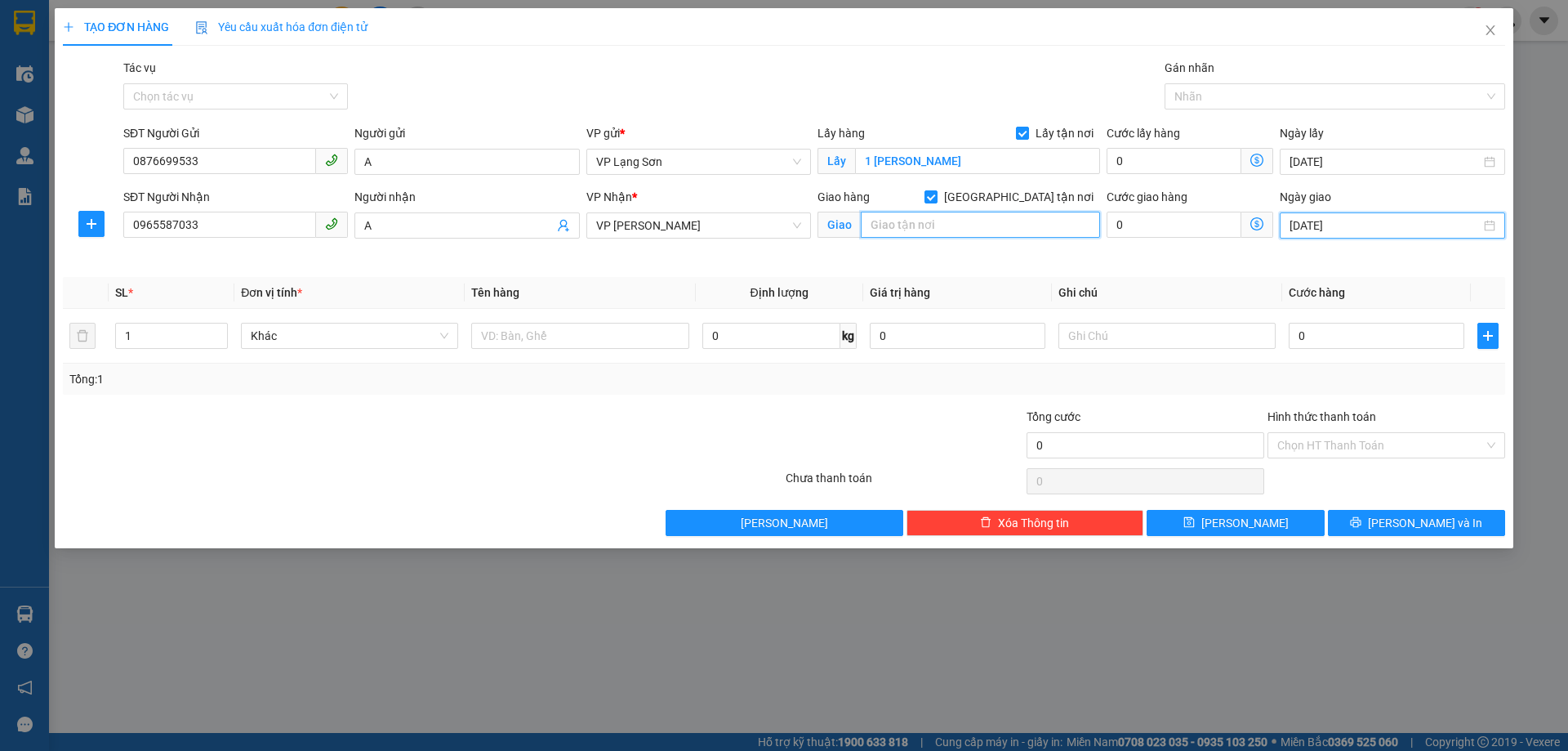
click at [930, 221] on input "text" at bounding box center [981, 224] width 239 height 26
click at [898, 218] on input "BDT 4-1" at bounding box center [981, 224] width 239 height 26
click at [999, 230] on input "BDT4-1" at bounding box center [981, 224] width 239 height 26
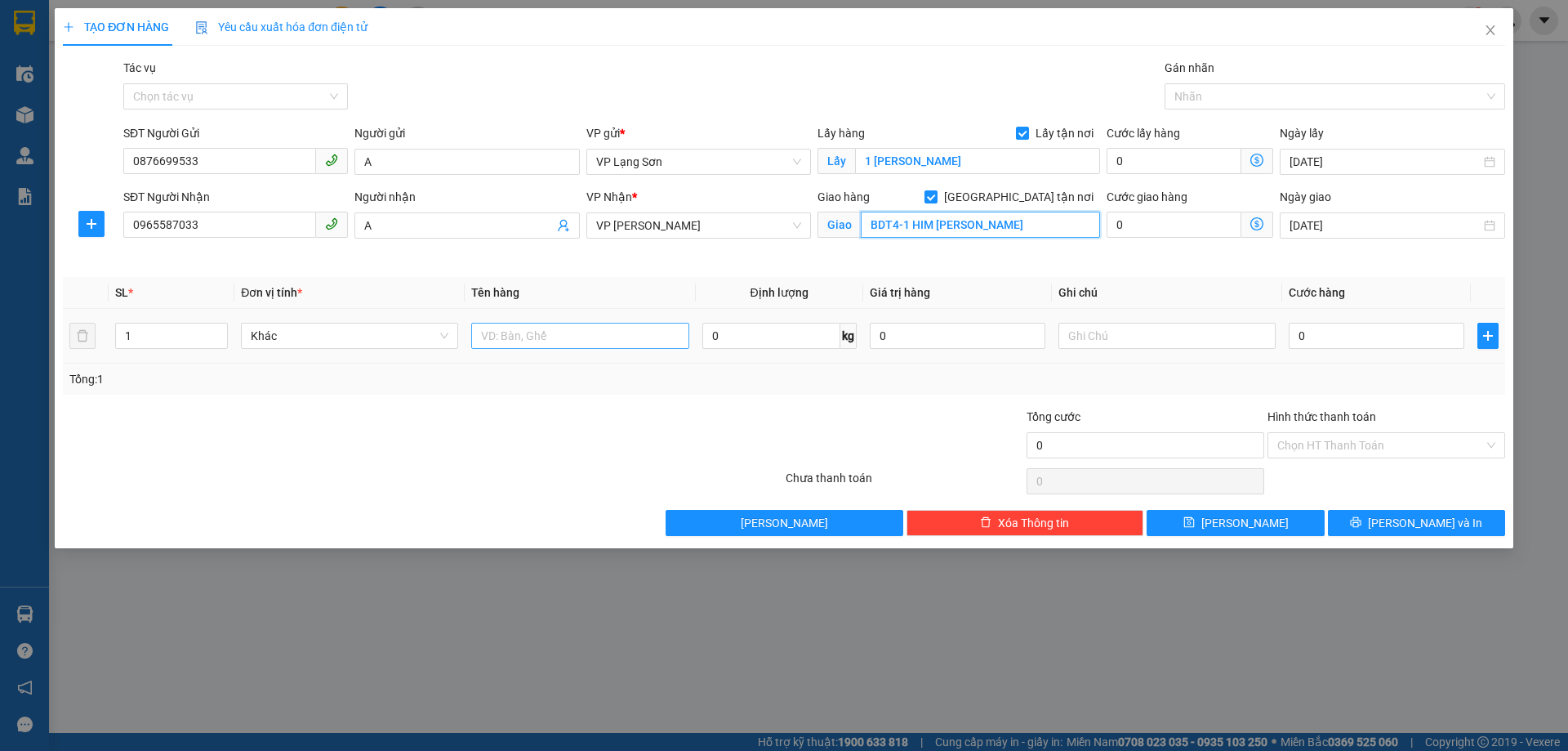
type input "BDT4-1 HIM [PERSON_NAME]"
click at [615, 334] on input "text" at bounding box center [580, 335] width 217 height 26
type input "TÚI XÁCH"
click at [1179, 336] on input "text" at bounding box center [1168, 335] width 217 height 26
type input "NG NHẬN TT"
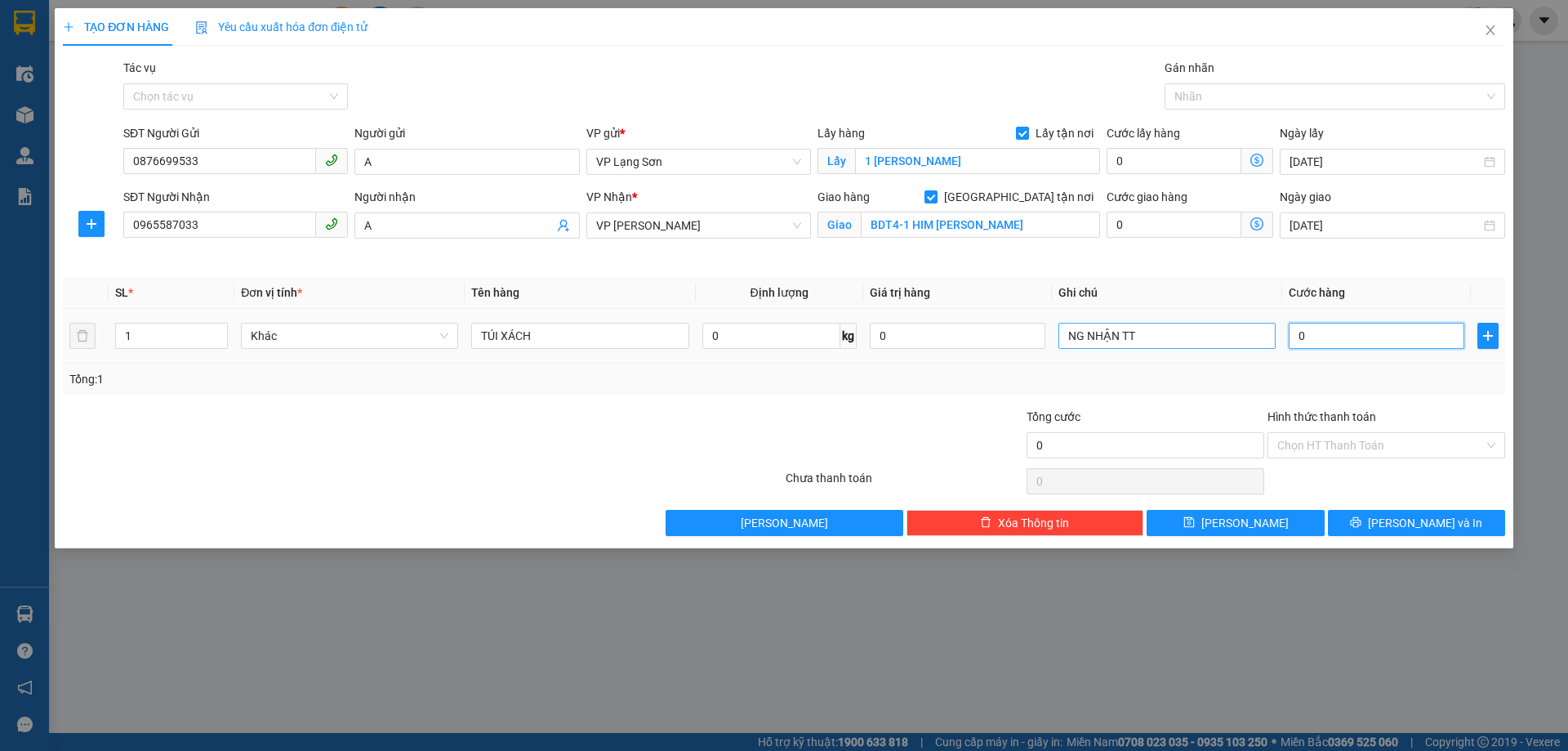
type input "1"
type input "10"
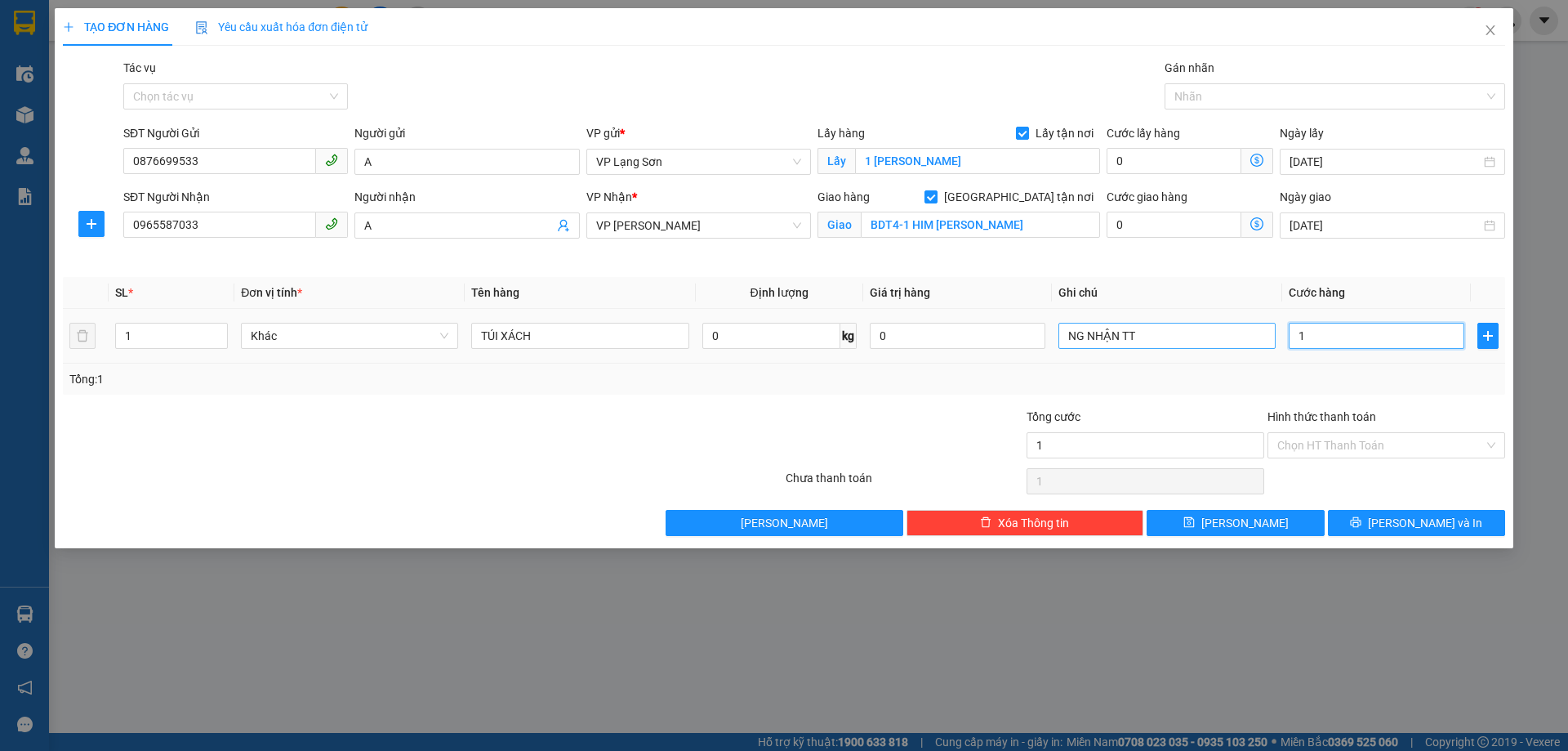
type input "10"
type input "100"
type input "100.000"
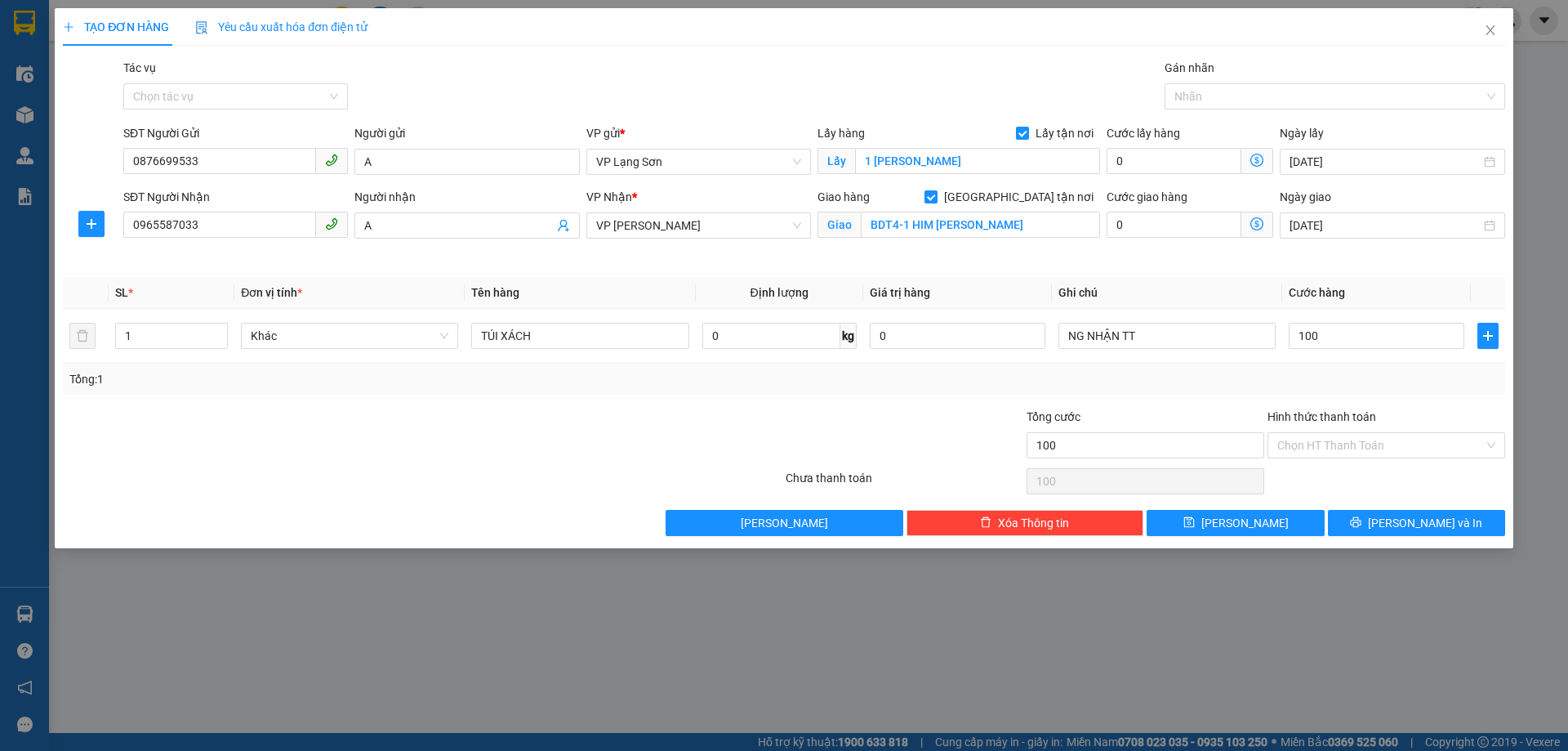
type input "100.000"
click at [1319, 377] on div "Tổng: 1" at bounding box center [784, 378] width 1430 height 18
click at [1274, 519] on button "[PERSON_NAME]" at bounding box center [1235, 523] width 177 height 26
checkbox input "false"
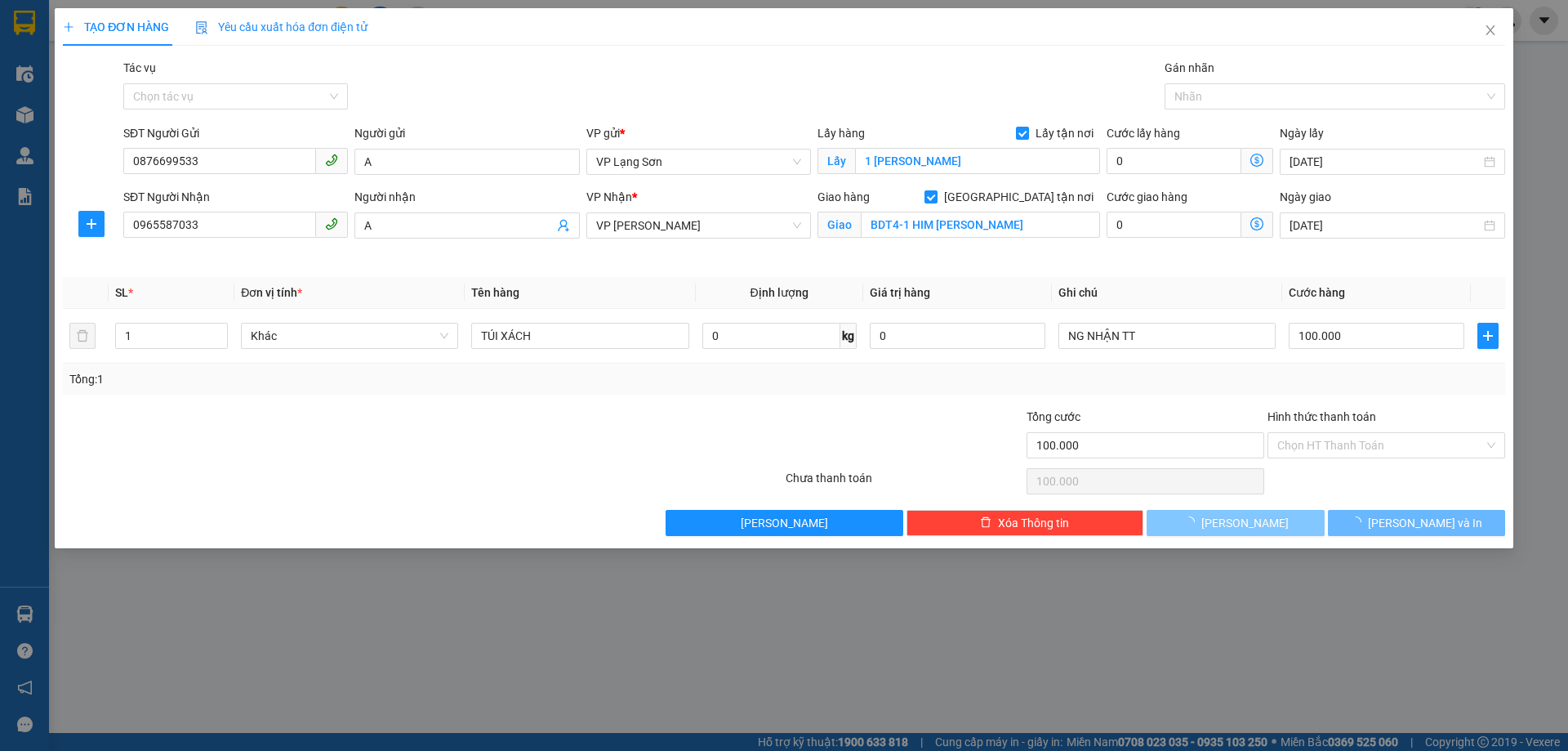
checkbox input "false"
type input "0"
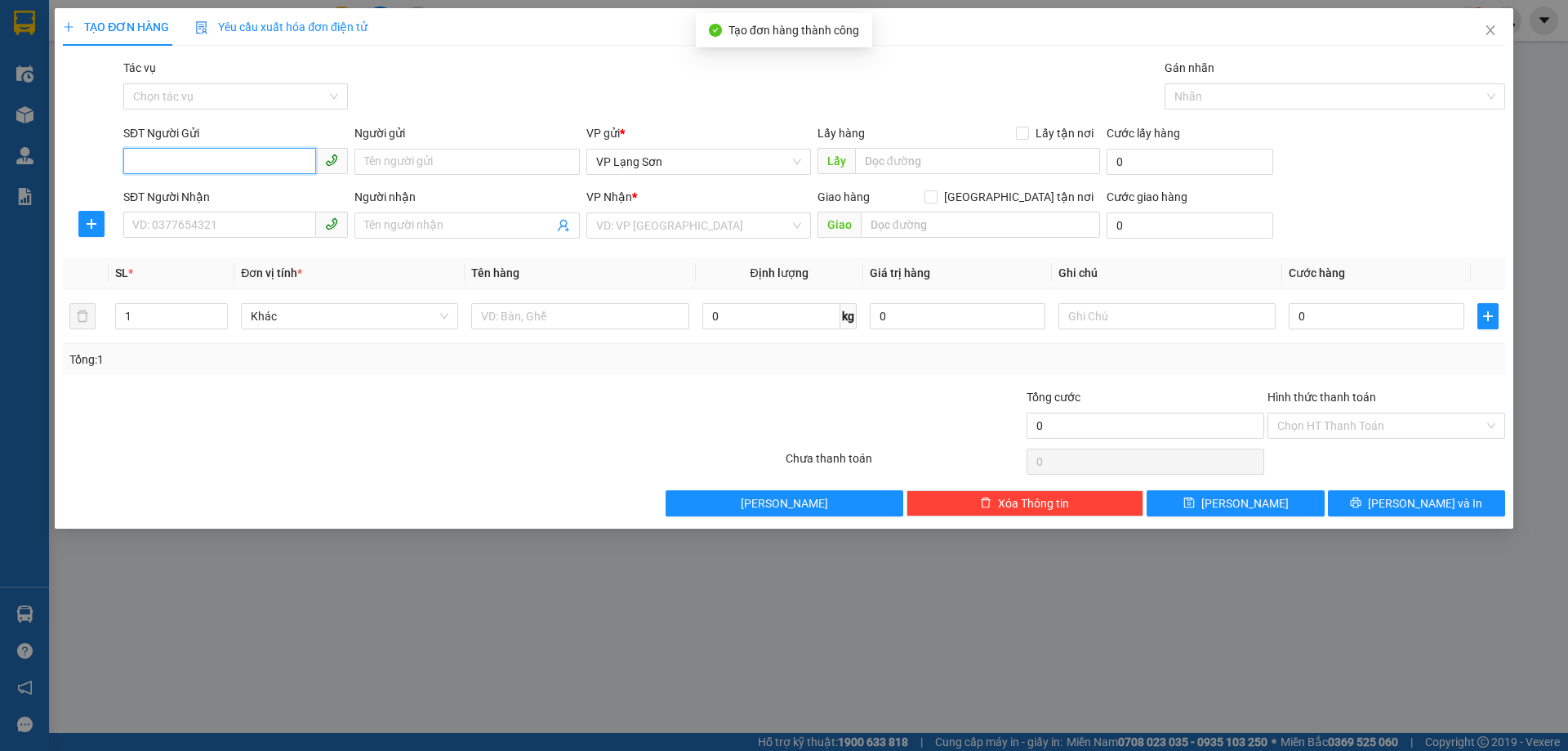
click at [214, 172] on input "SĐT Người Gửi" at bounding box center [219, 160] width 193 height 26
paste input "0876699533"
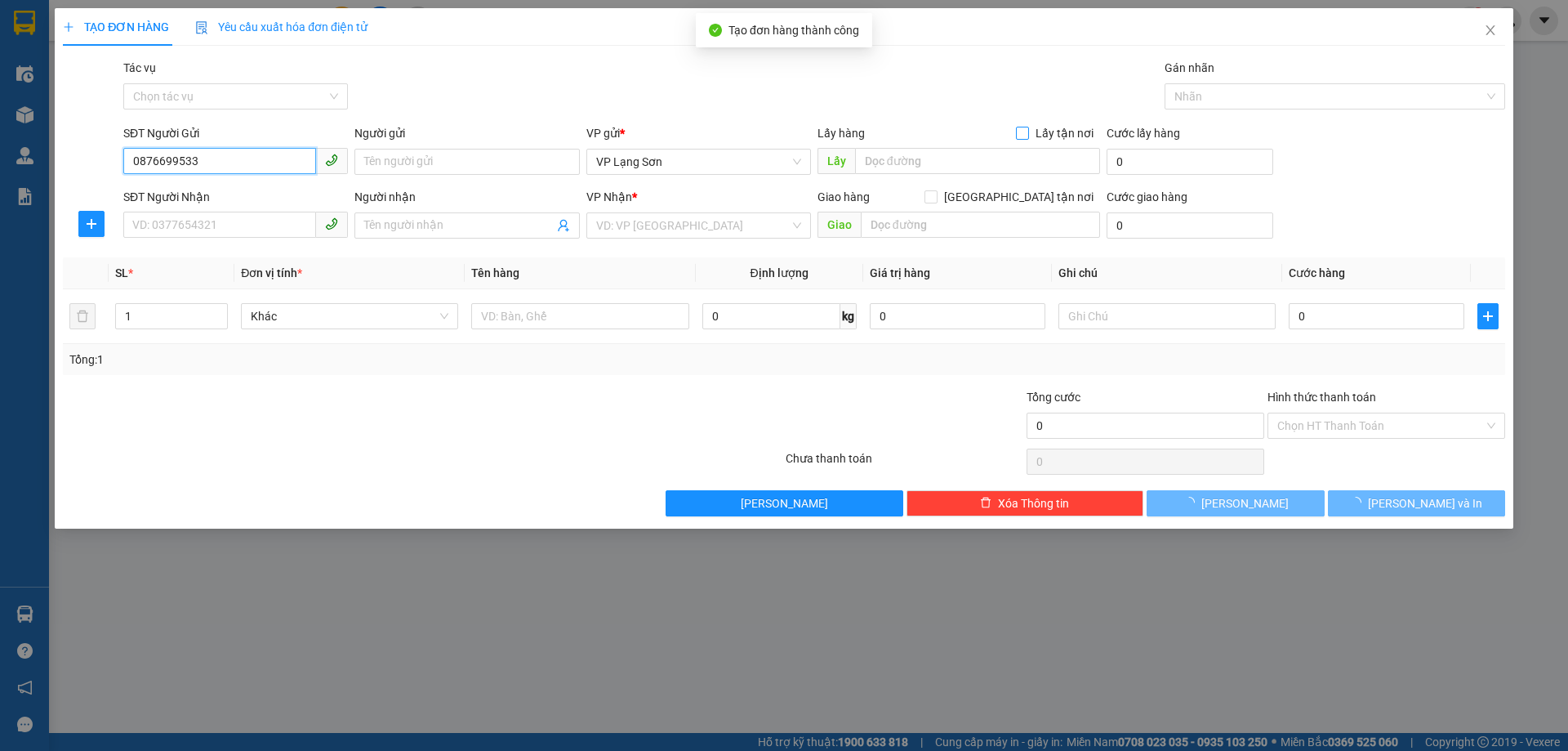
type input "0876699533"
click at [1019, 132] on input "Lấy tận nơi" at bounding box center [1022, 132] width 11 height 11
checkbox input "true"
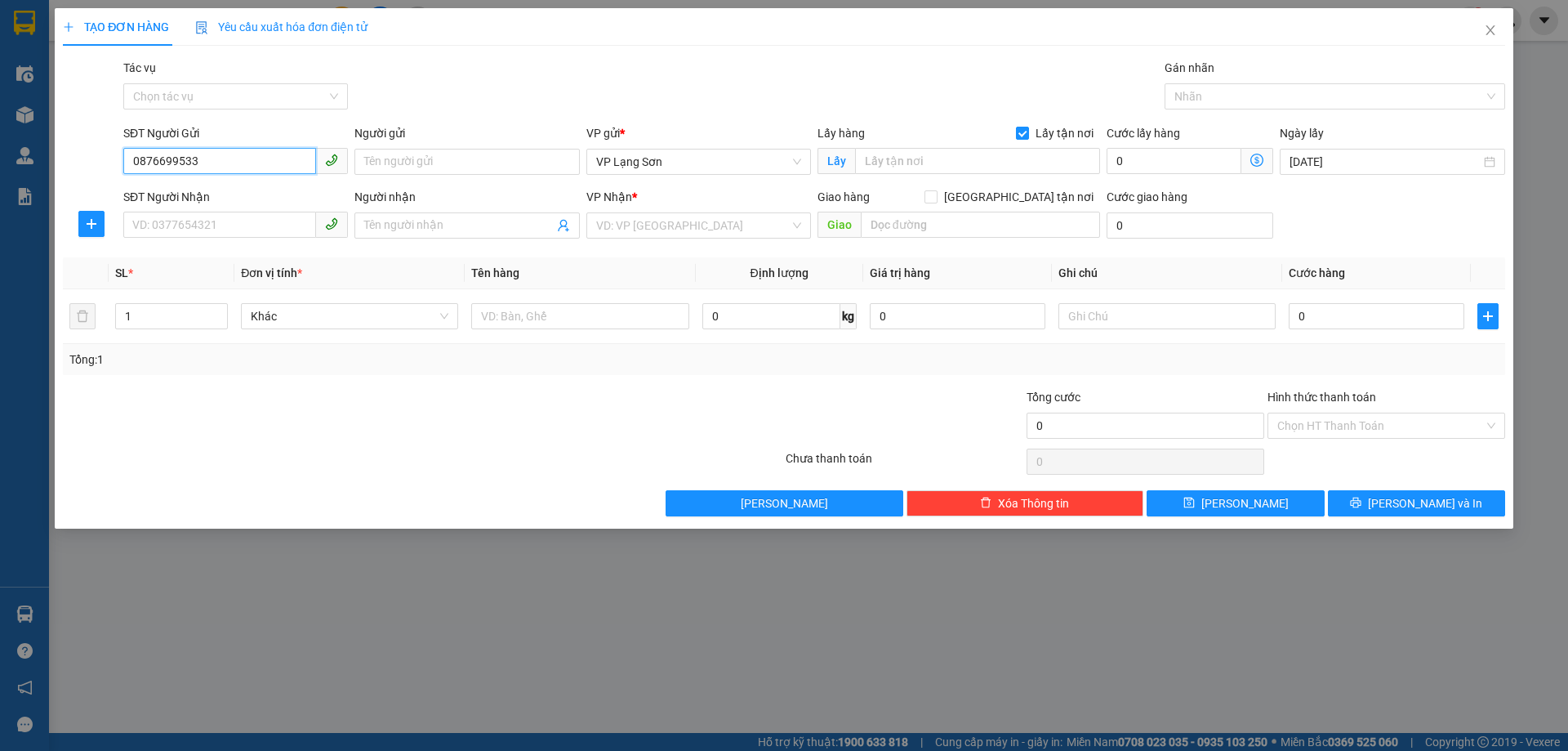
click at [220, 167] on input "0876699533" at bounding box center [219, 160] width 193 height 26
click at [204, 199] on div "0876699533 - A" at bounding box center [236, 194] width 205 height 18
type input "A"
type input "1 [PERSON_NAME]"
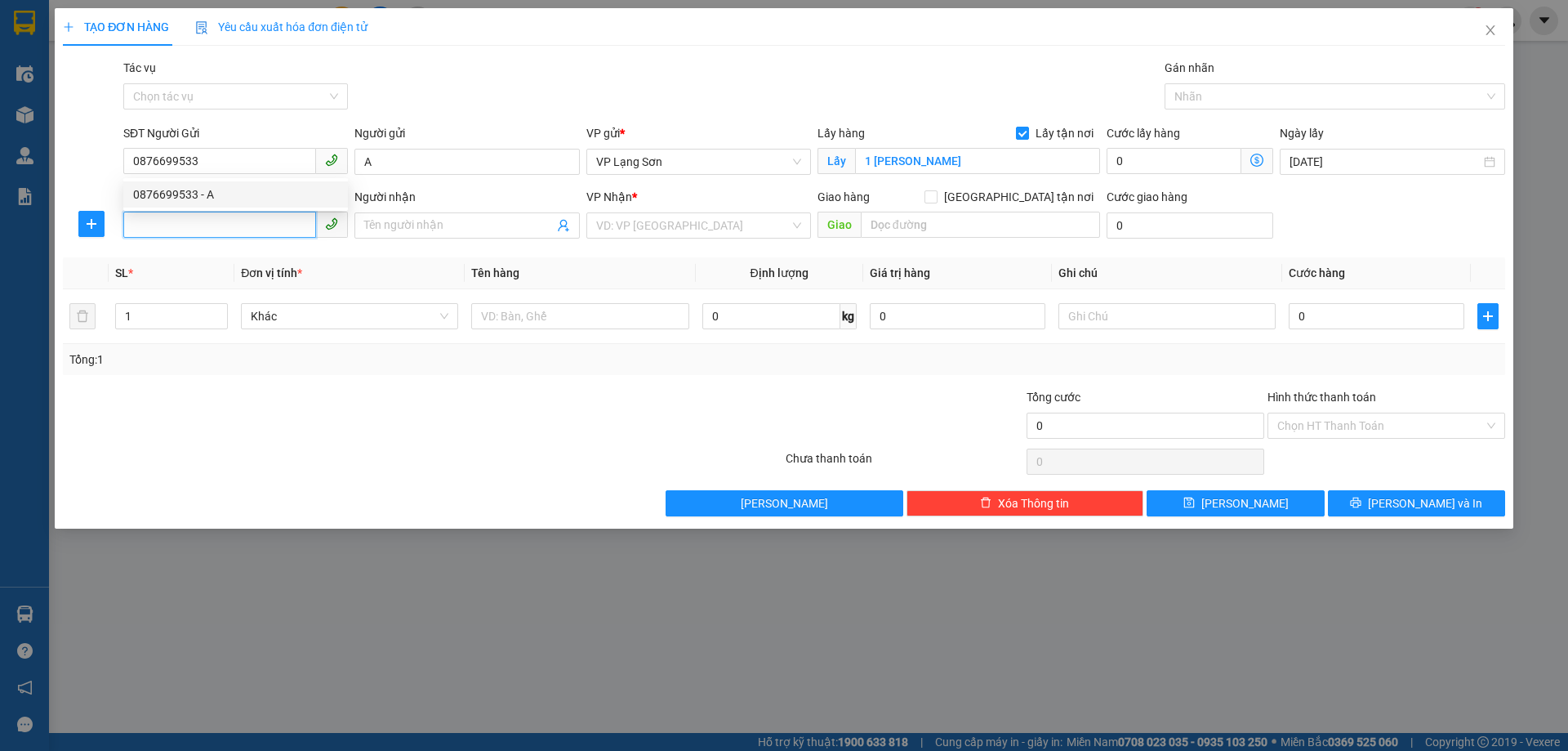
click at [202, 221] on input "SĐT Người Nhận" at bounding box center [219, 224] width 193 height 26
click at [237, 259] on div "0912261356 - B" at bounding box center [236, 258] width 205 height 18
type input "0912261356"
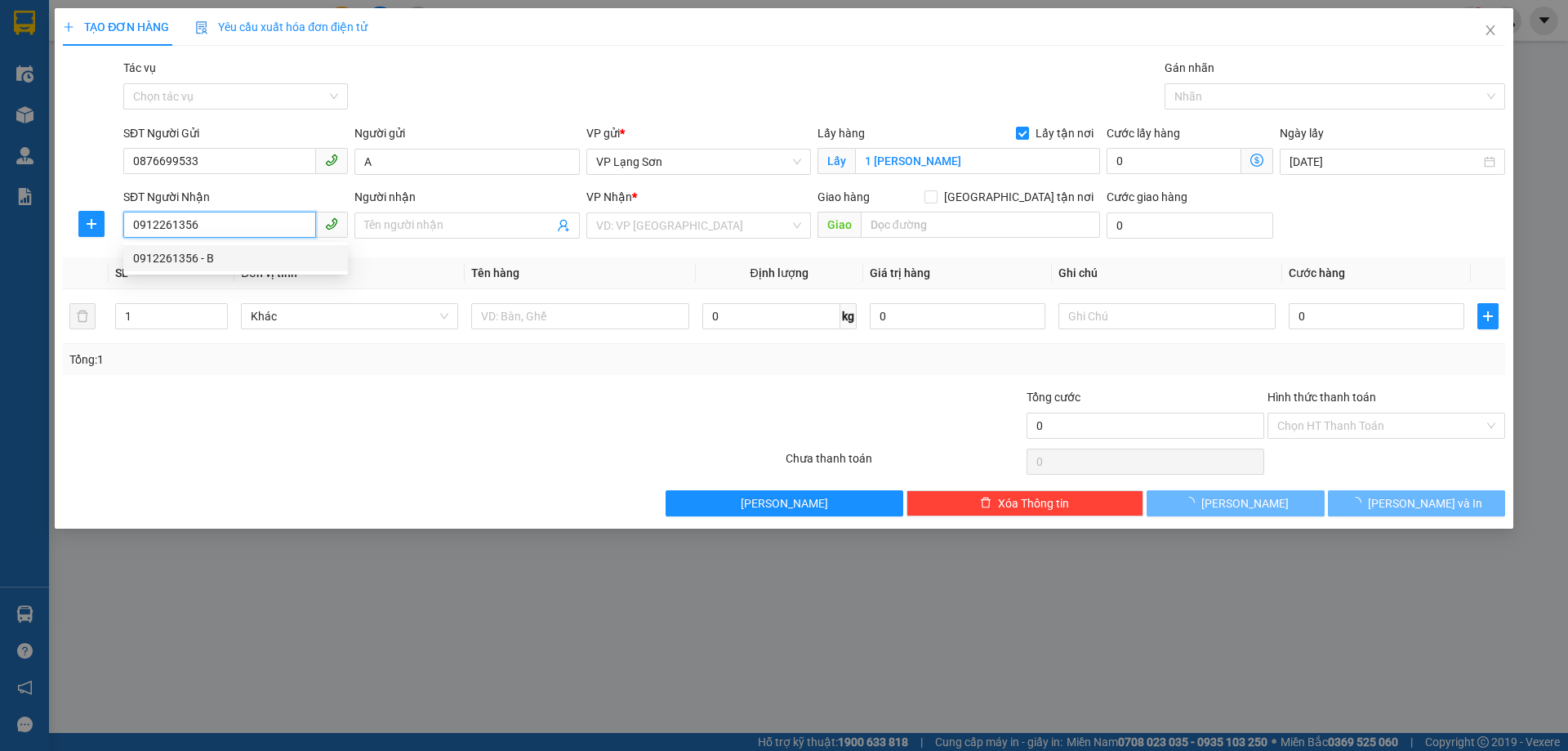
type input "B"
checkbox input "true"
type input "102 TRƯỜNG CHINH,[GEOGRAPHIC_DATA],[GEOGRAPHIC_DATA]"
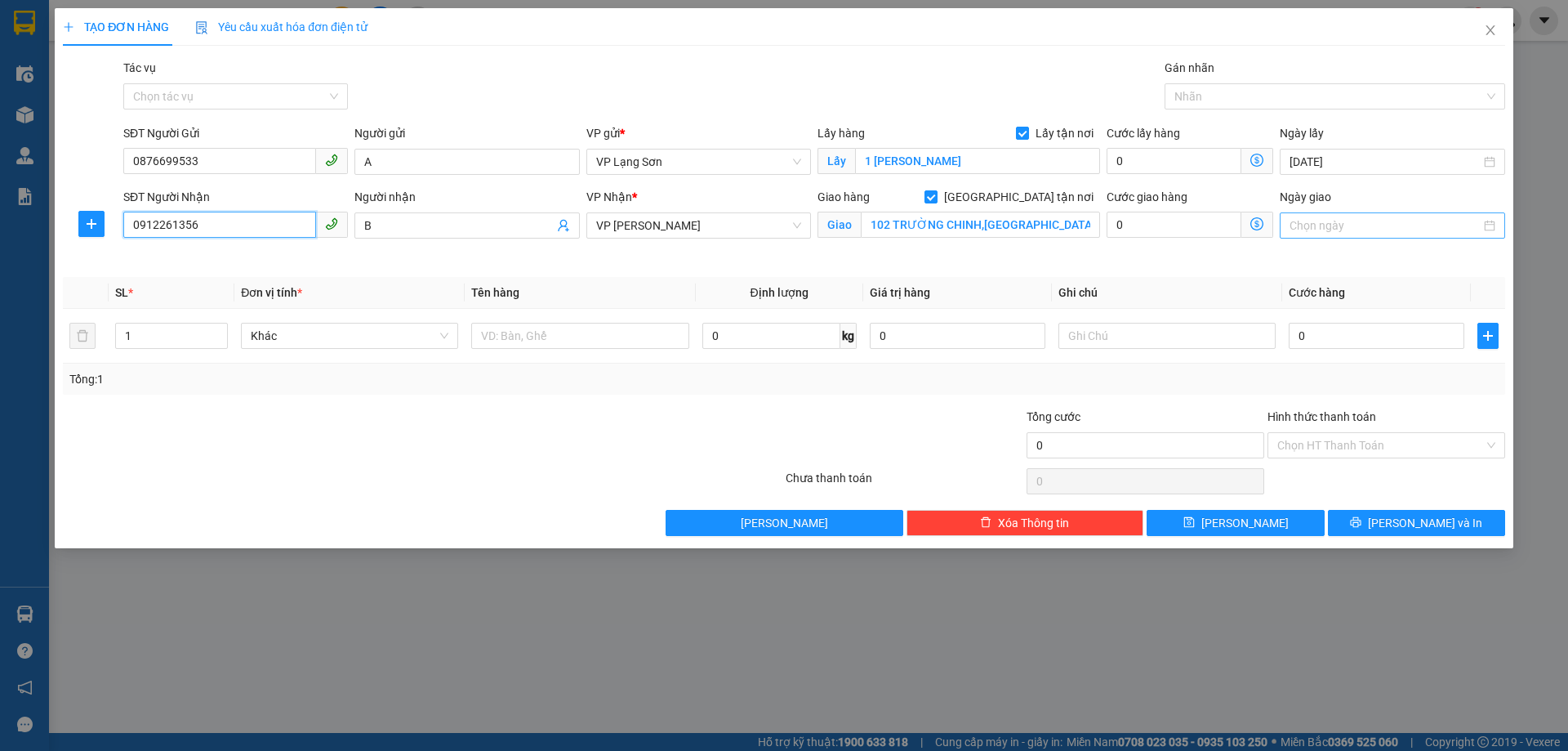
type input "0912261356"
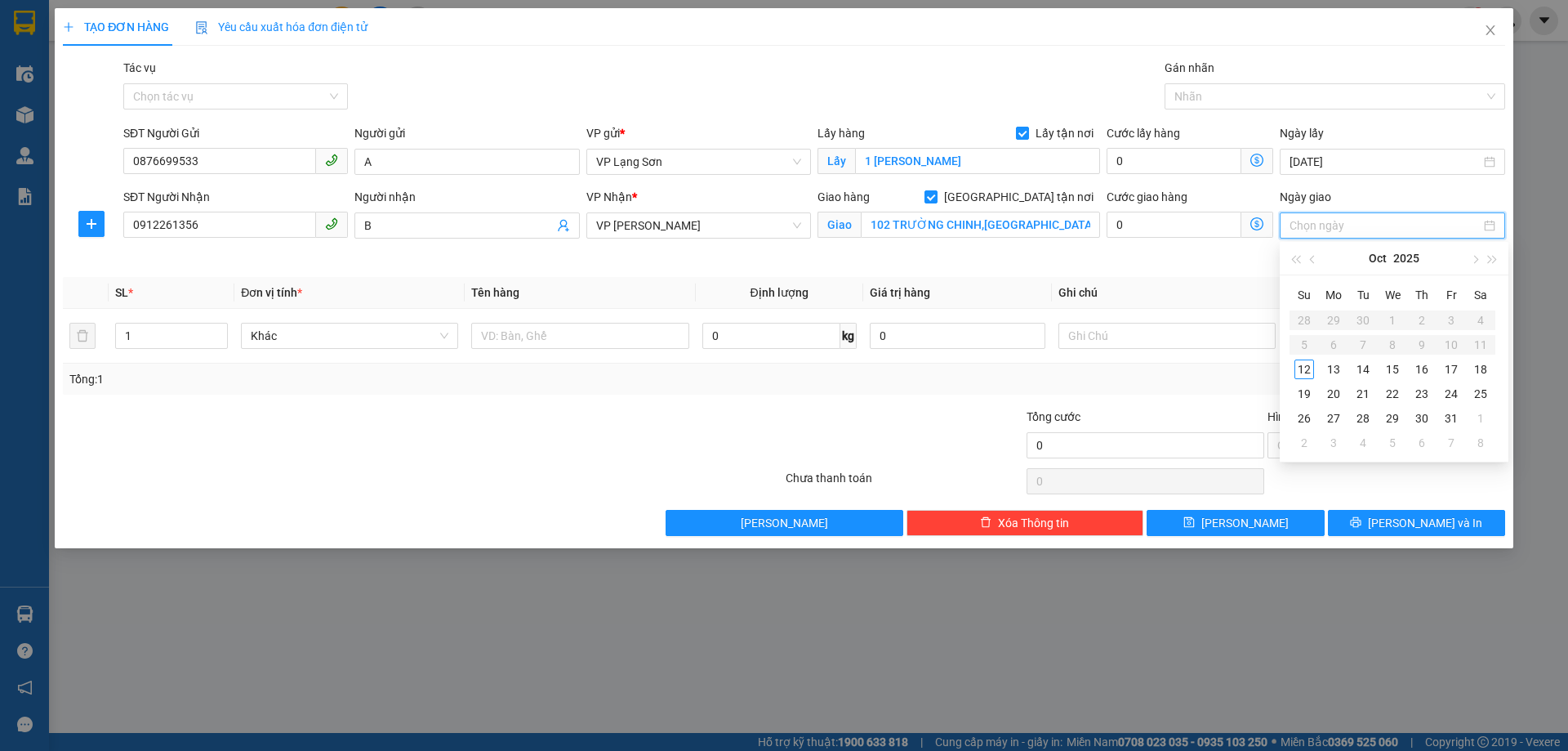
click at [1412, 222] on input "Ngày giao" at bounding box center [1385, 225] width 190 height 18
type input "[DATE]"
click at [1309, 366] on div "12" at bounding box center [1304, 369] width 20 height 20
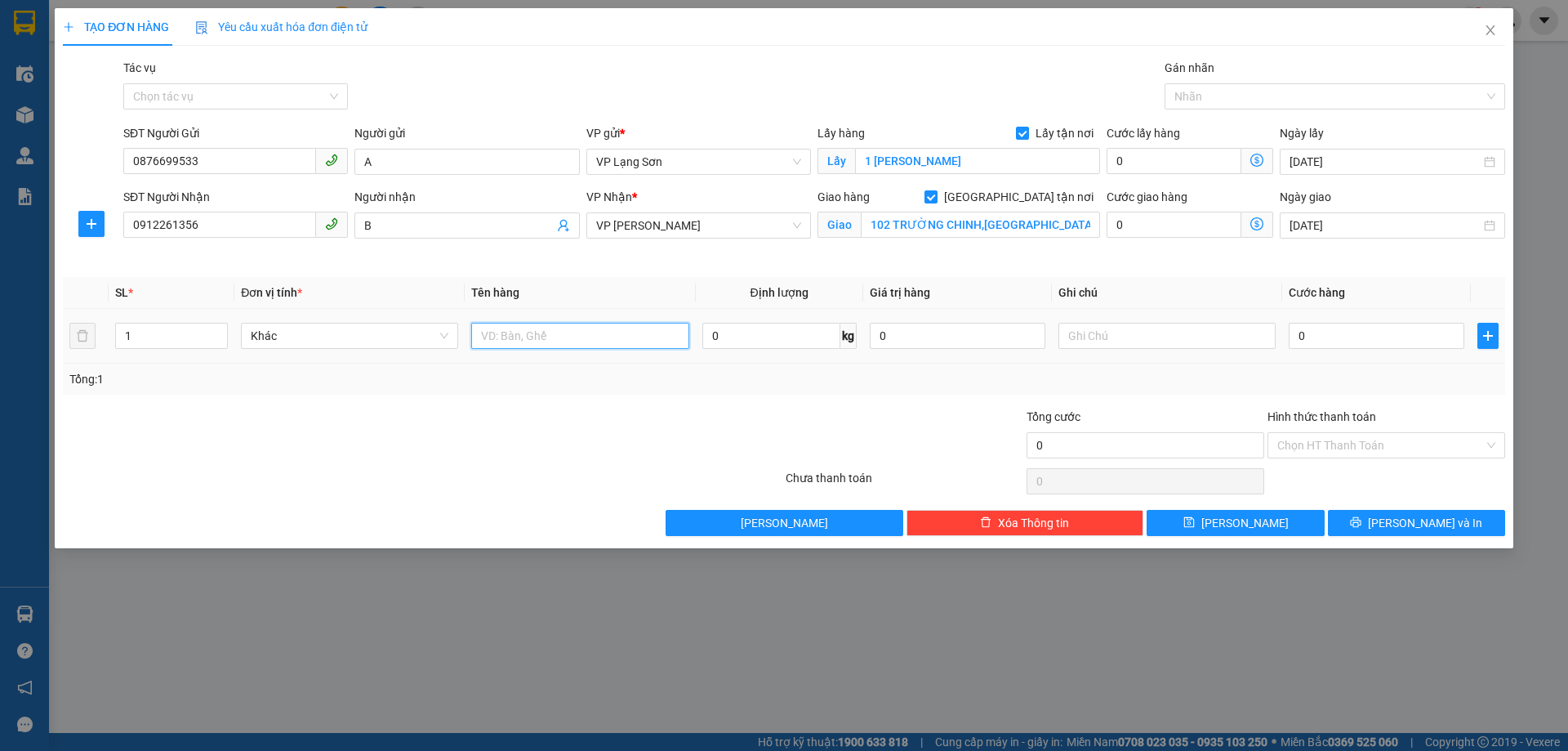
click at [593, 336] on input "text" at bounding box center [580, 335] width 217 height 26
type input "TÚI XÁCH"
click at [1395, 339] on input "0" at bounding box center [1376, 335] width 176 height 26
type input "1"
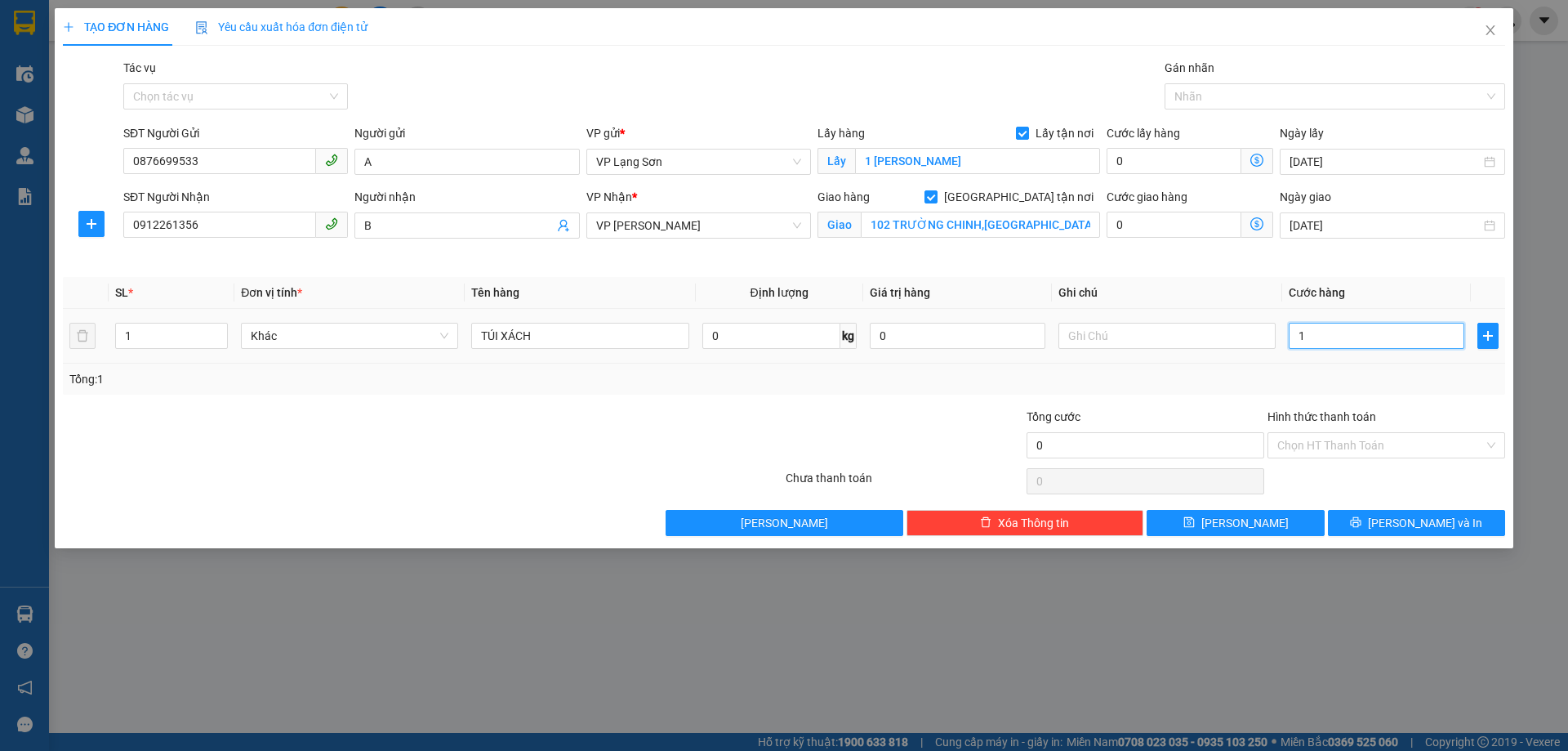
type input "1"
type input "10"
type input "100"
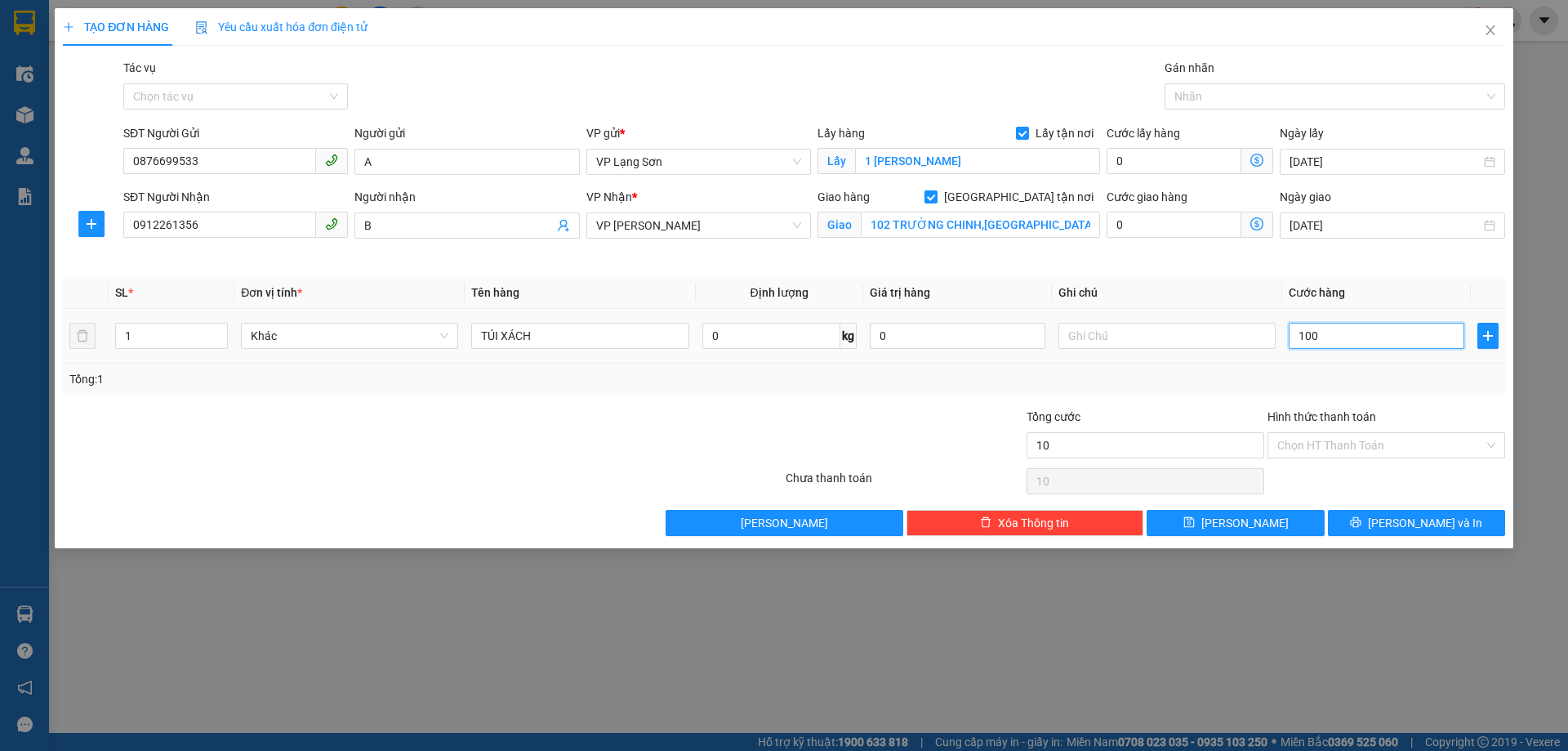
type input "100"
click at [1120, 331] on input "text" at bounding box center [1168, 335] width 217 height 26
type input "100.000"
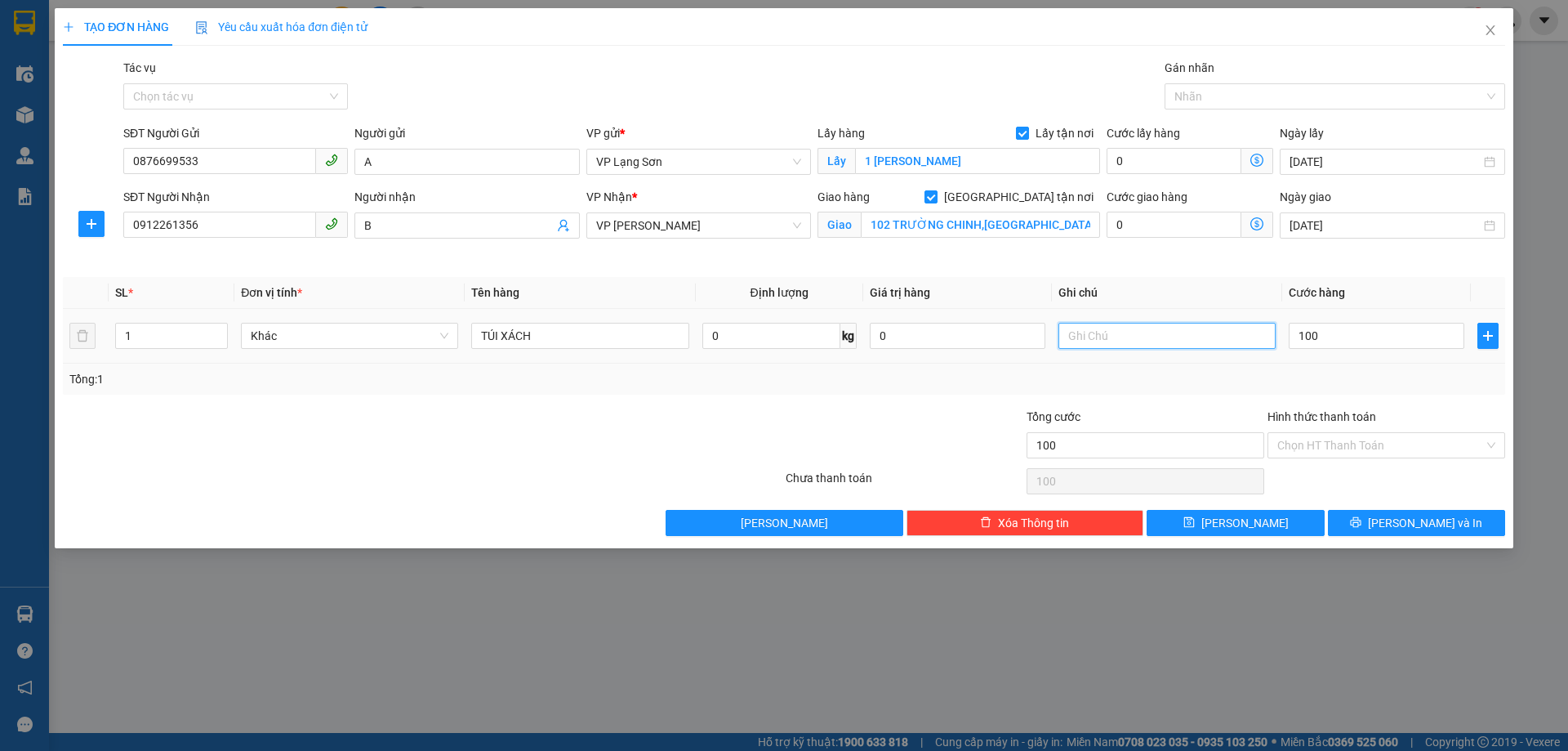
type input "100.000"
type input "NG NHẬN TT"
click at [1271, 520] on button "[PERSON_NAME]" at bounding box center [1235, 523] width 177 height 26
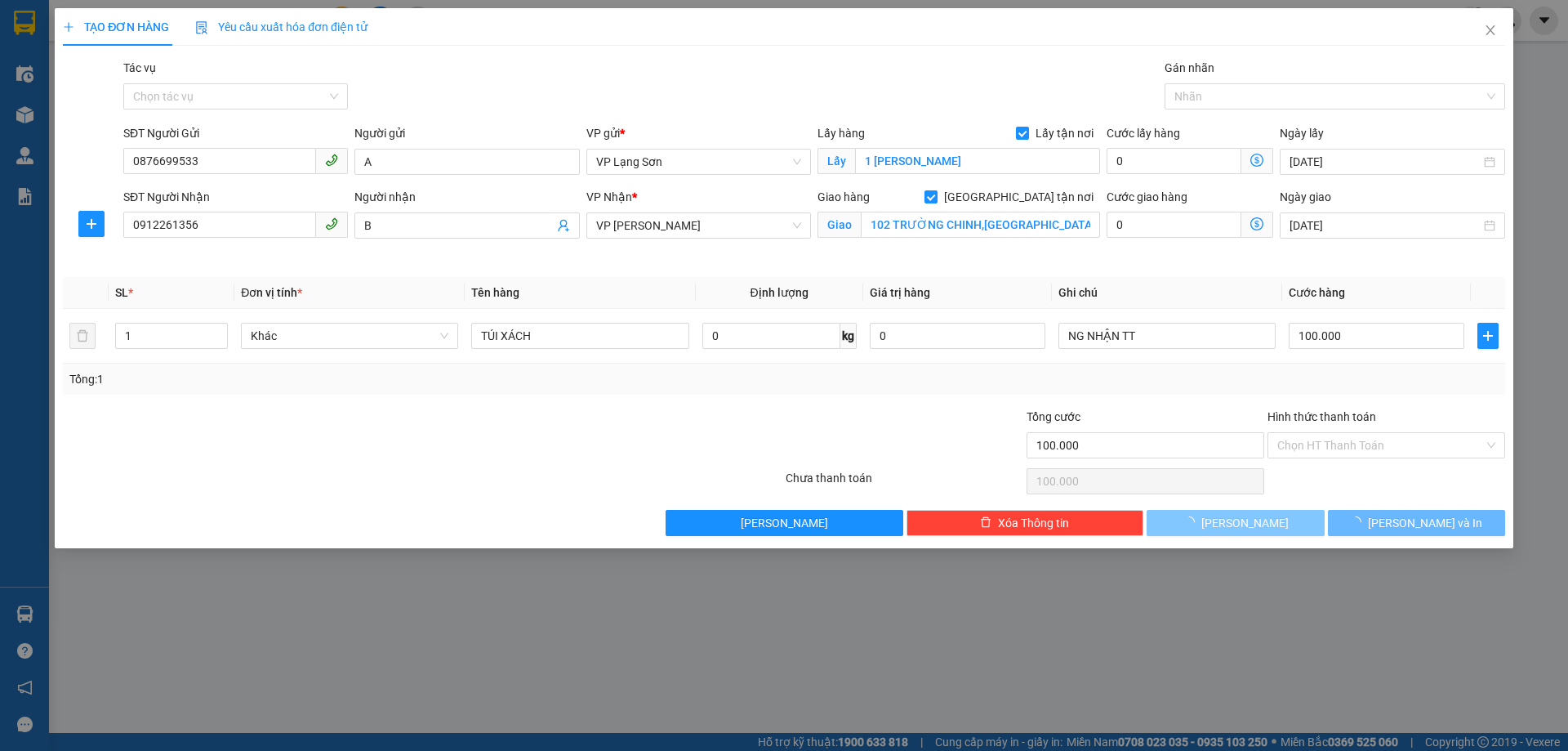
checkbox input "false"
type input "0"
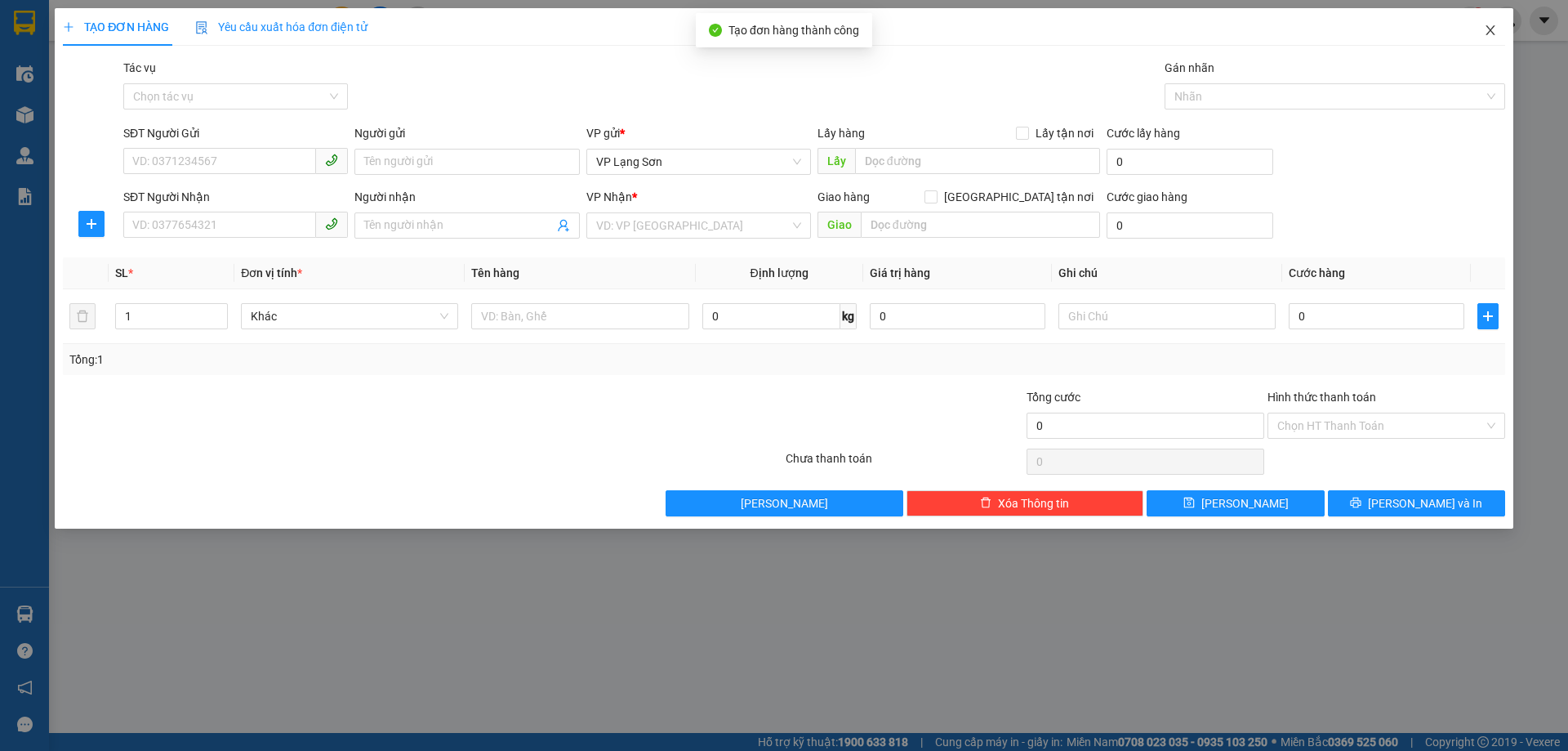
click at [1487, 34] on icon "close" at bounding box center [1490, 31] width 9 height 10
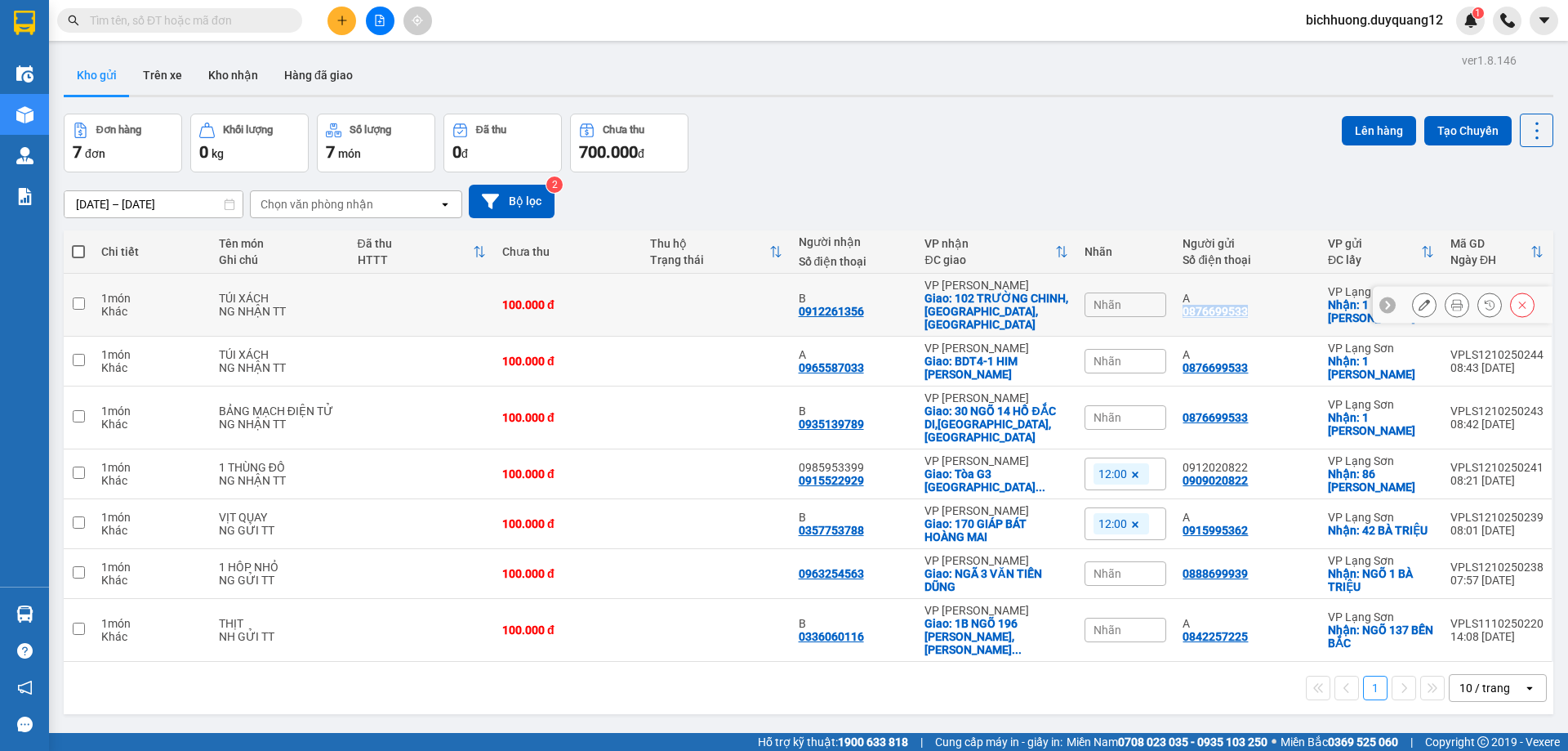
drag, startPoint x: 1261, startPoint y: 304, endPoint x: 1173, endPoint y: 306, distance: 88.0
click at [1174, 306] on td "A 0876699533" at bounding box center [1246, 305] width 144 height 63
checkbox input "true"
copy div "0876699533"
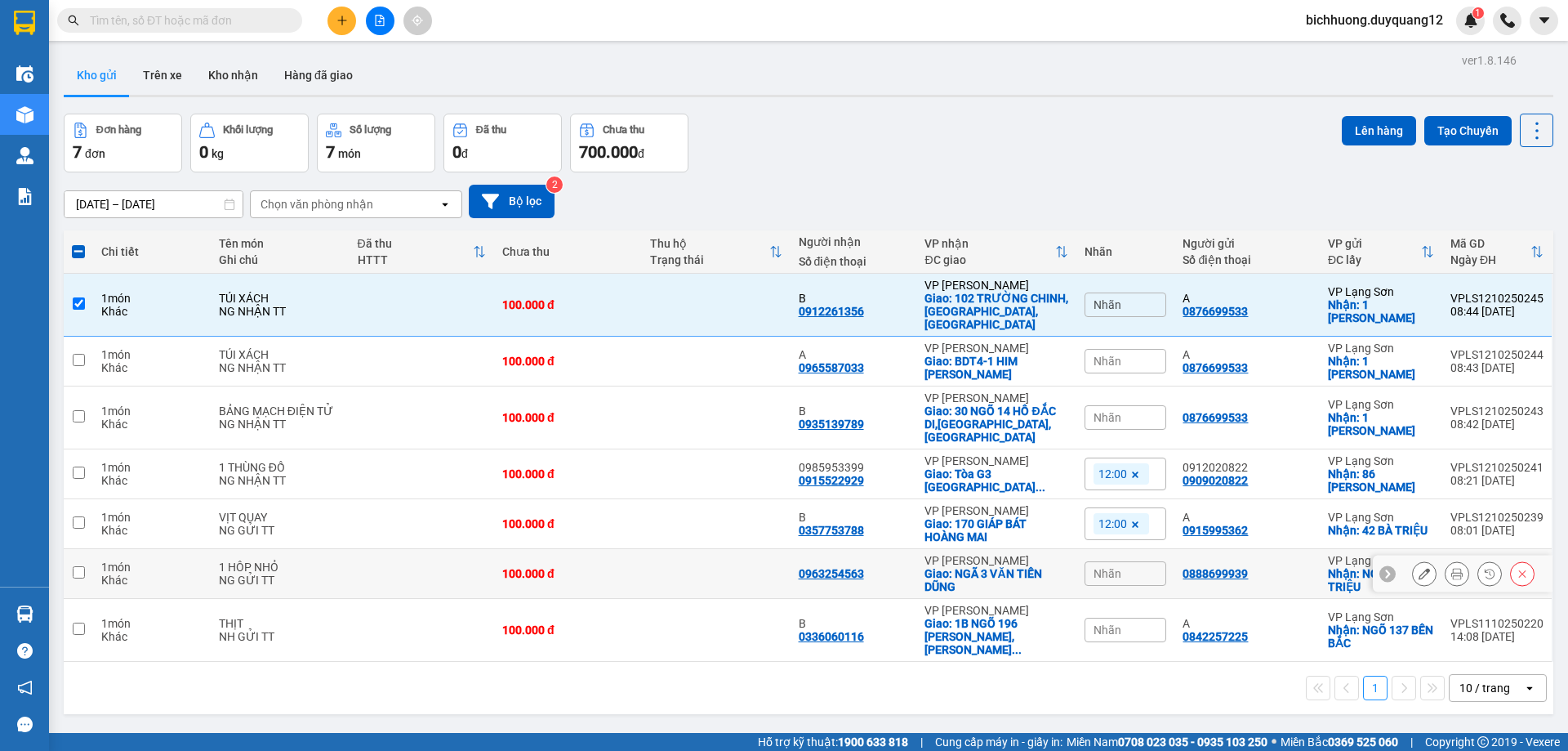
click at [88, 549] on td at bounding box center [78, 574] width 30 height 50
checkbox input "true"
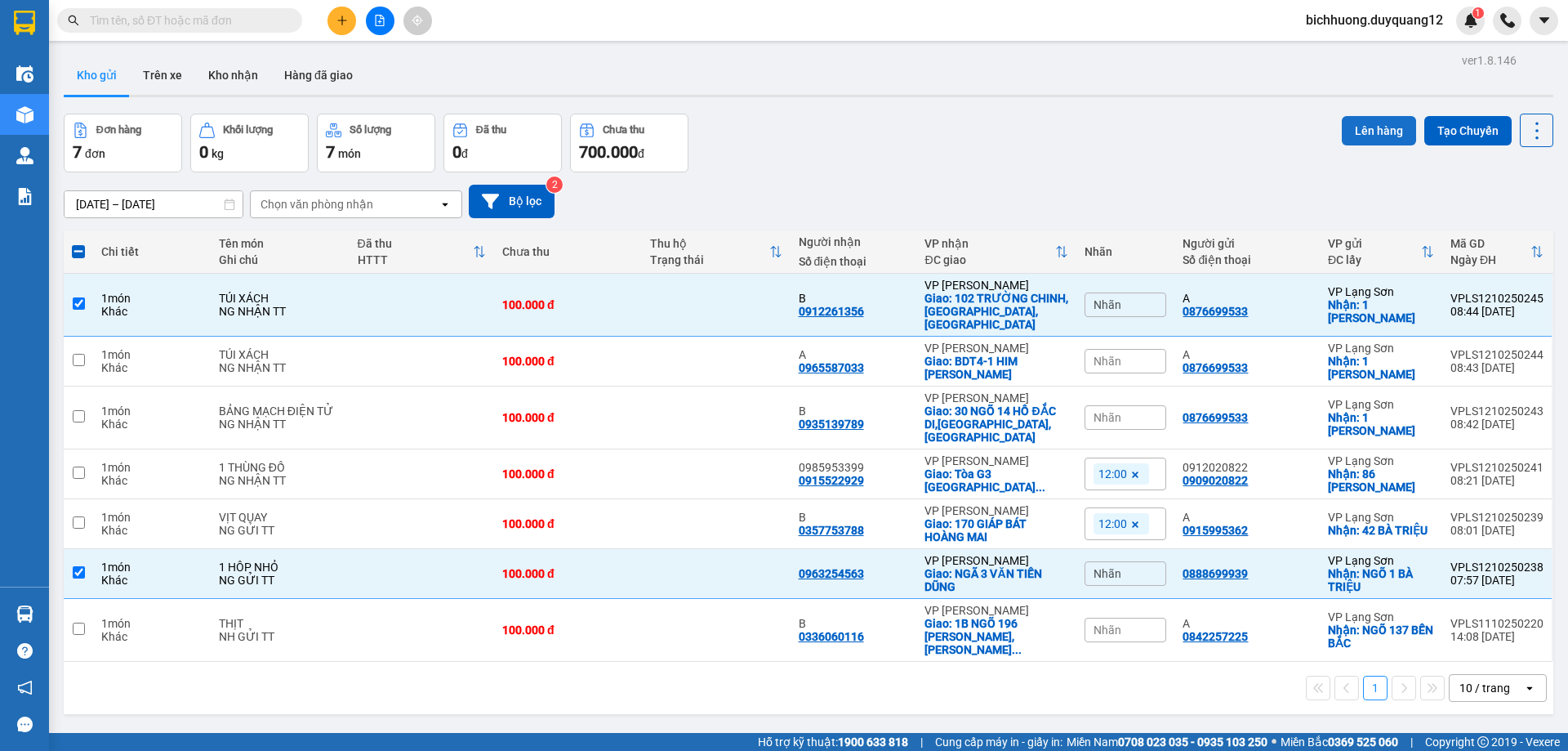
click at [1380, 129] on button "Lên hàng" at bounding box center [1380, 131] width 75 height 30
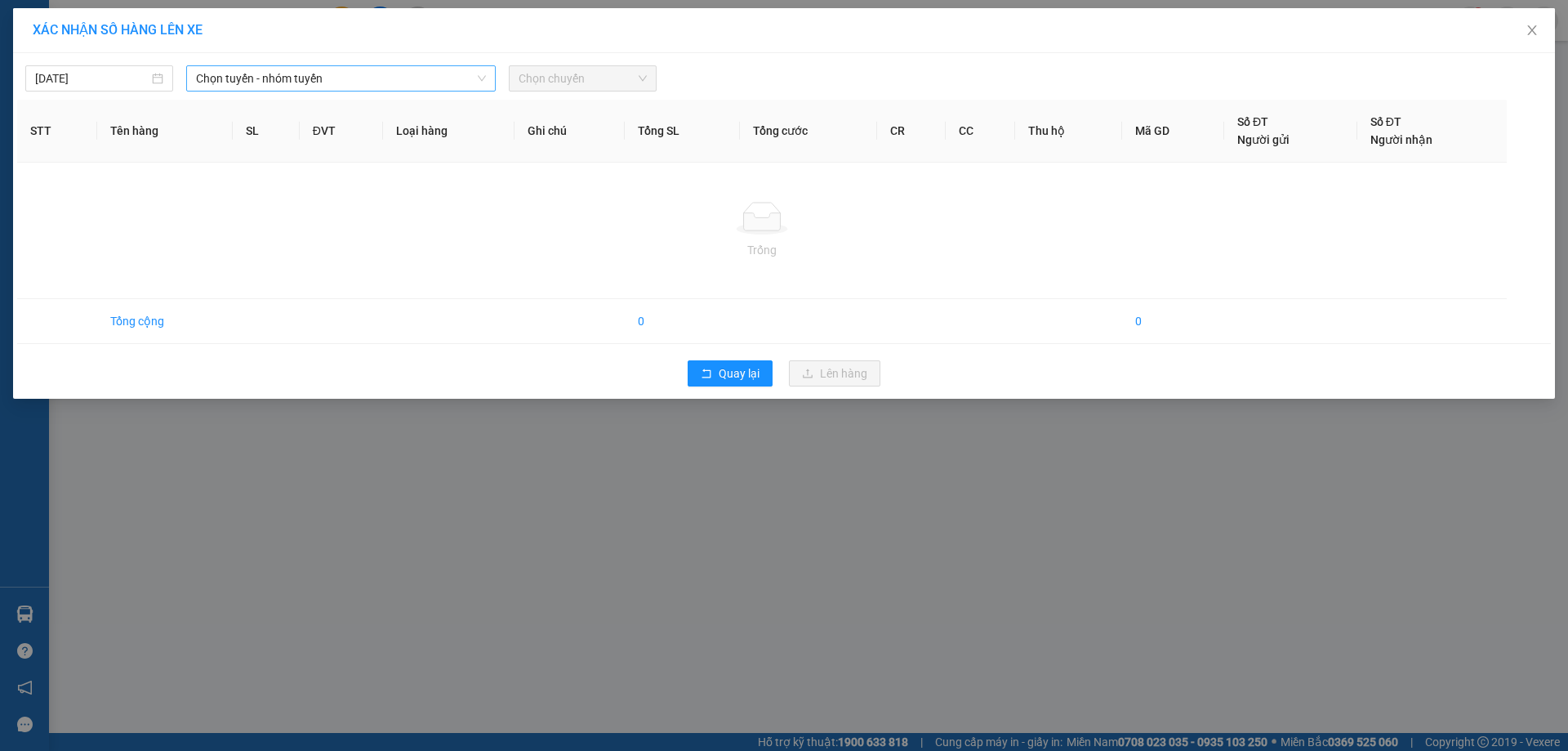
click at [322, 76] on span "Chọn tuyến - nhóm tuyến" at bounding box center [341, 78] width 290 height 25
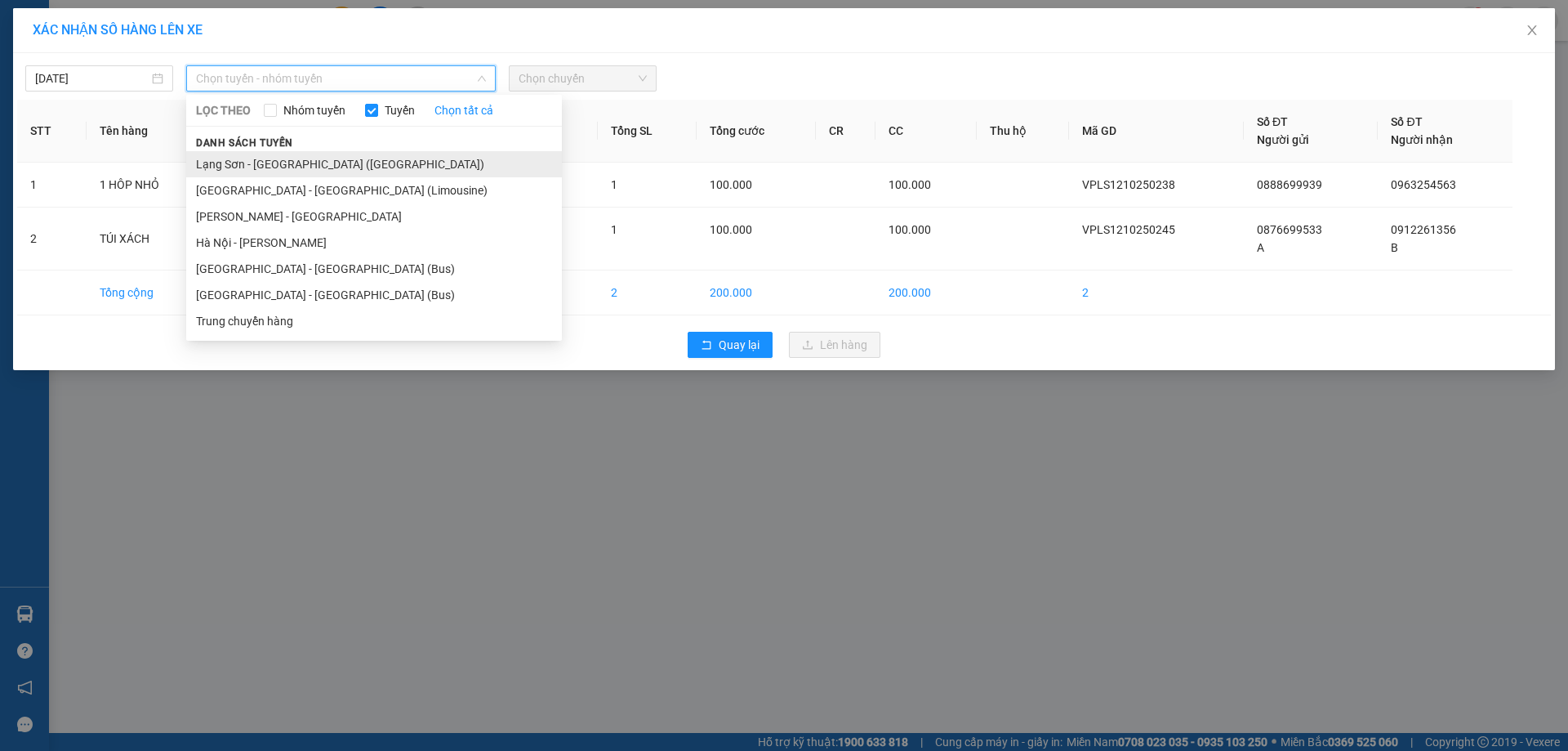
click at [347, 160] on li "Lạng Sơn - [GEOGRAPHIC_DATA] ([GEOGRAPHIC_DATA])" at bounding box center [374, 164] width 376 height 26
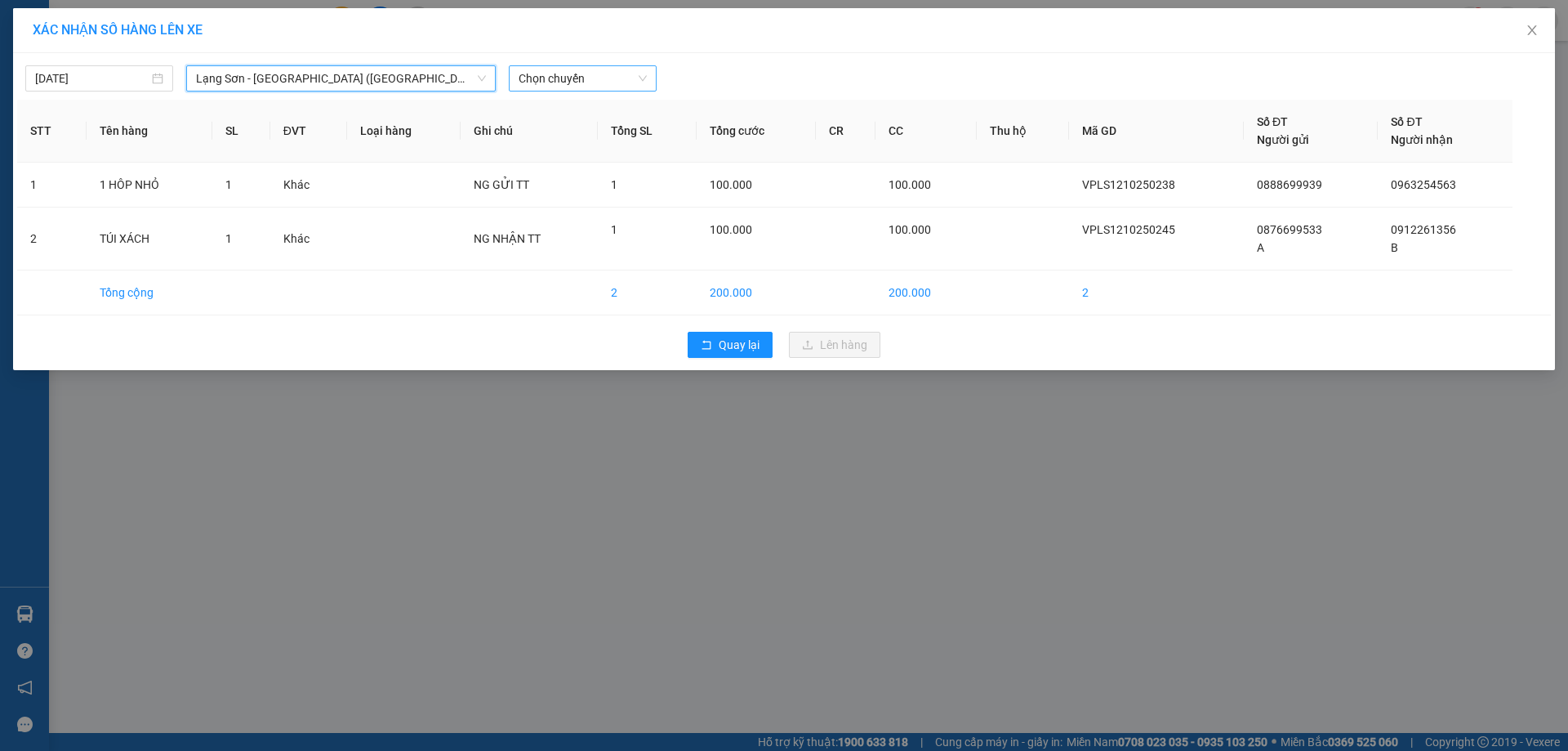
click at [615, 84] on span "Chọn chuyến" at bounding box center [582, 78] width 128 height 25
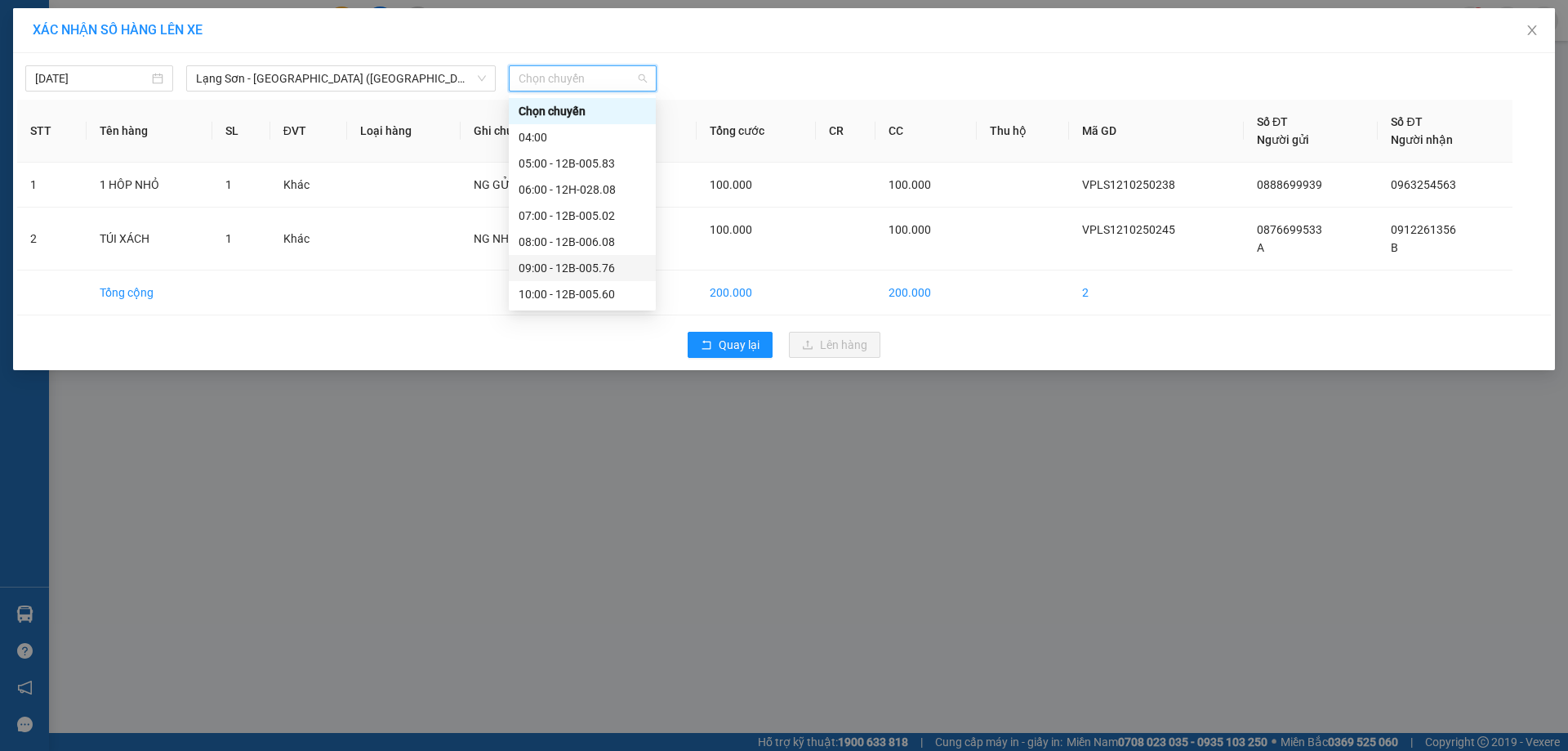
click at [619, 268] on div "09:00 - 12B-005.76" at bounding box center [582, 267] width 127 height 18
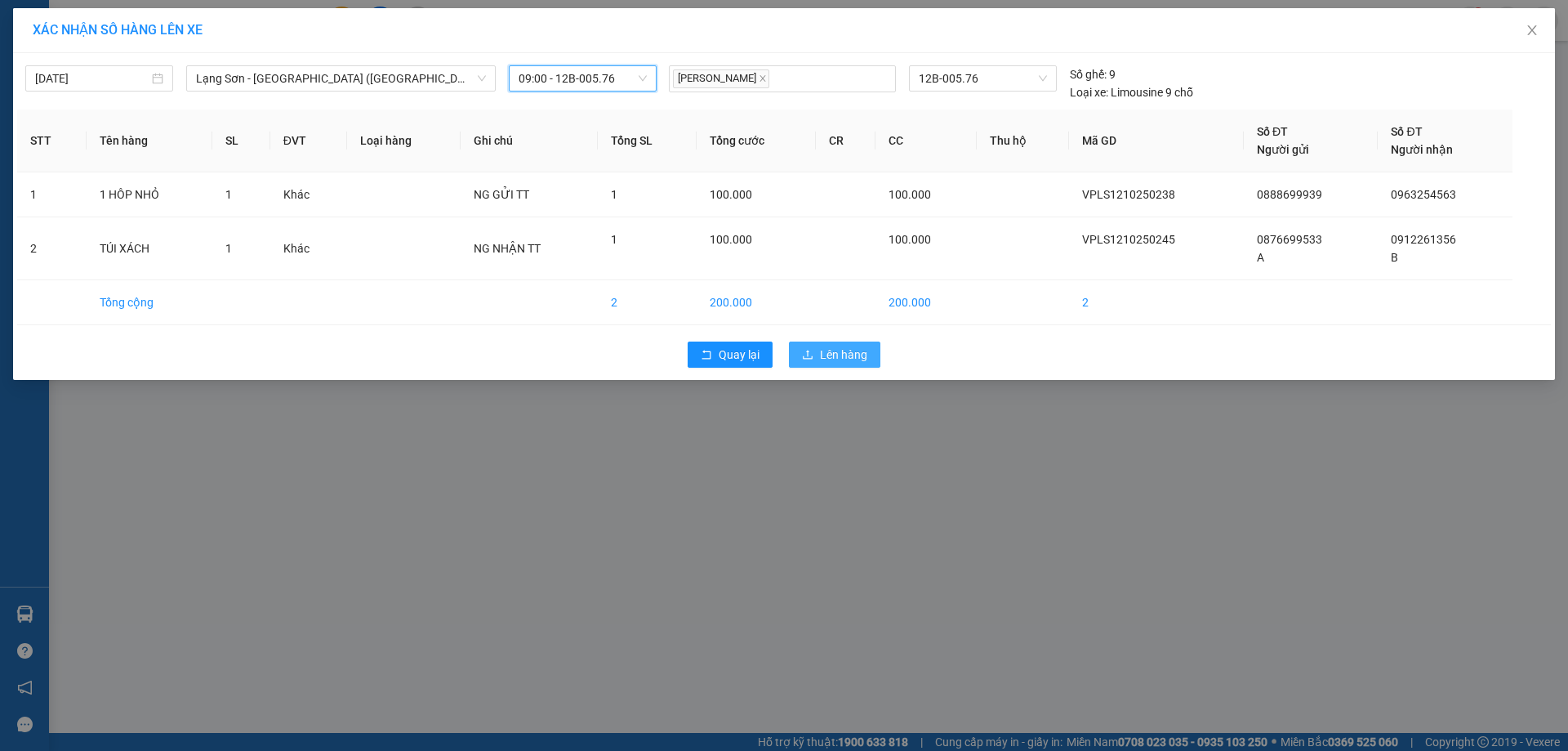
click at [850, 351] on span "Lên hàng" at bounding box center [844, 354] width 48 height 18
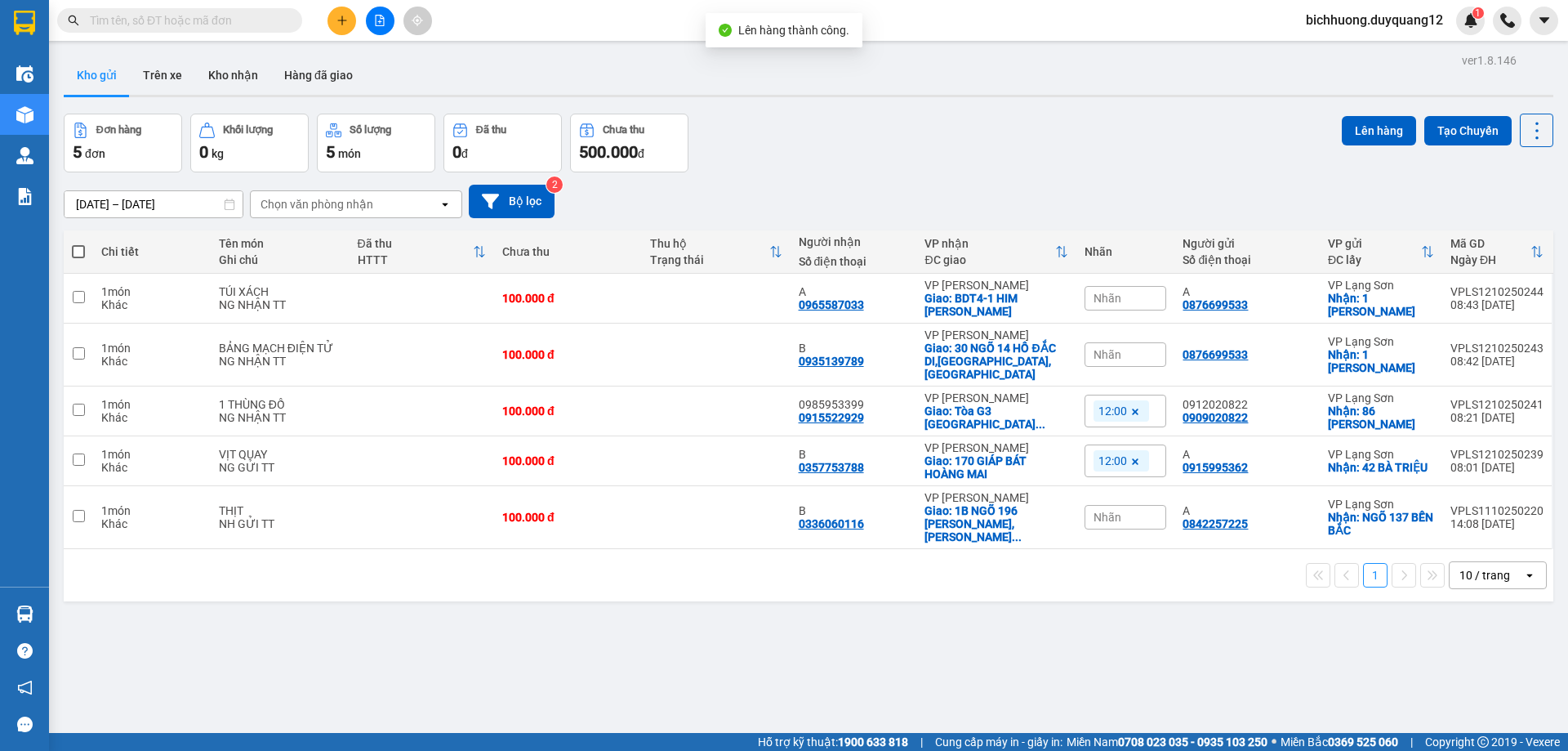
click at [1151, 148] on div "Đơn hàng 5 đơn Khối lượng 0 kg Số lượng 5 món Đã thu 0 đ Chưa thu 500.000 đ Lên…" at bounding box center [809, 143] width 1490 height 59
click at [373, 14] on button at bounding box center [380, 21] width 29 height 29
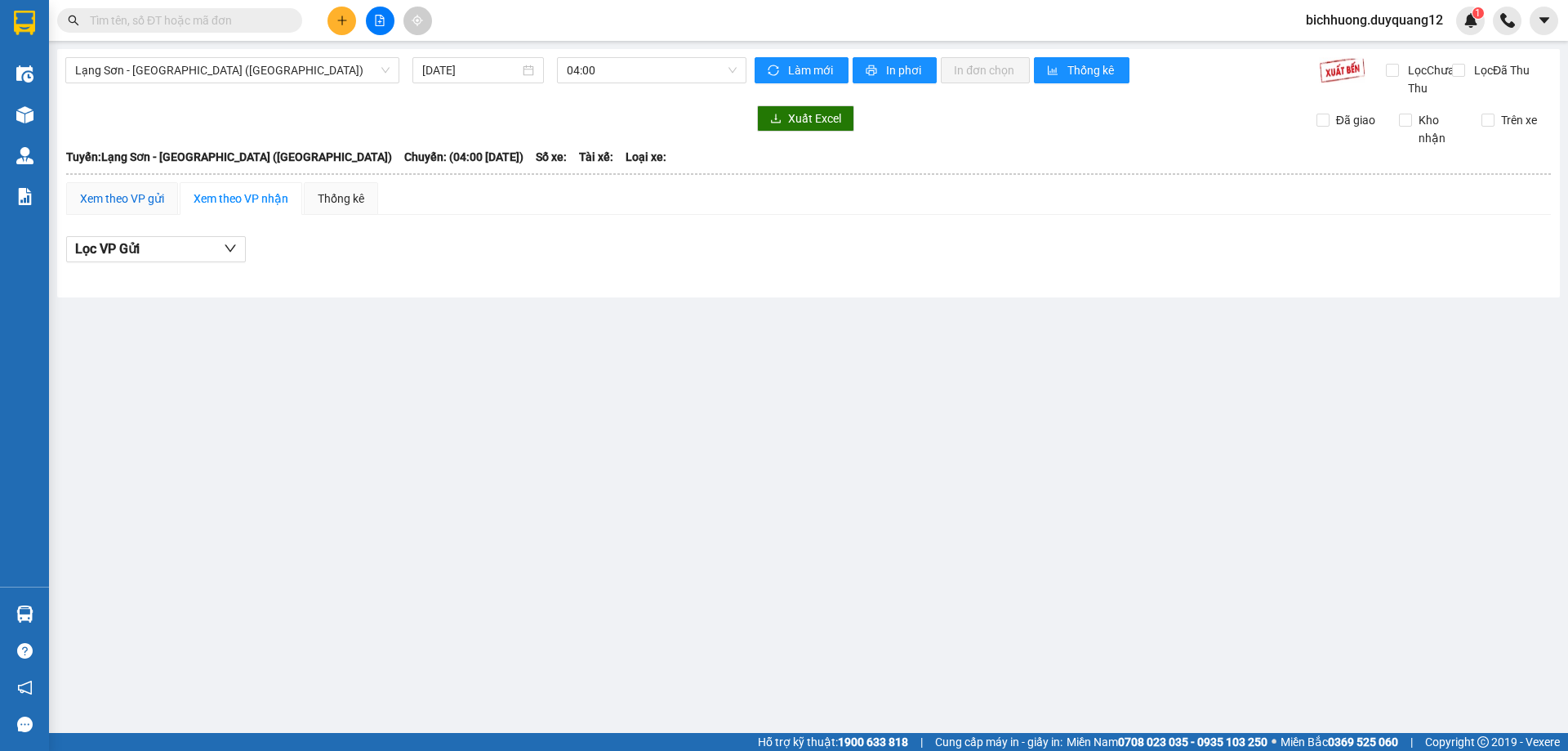
click at [160, 208] on div "Xem theo VP gửi" at bounding box center [121, 198] width 84 height 18
click at [300, 69] on span "Lạng Sơn - [GEOGRAPHIC_DATA] ([GEOGRAPHIC_DATA])" at bounding box center [232, 70] width 315 height 25
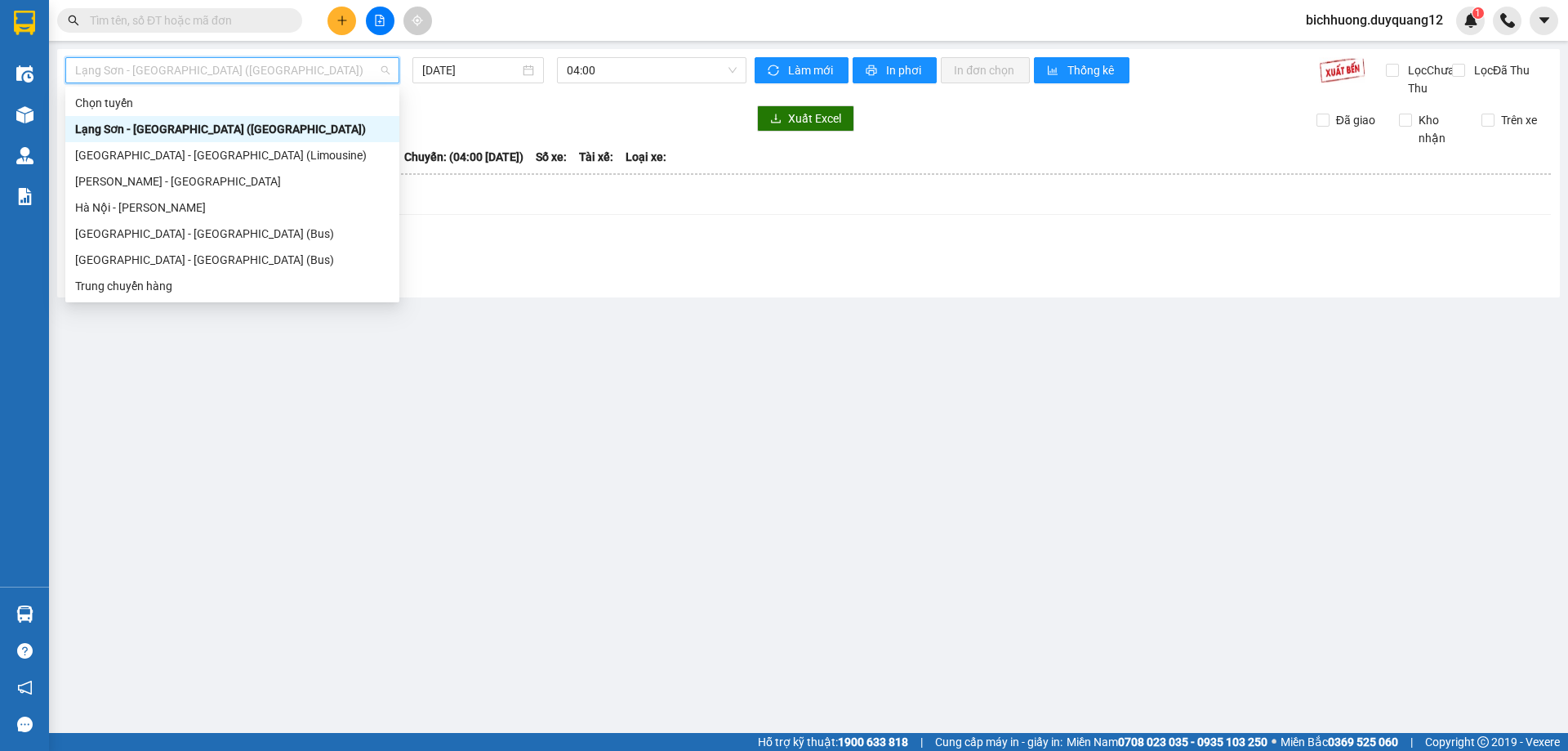
click at [227, 136] on div "Lạng Sơn - [GEOGRAPHIC_DATA] ([GEOGRAPHIC_DATA])" at bounding box center [232, 129] width 315 height 18
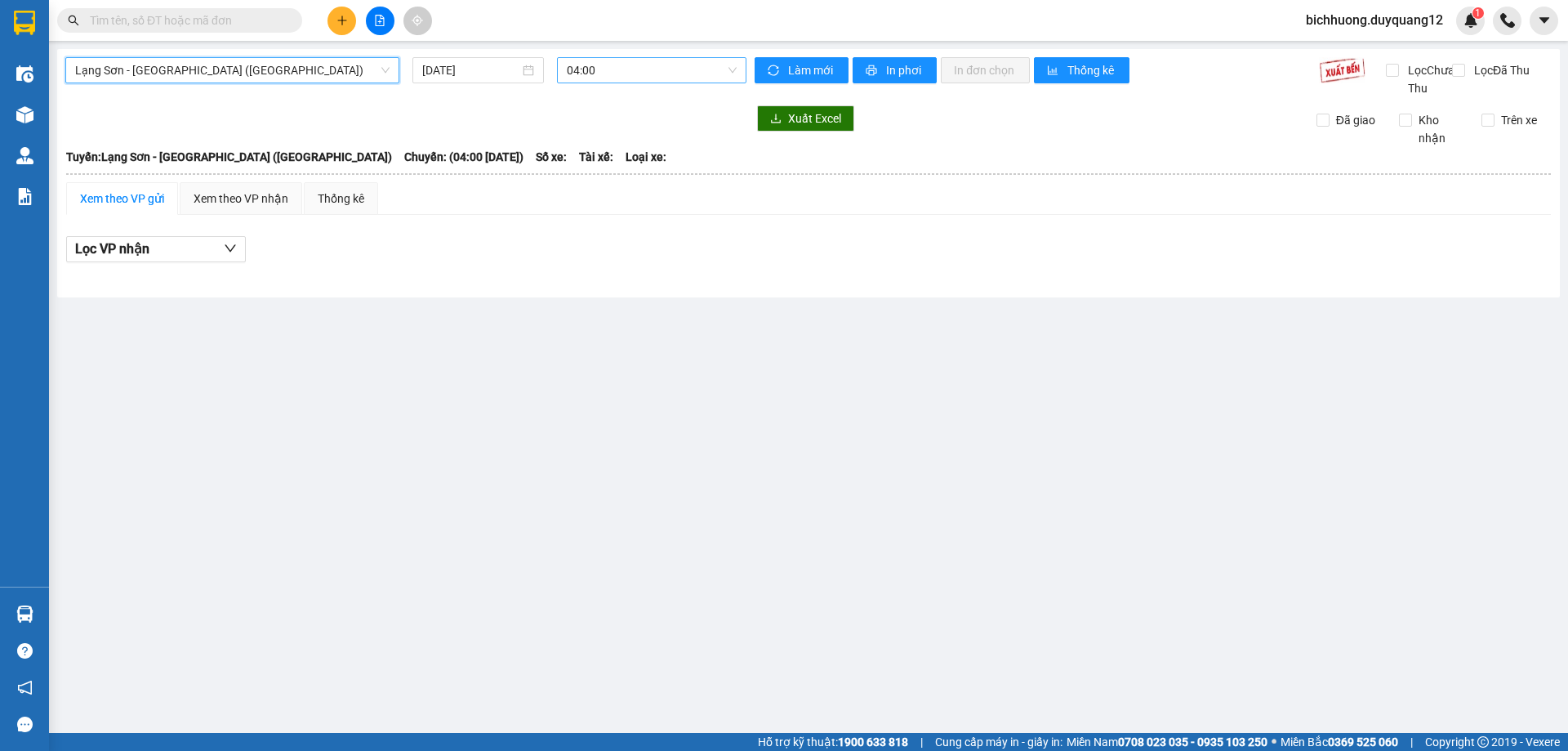
click at [594, 74] on span "04:00" at bounding box center [652, 70] width 170 height 25
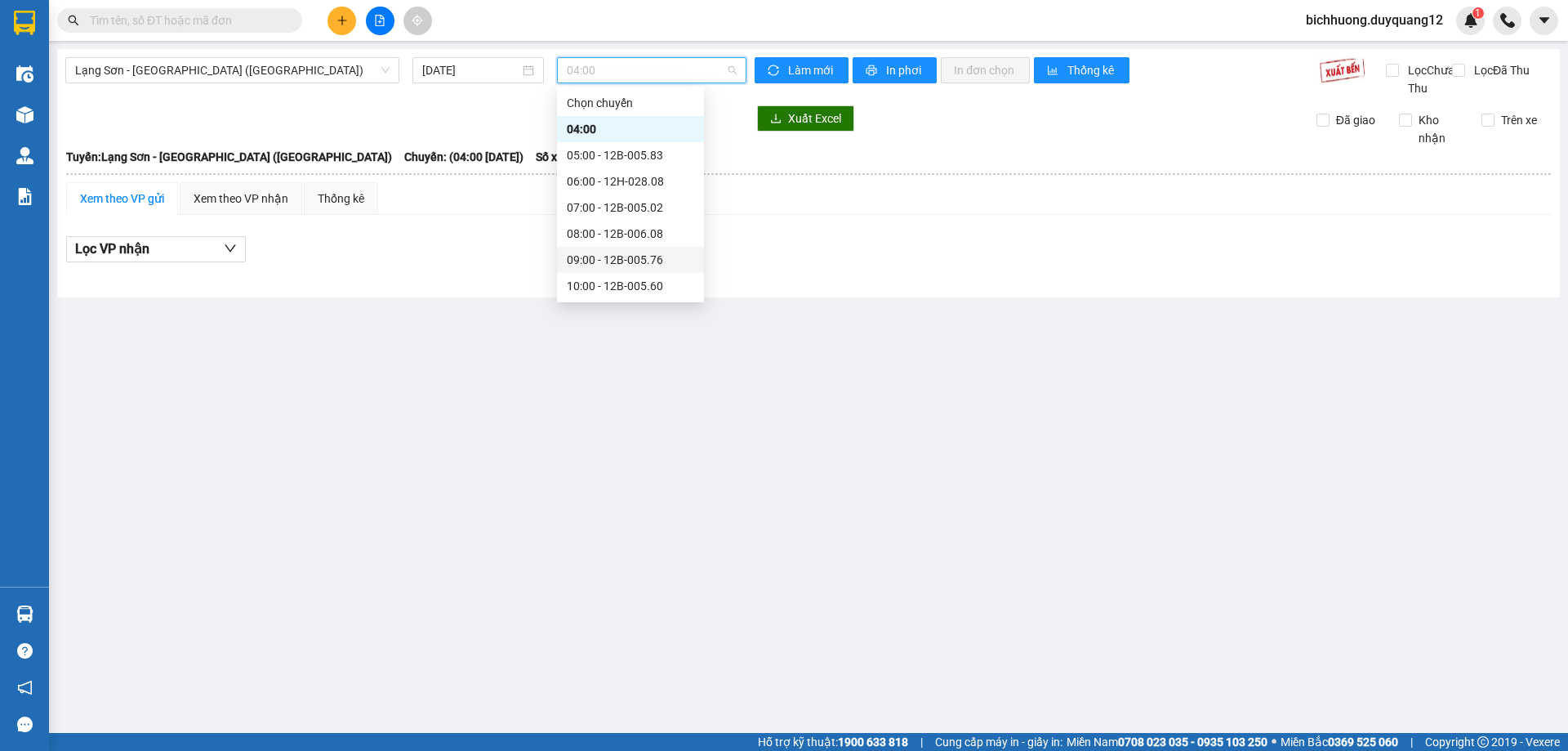
click at [614, 254] on div "09:00 - 12B-005.76" at bounding box center [630, 260] width 127 height 18
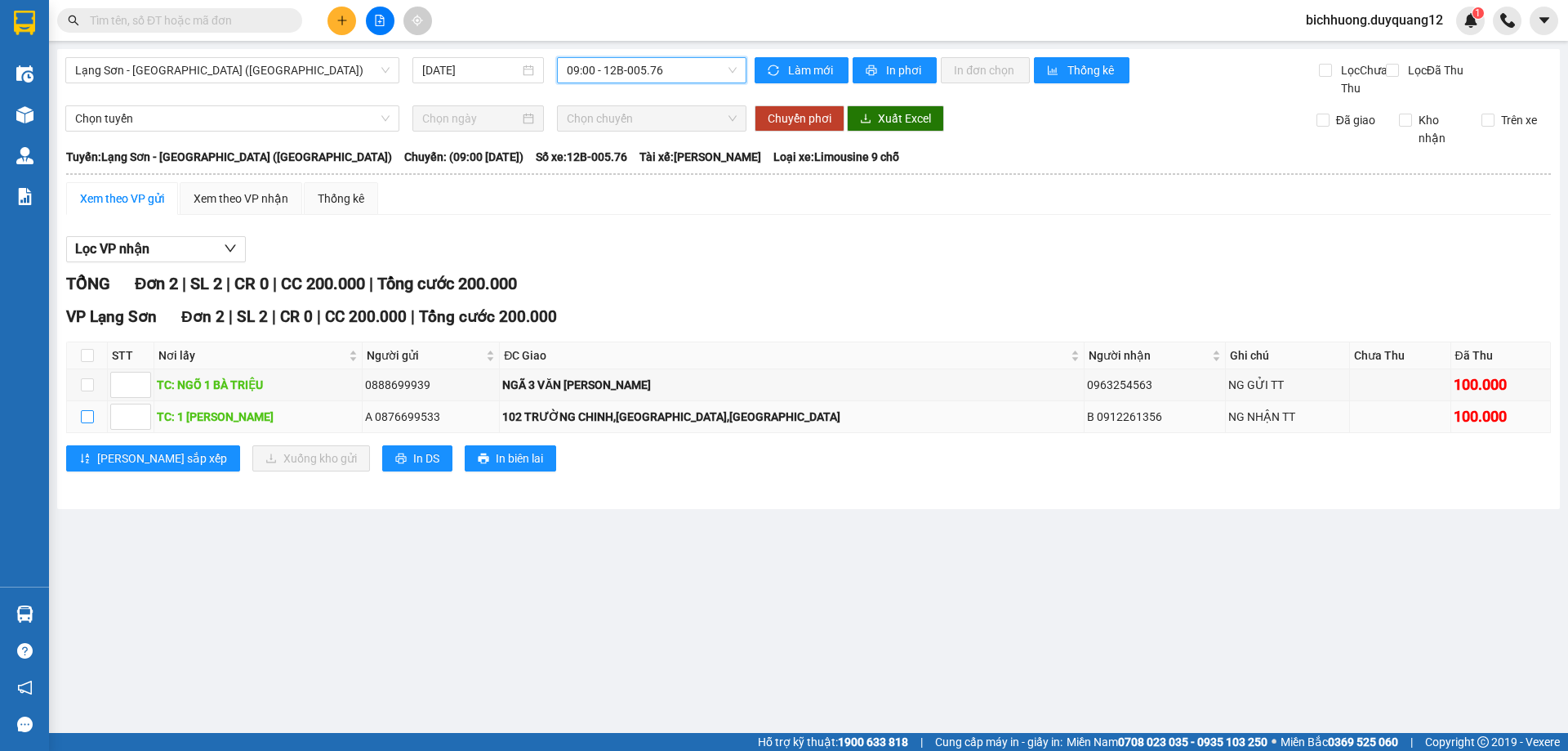
click at [88, 423] on input "checkbox" at bounding box center [87, 416] width 13 height 13
checkbox input "true"
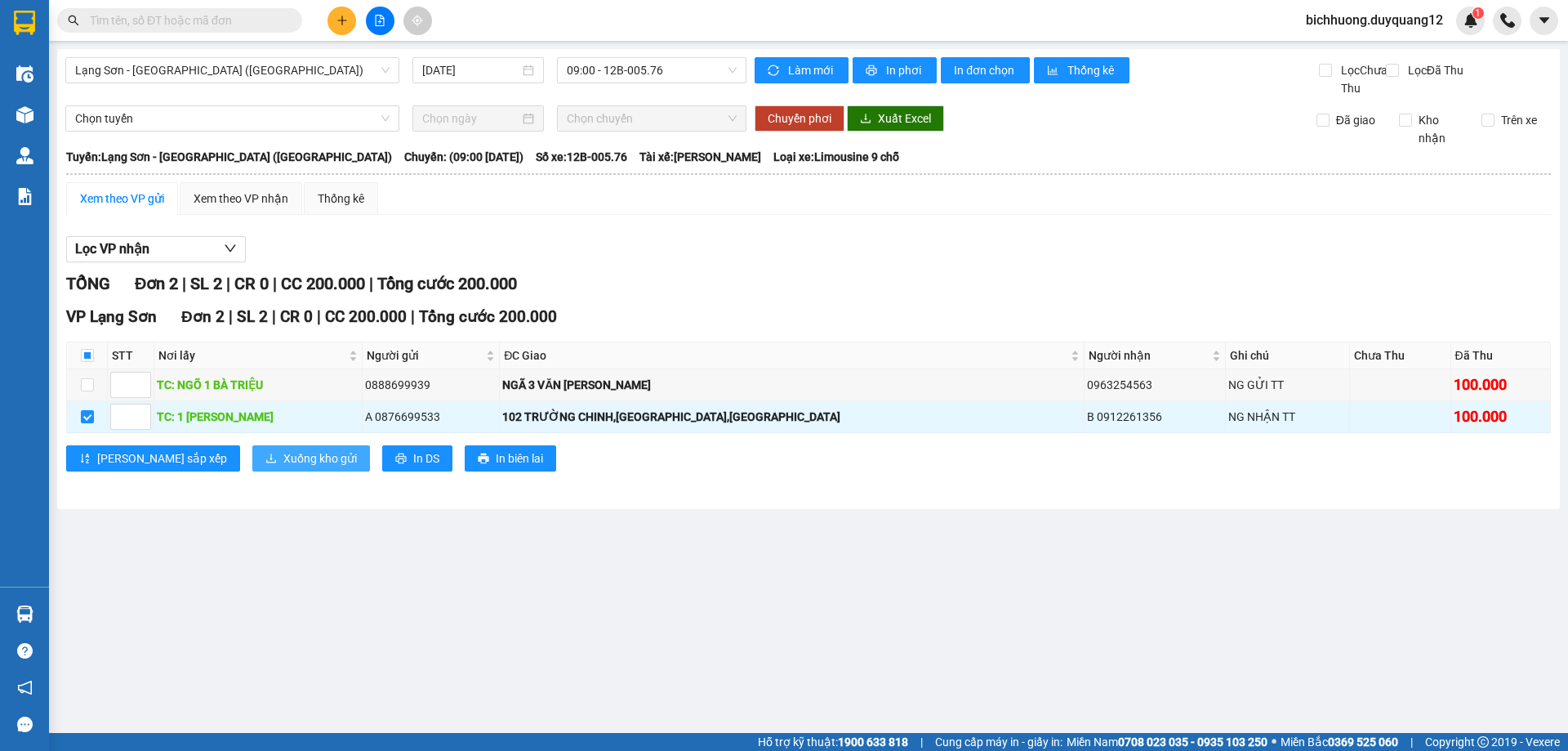
click at [283, 468] on span "Xuống kho gửi" at bounding box center [320, 458] width 74 height 18
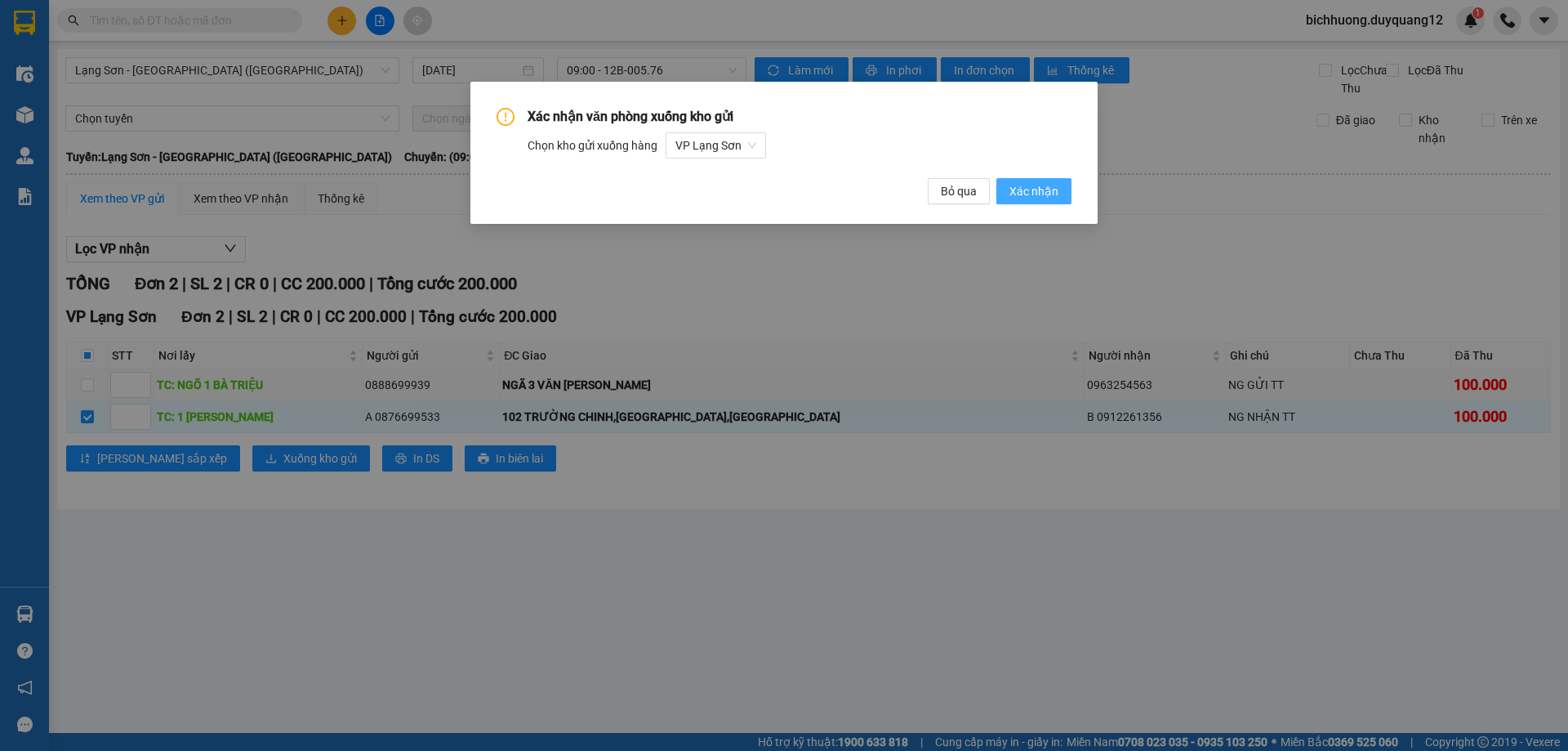
click at [1048, 188] on span "Xác nhận" at bounding box center [1034, 191] width 49 height 18
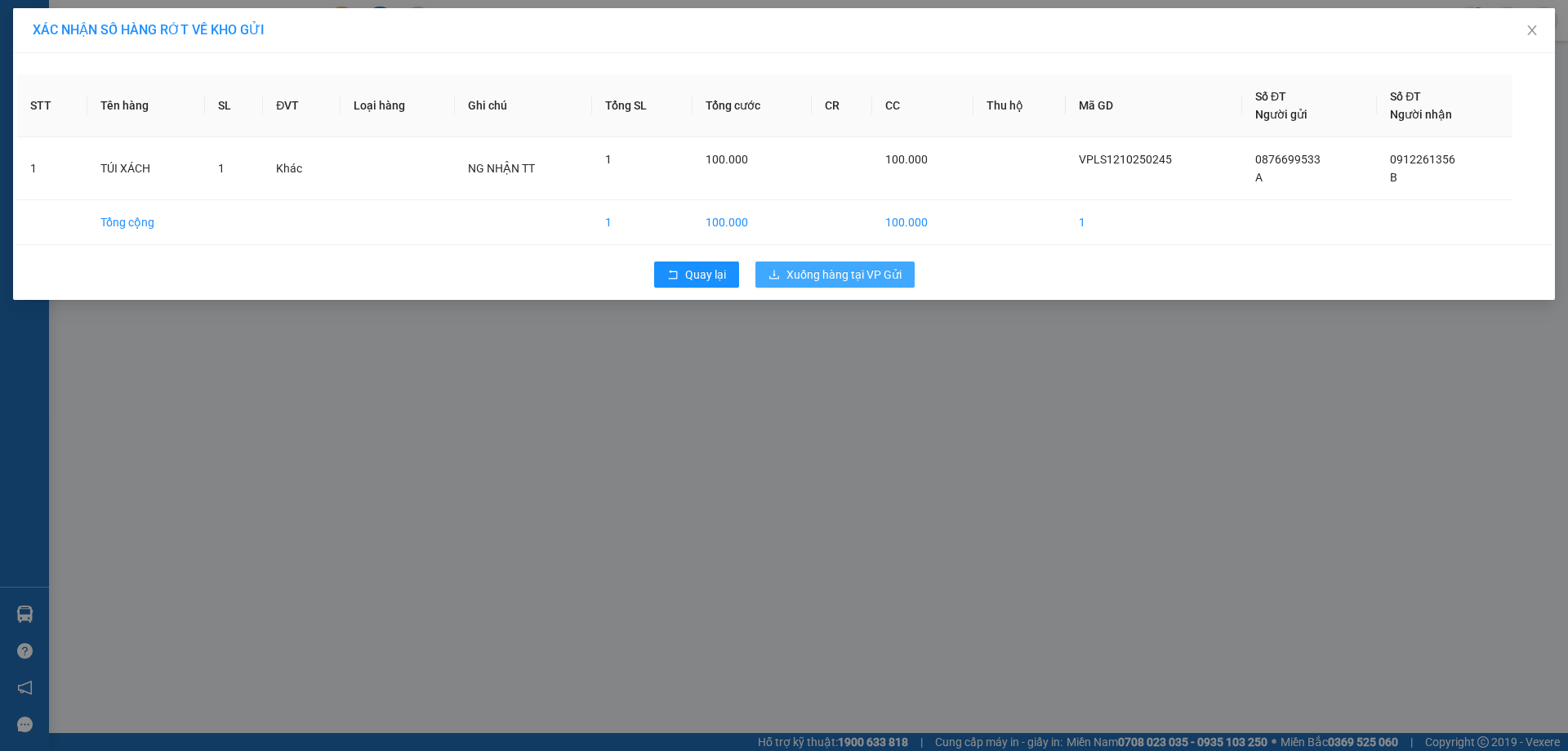
click at [786, 270] on button "Xuống hàng tại VP Gửi" at bounding box center [836, 274] width 160 height 26
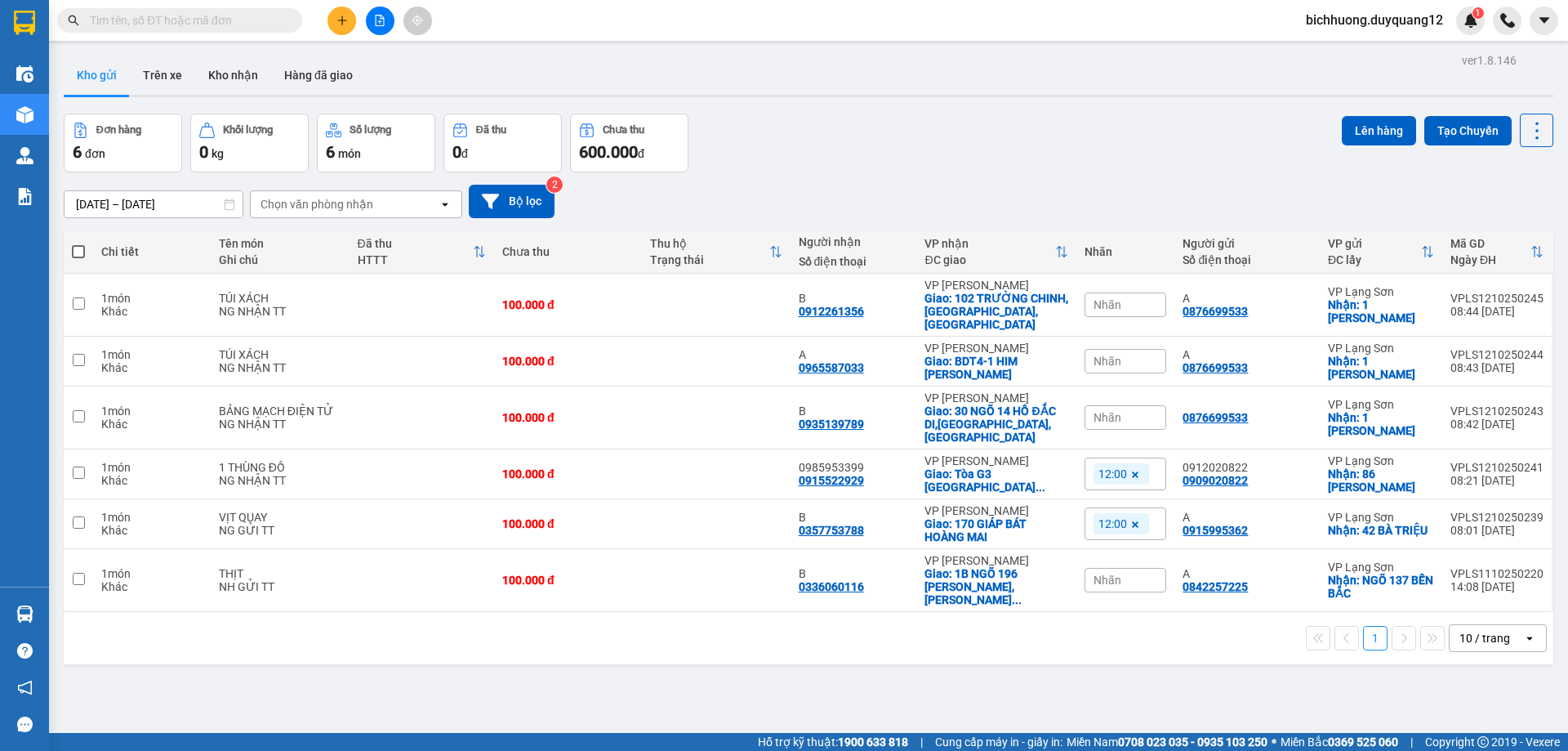
click at [338, 29] on button at bounding box center [342, 21] width 29 height 29
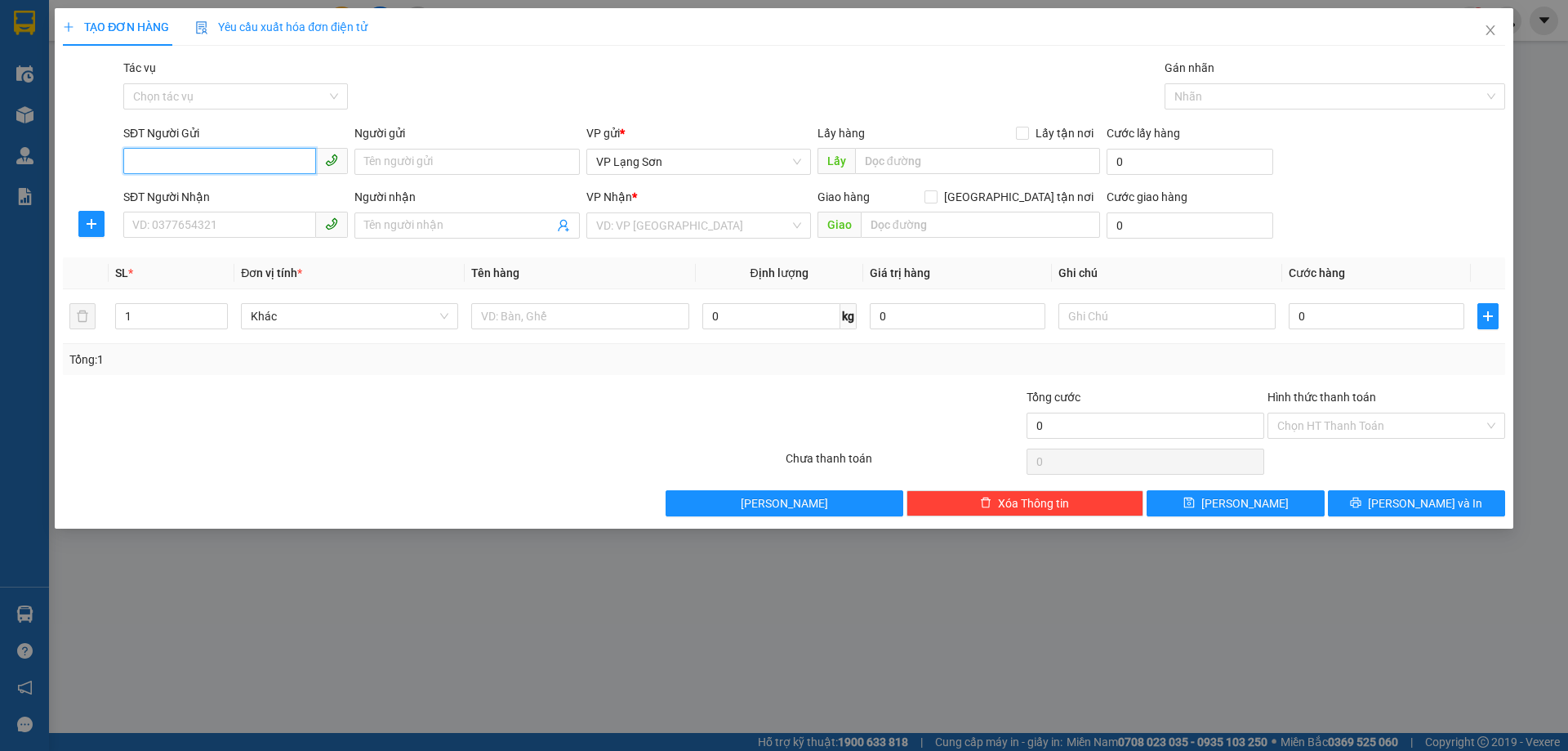
click at [220, 163] on input "SĐT Người Gửi" at bounding box center [219, 160] width 193 height 26
type input "0987997966"
click at [1023, 137] on input "Lấy tận nơi" at bounding box center [1022, 132] width 11 height 11
checkbox input "true"
click at [955, 165] on input "text" at bounding box center [977, 160] width 245 height 26
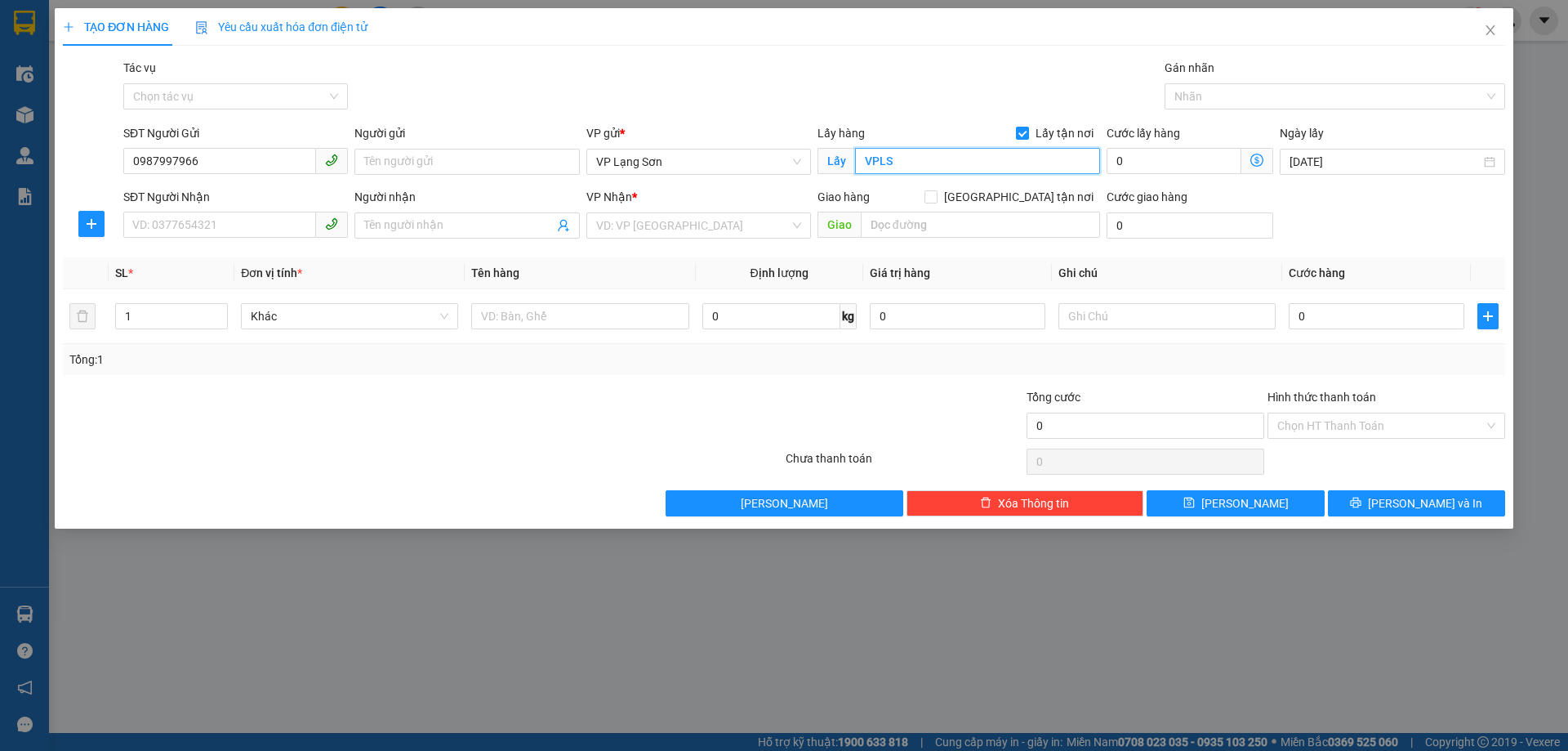
type input "VPLS"
click at [411, 179] on div "Người gửi Tên người gửi" at bounding box center [467, 152] width 225 height 57
click at [423, 164] on input "Người gửi" at bounding box center [467, 161] width 225 height 26
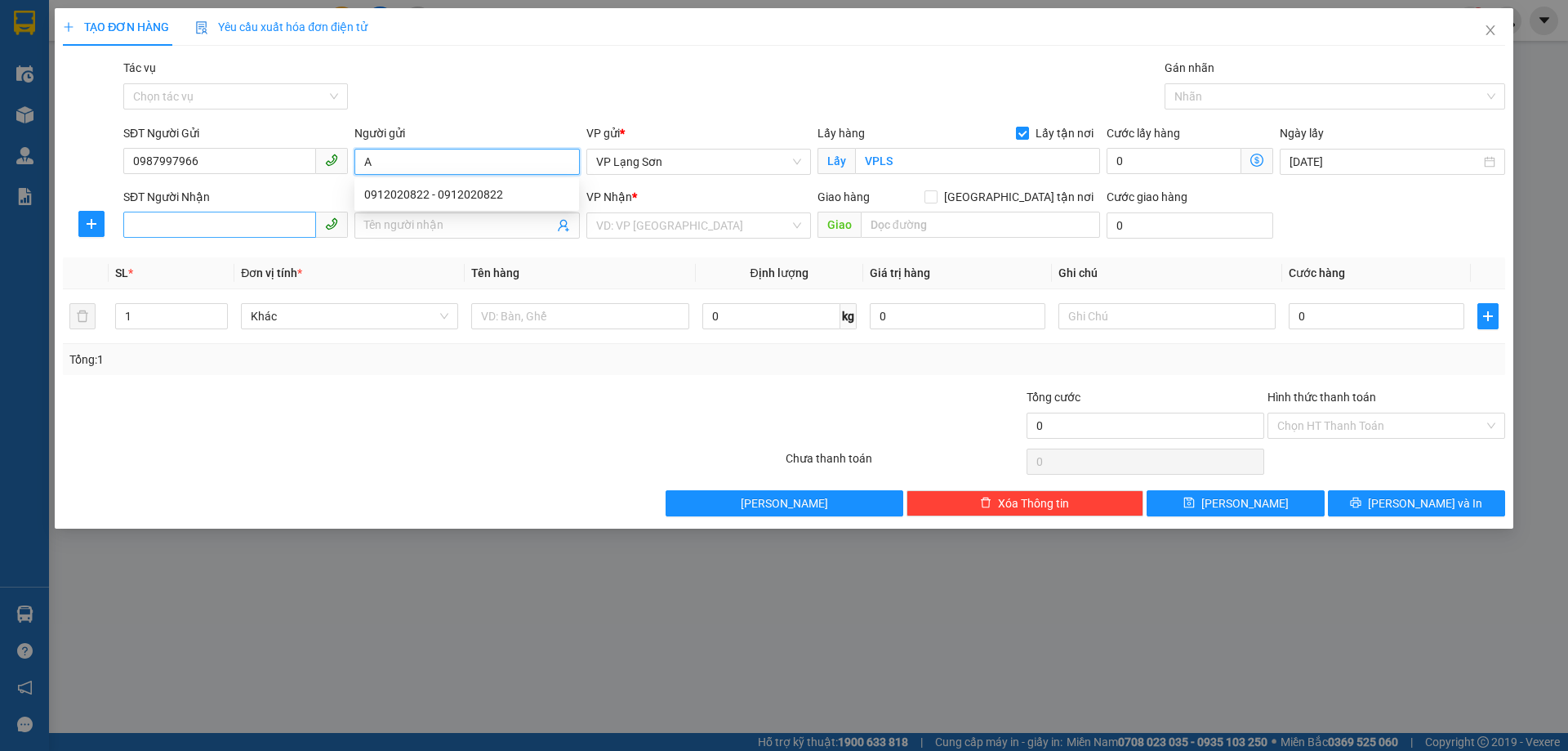
type input "A"
click at [217, 231] on input "SĐT Người Nhận" at bounding box center [219, 224] width 193 height 26
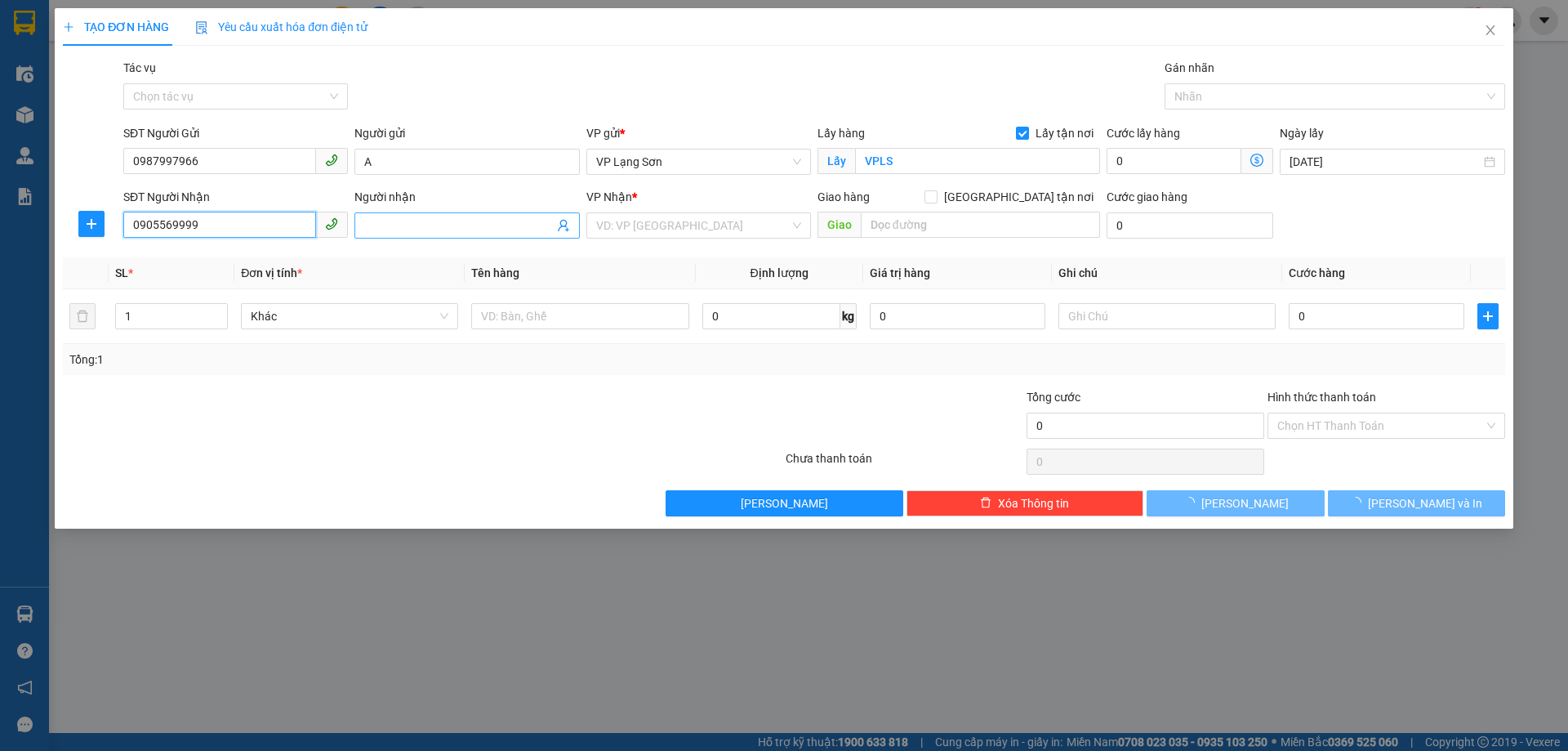
type input "0905569999"
click at [413, 224] on input "Người nhận" at bounding box center [458, 225] width 188 height 18
type input "THÚY"
click at [936, 199] on input "[GEOGRAPHIC_DATA] tận nơi" at bounding box center [930, 195] width 11 height 11
checkbox input "true"
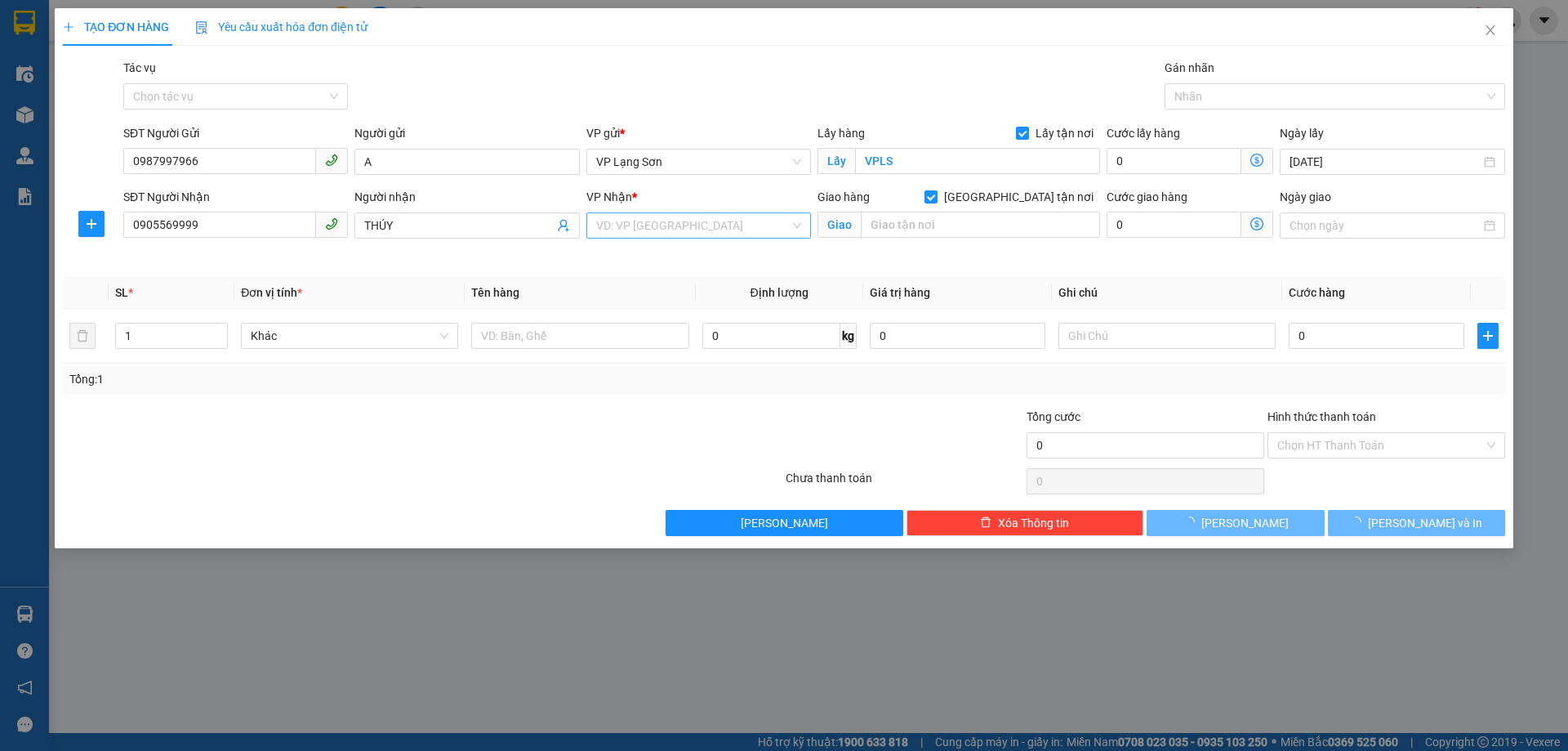
click at [717, 231] on input "search" at bounding box center [693, 225] width 193 height 25
click at [678, 283] on div "VP [PERSON_NAME]" at bounding box center [699, 283] width 205 height 18
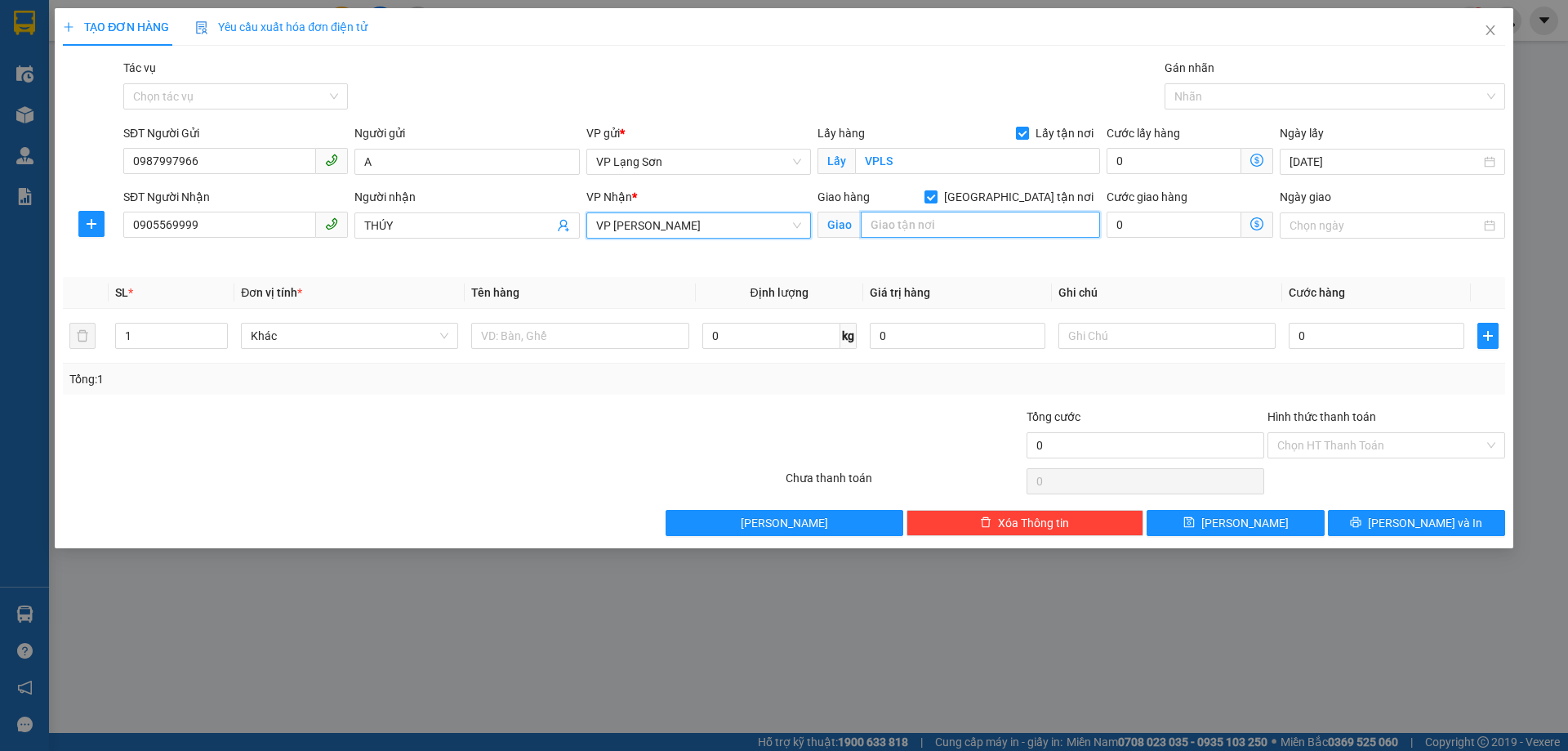
click at [931, 226] on input "text" at bounding box center [981, 224] width 239 height 26
type input "PARK 12 TIME CITY"
click at [1361, 221] on input "Ngày giao" at bounding box center [1385, 225] width 190 height 18
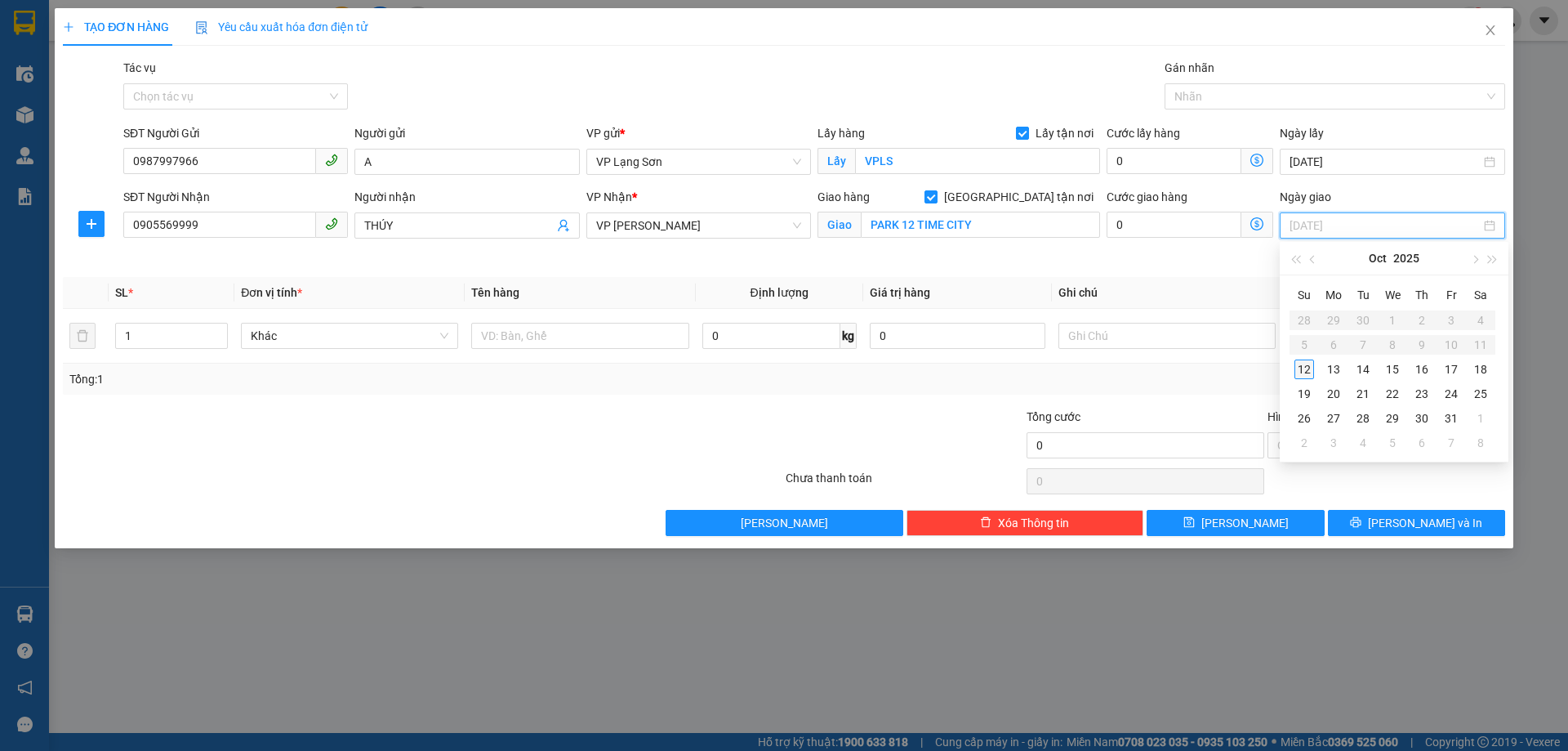
type input "[DATE]"
click at [1312, 371] on div "12" at bounding box center [1304, 369] width 20 height 20
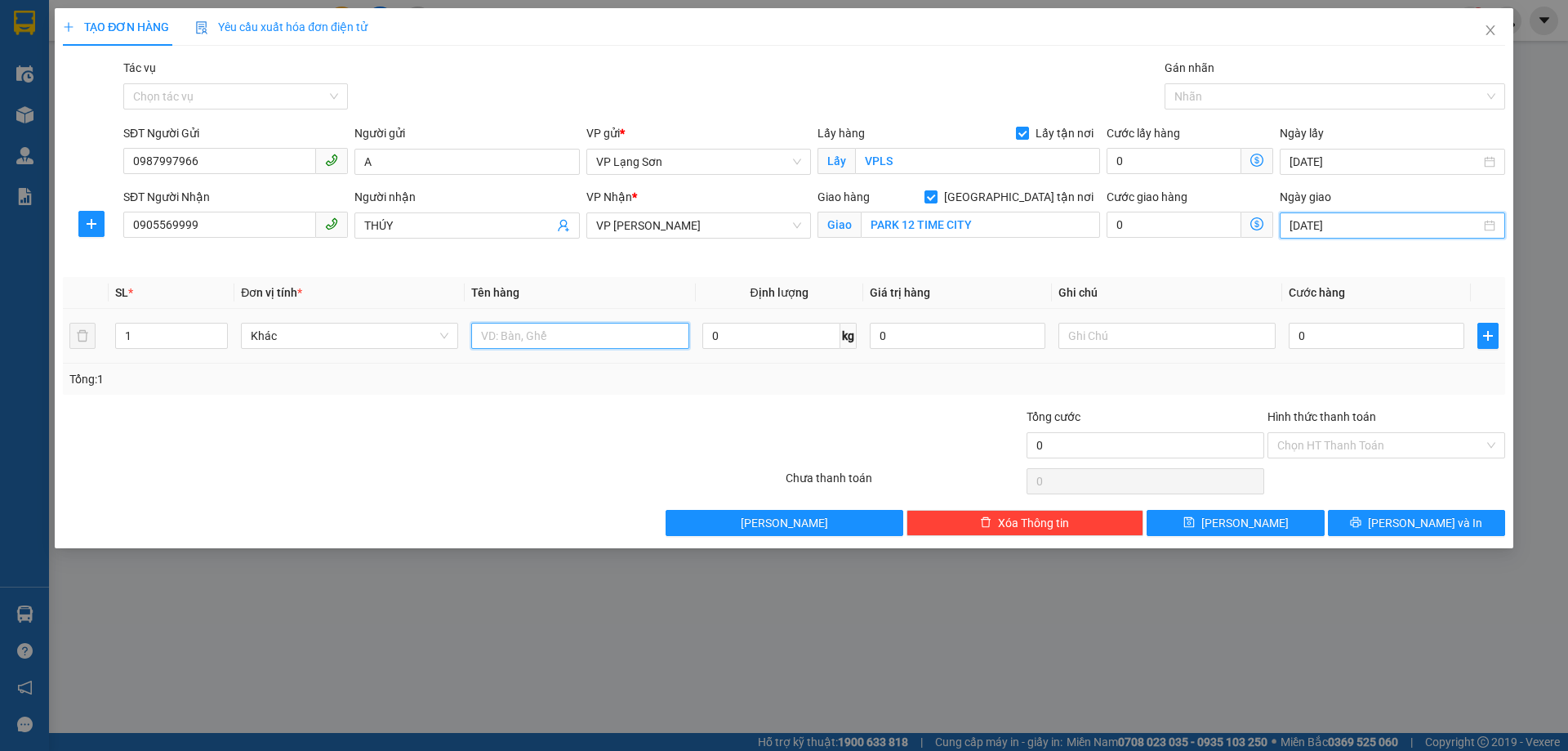
click at [649, 341] on input "text" at bounding box center [580, 335] width 217 height 26
type input "VÒNG"
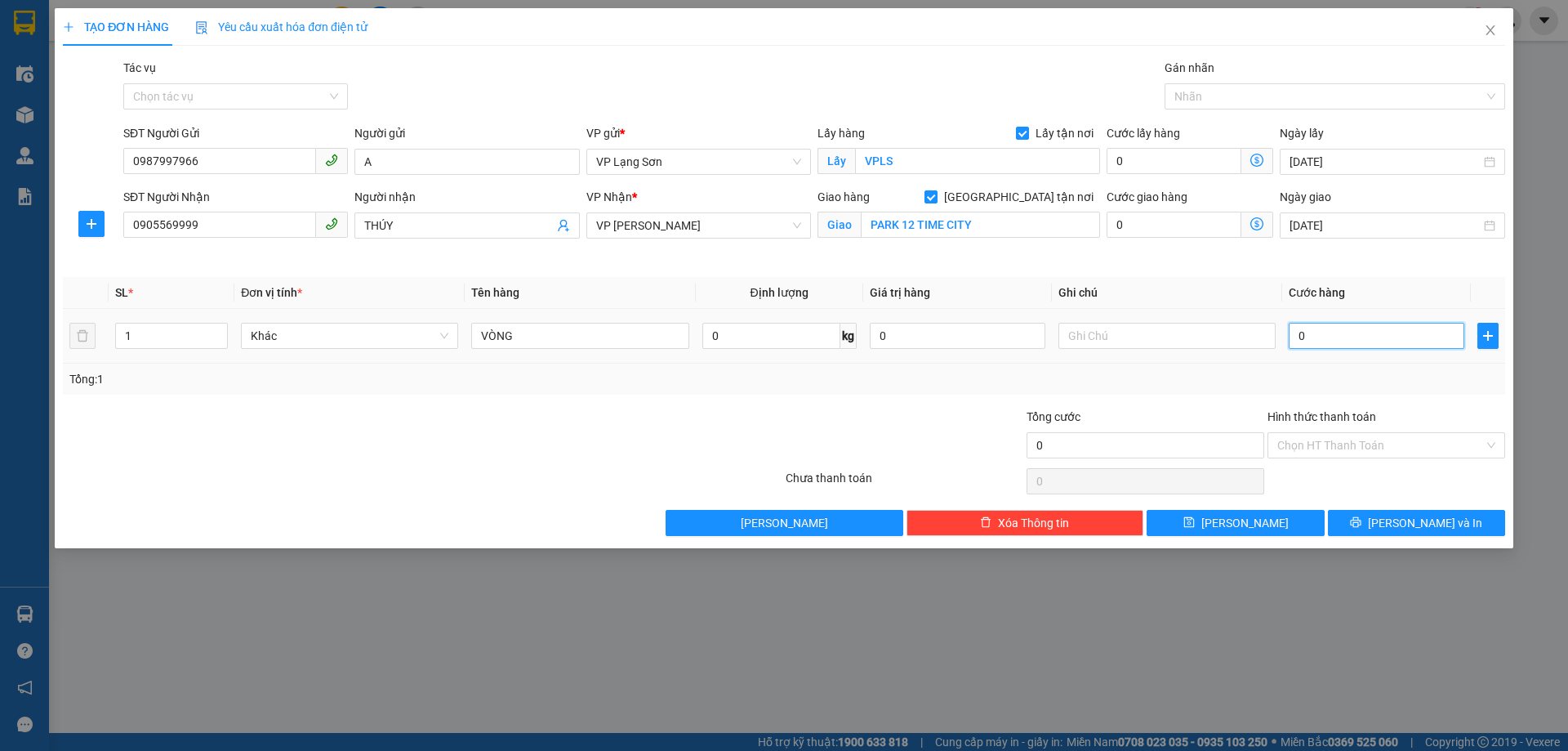
click at [1304, 324] on input "0" at bounding box center [1376, 335] width 176 height 26
type input "1"
type input "10"
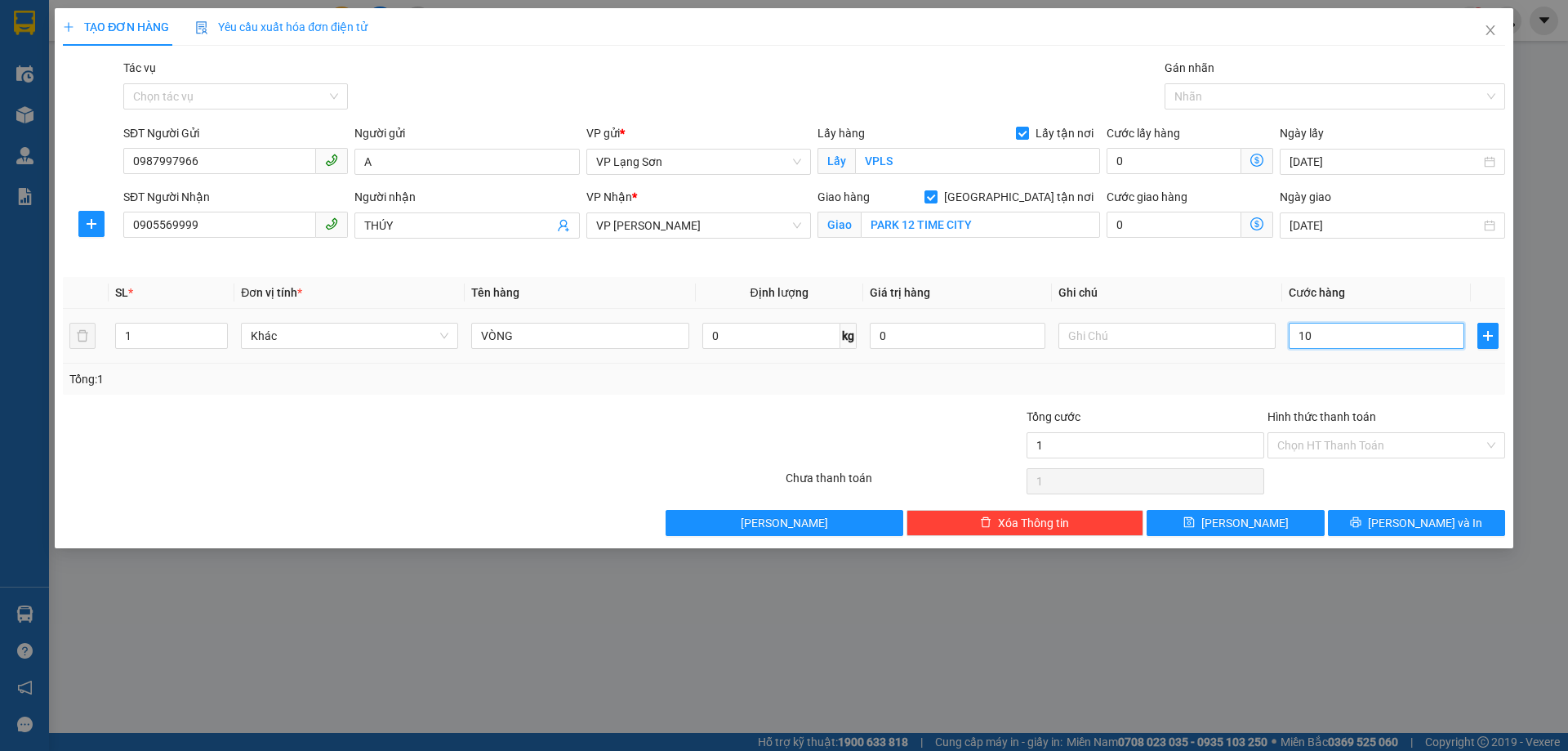
type input "10"
type input "100"
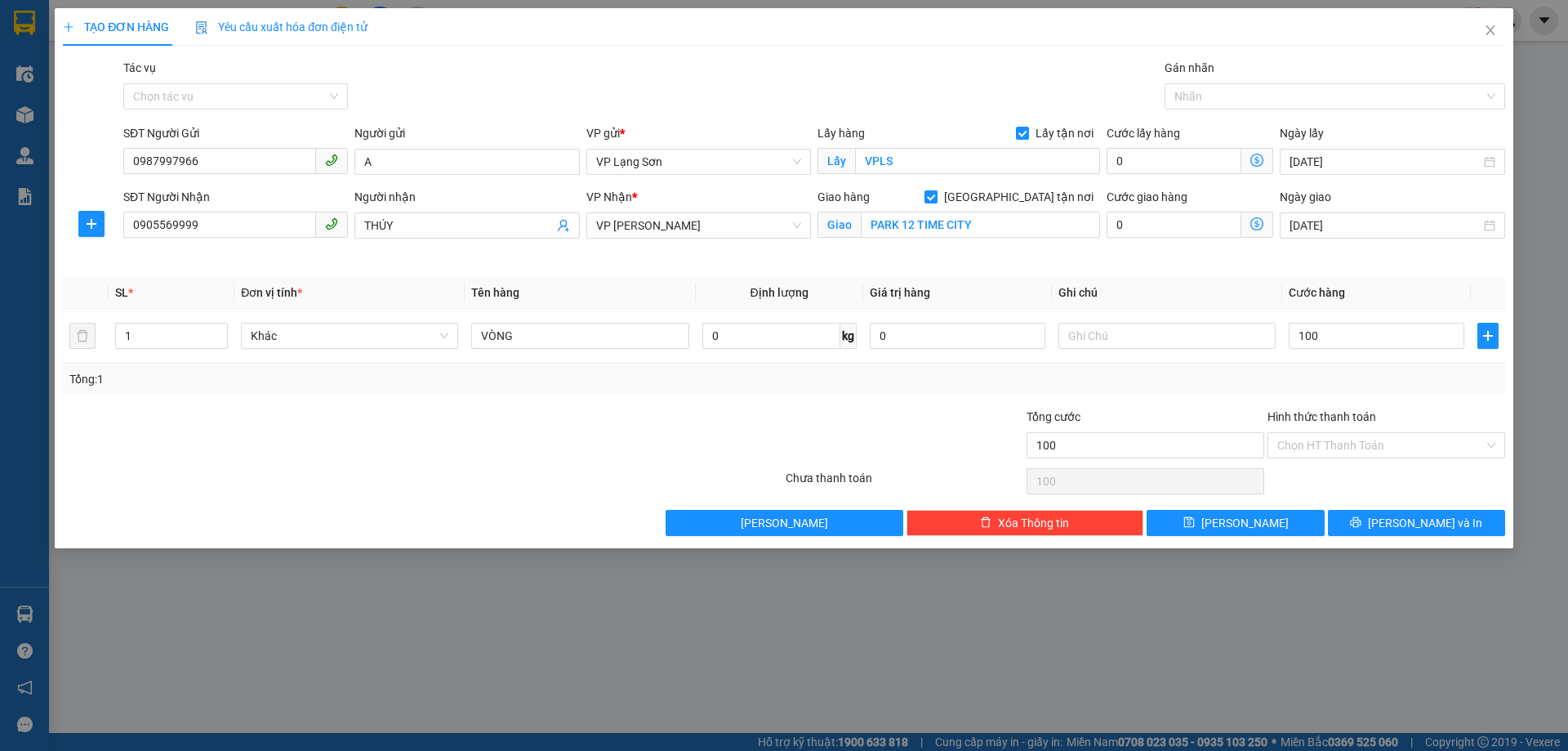
type input "100.000"
drag, startPoint x: 1179, startPoint y: 393, endPoint x: 1131, endPoint y: 339, distance: 72.2
click at [1178, 393] on div "Tổng: 1" at bounding box center [784, 378] width 1442 height 31
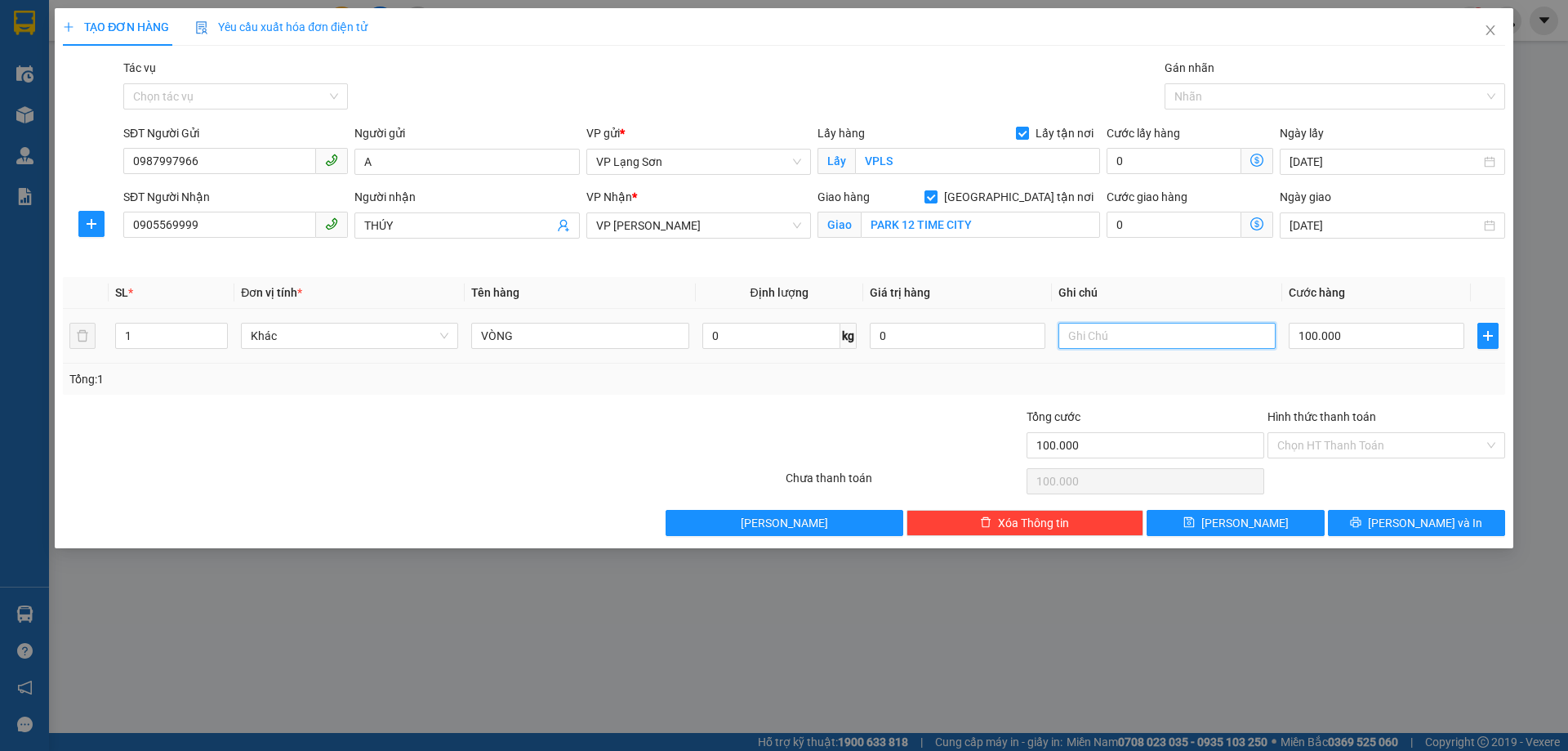
click at [1129, 333] on input "text" at bounding box center [1168, 335] width 217 height 26
click at [1388, 432] on div "Chọn HT Thanh Toán" at bounding box center [1386, 445] width 238 height 26
type input "NG GỬI TT (CK CTY"
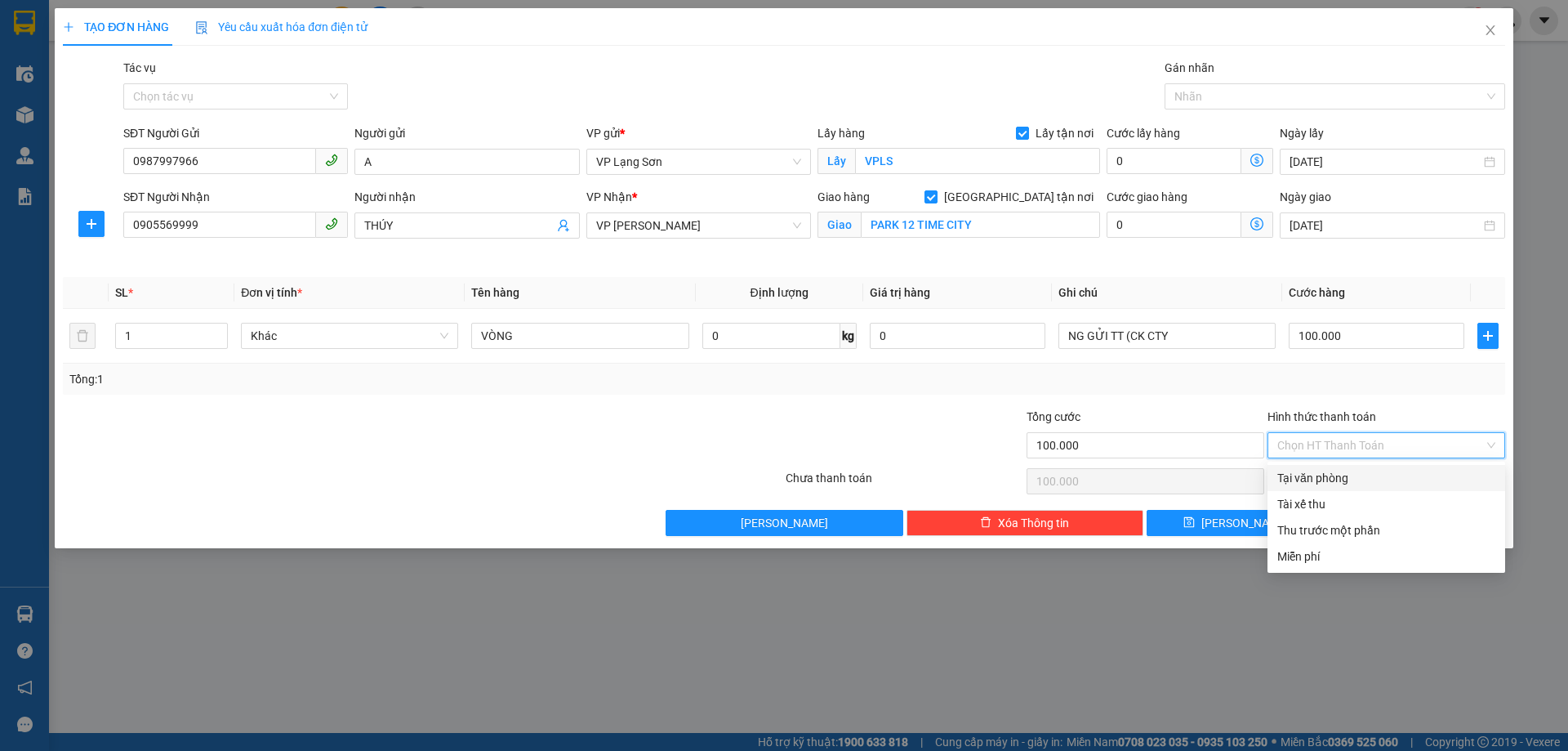
click at [1339, 480] on div "Tại văn phòng" at bounding box center [1386, 478] width 218 height 18
type input "0"
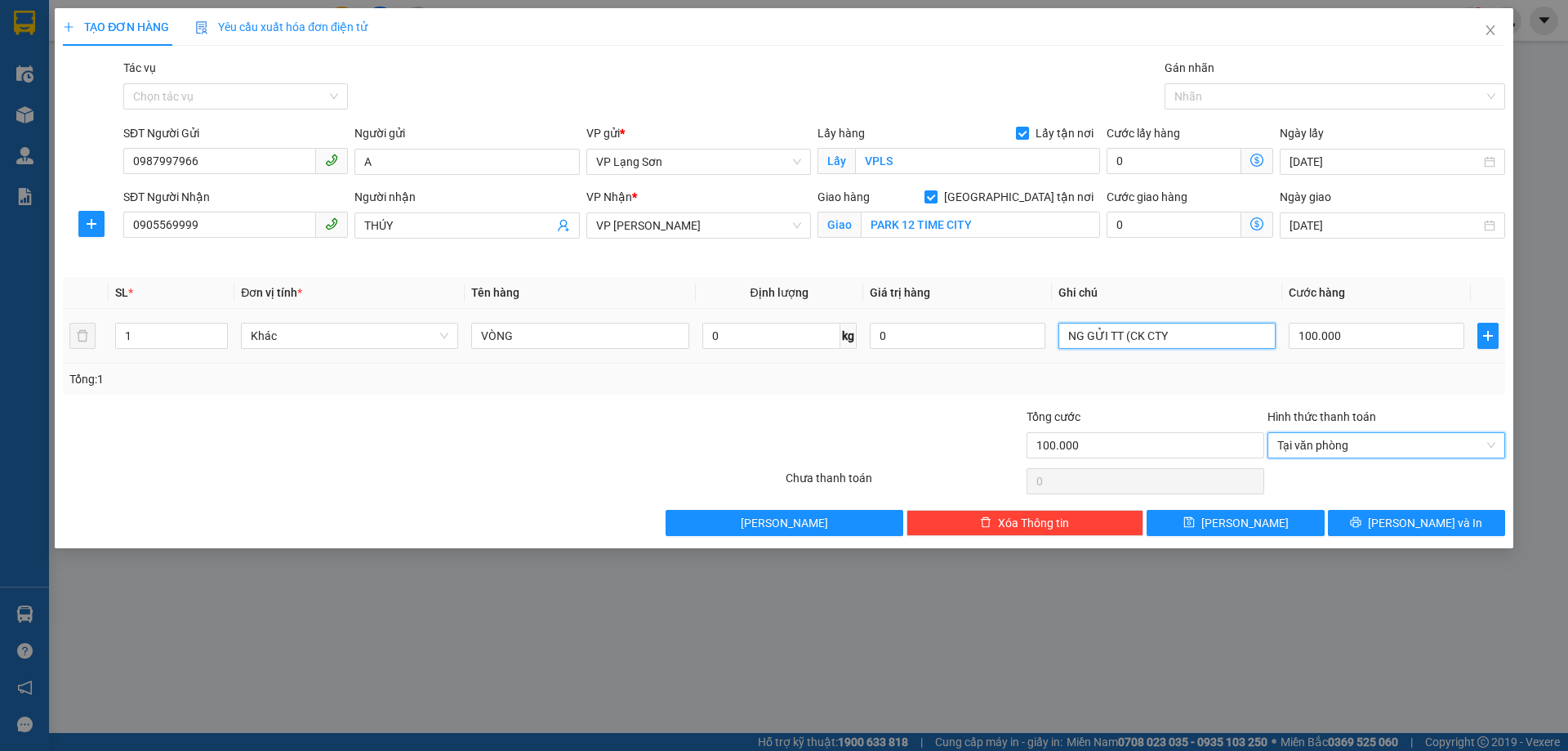
click at [1193, 335] on input "NG GỬI TT (CK CTY" at bounding box center [1168, 335] width 217 height 26
type input "NG GỬI TT (CK CTY 9:06 [DATE])"
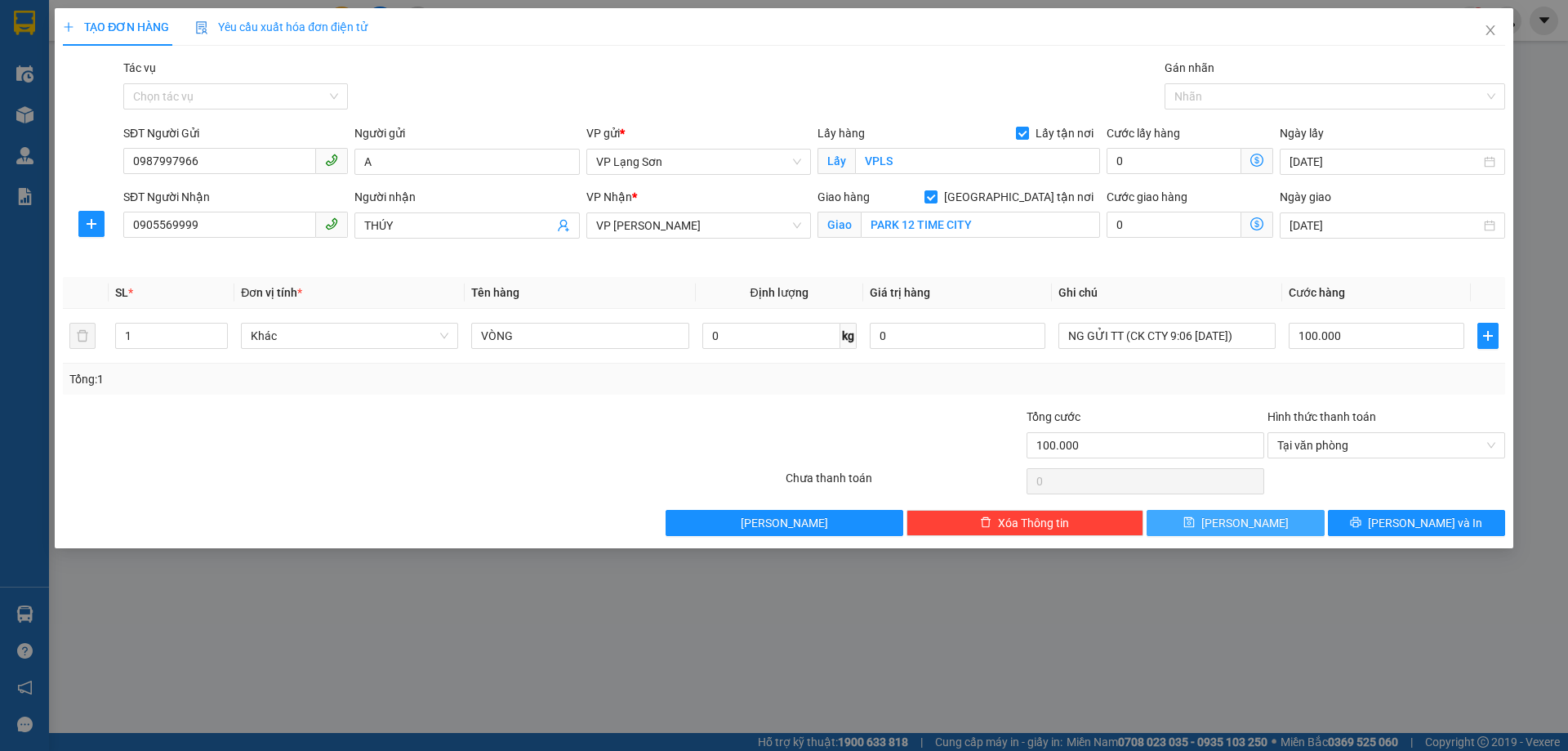
click at [1291, 530] on button "[PERSON_NAME]" at bounding box center [1235, 523] width 177 height 26
checkbox input "false"
type input "0"
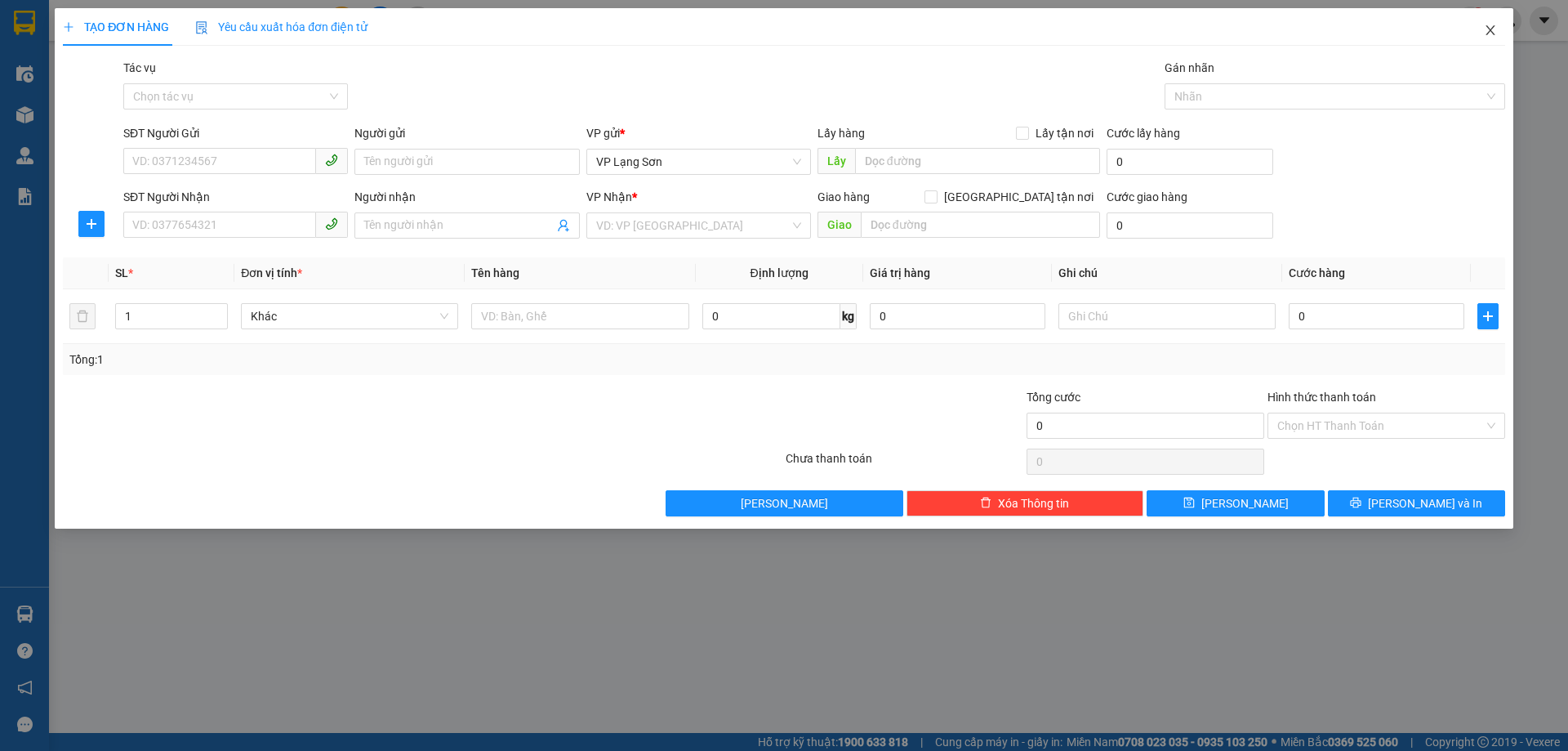
click at [1489, 29] on icon "close" at bounding box center [1490, 31] width 9 height 10
